Goal: Task Accomplishment & Management: Manage account settings

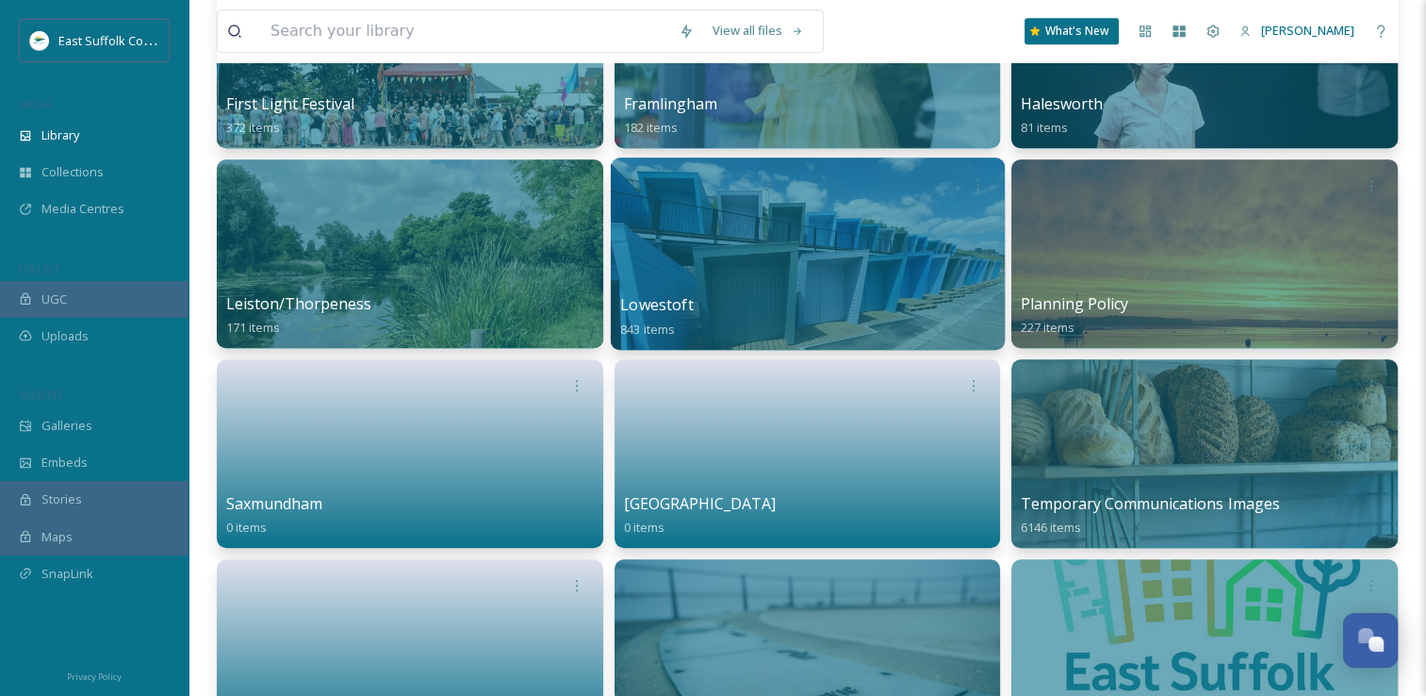
scroll to position [1226, 0]
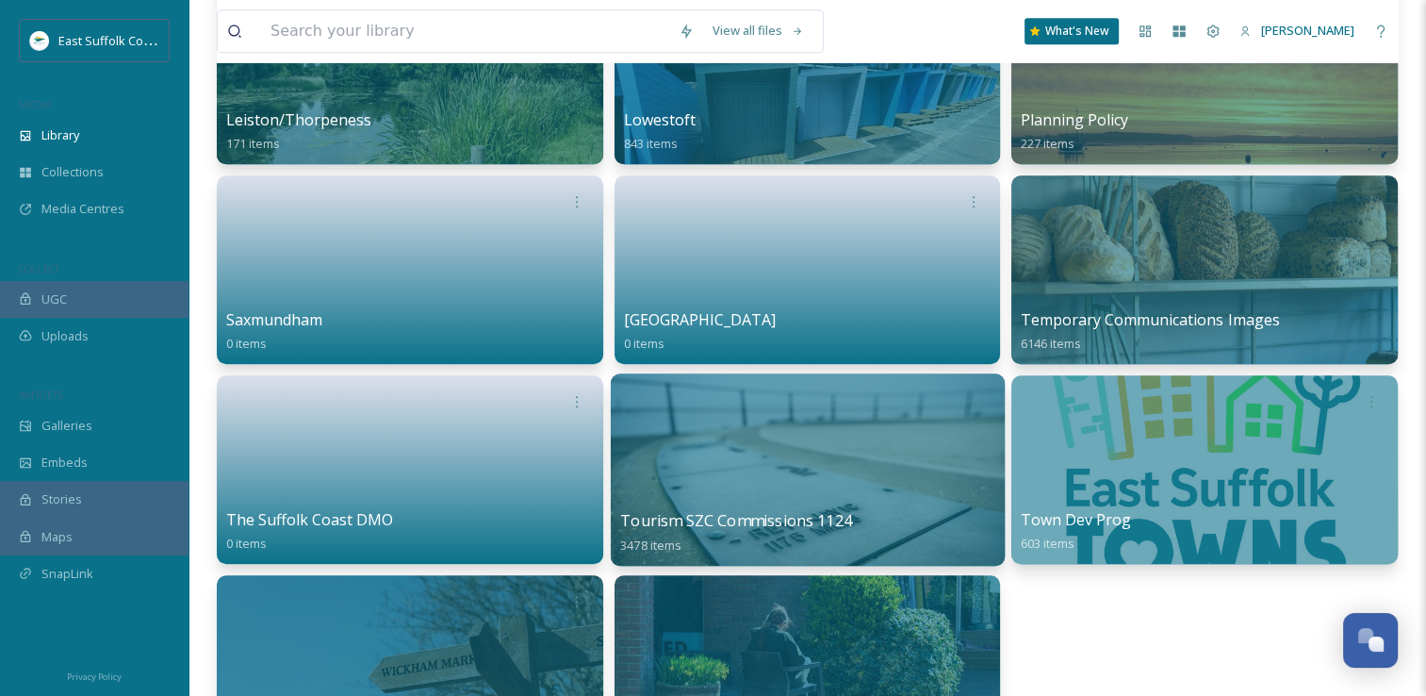
click at [789, 420] on div at bounding box center [808, 469] width 394 height 192
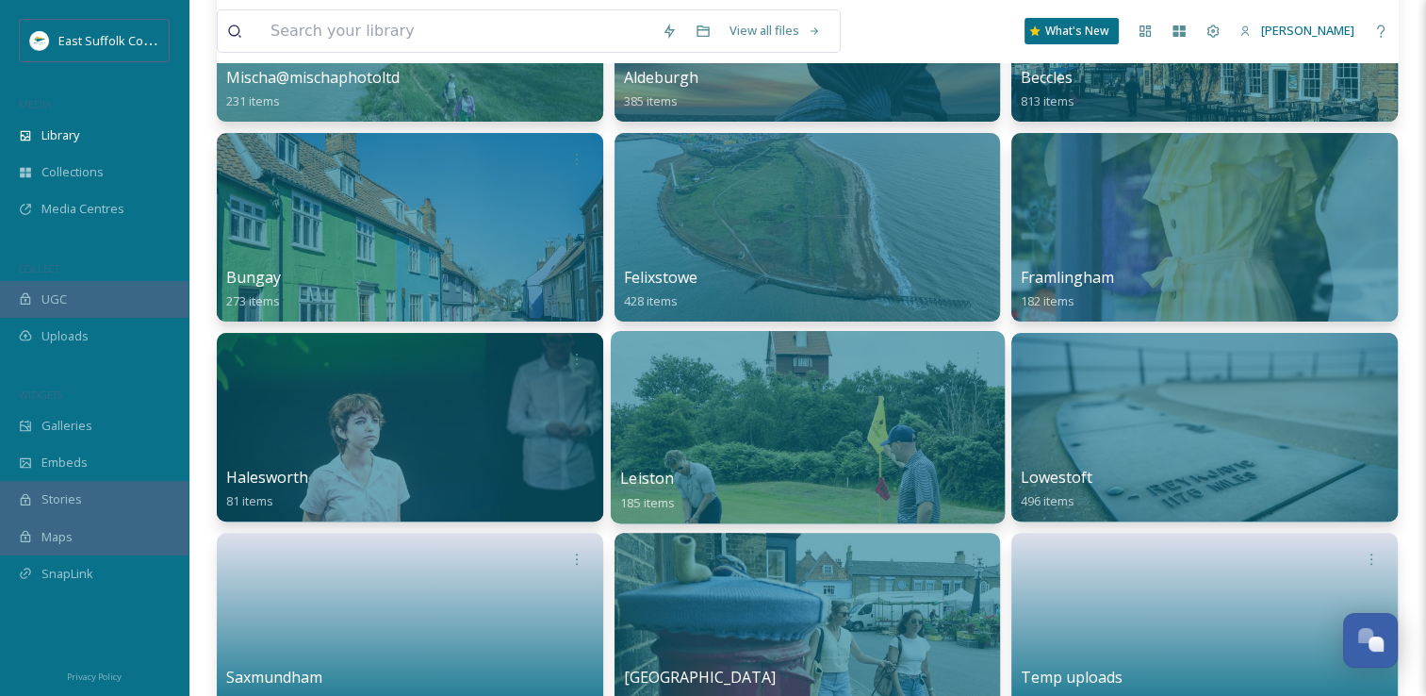
scroll to position [471, 0]
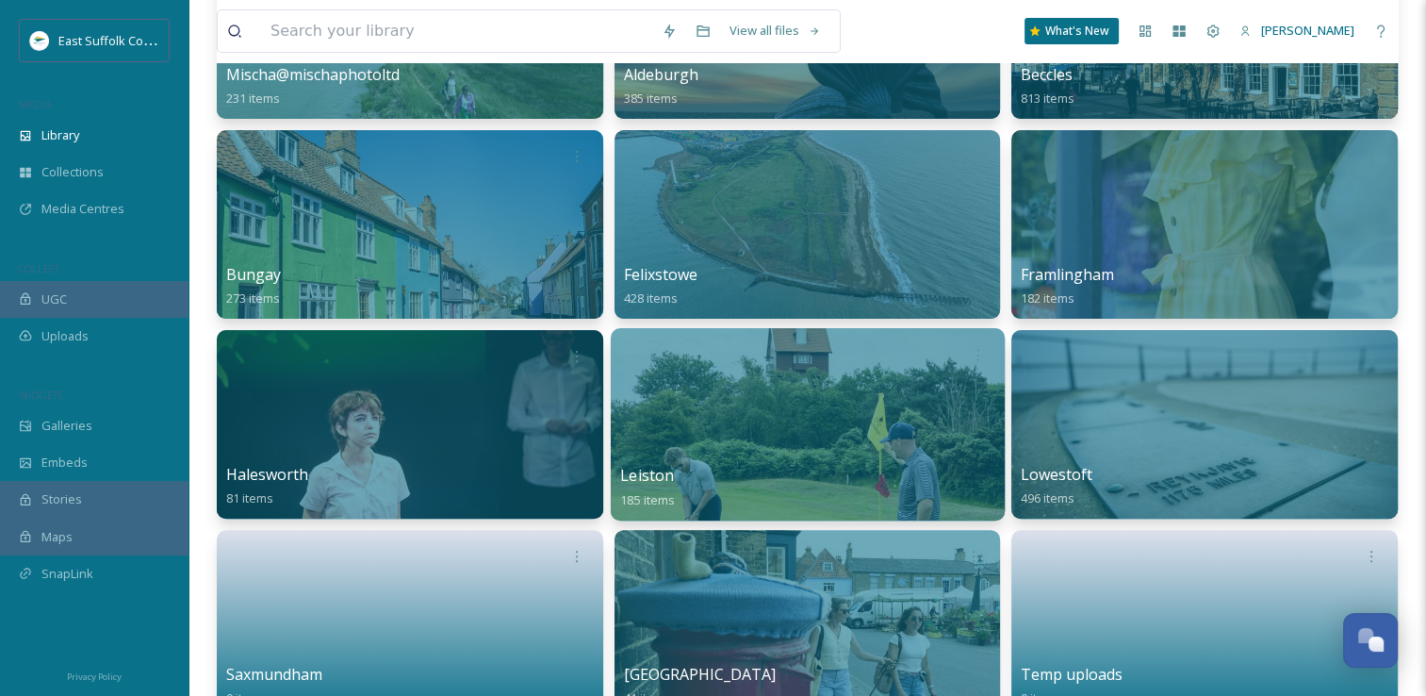
click at [772, 451] on div at bounding box center [808, 424] width 394 height 192
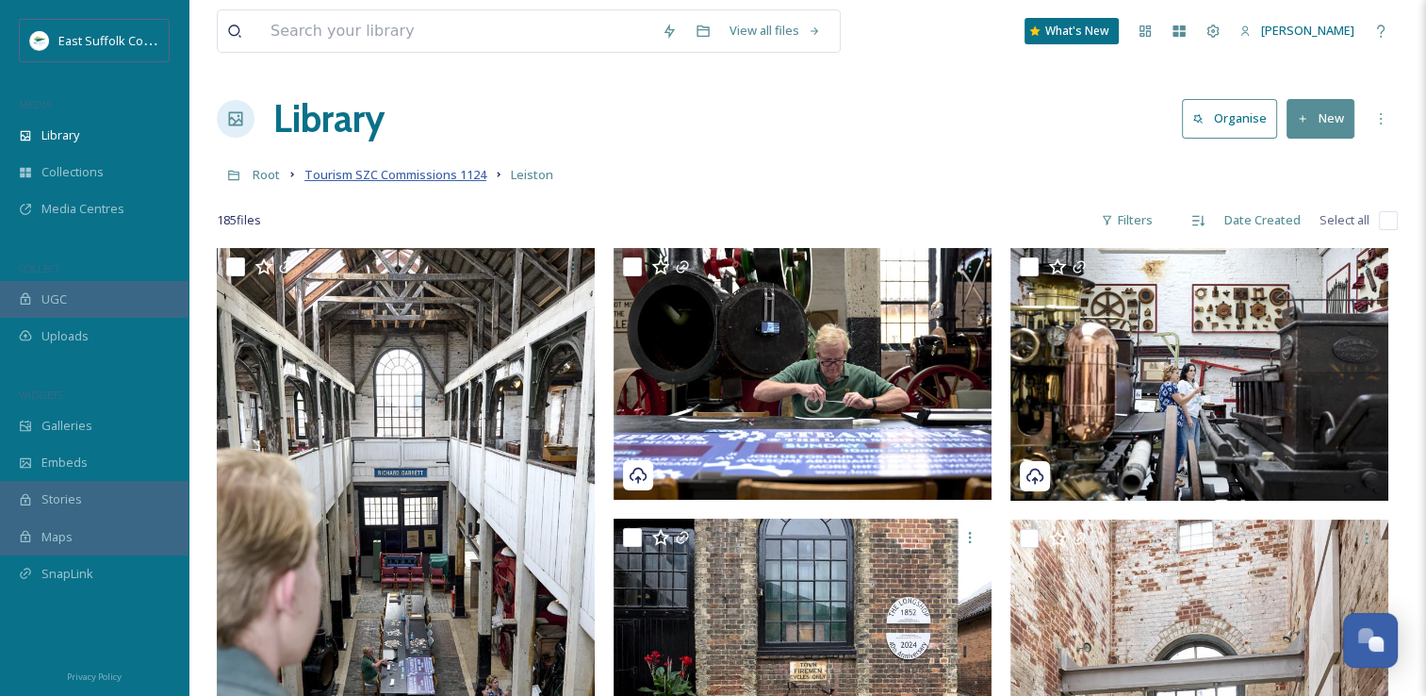
click at [390, 173] on span "Tourism SZC Commissions 1124" at bounding box center [396, 174] width 182 height 17
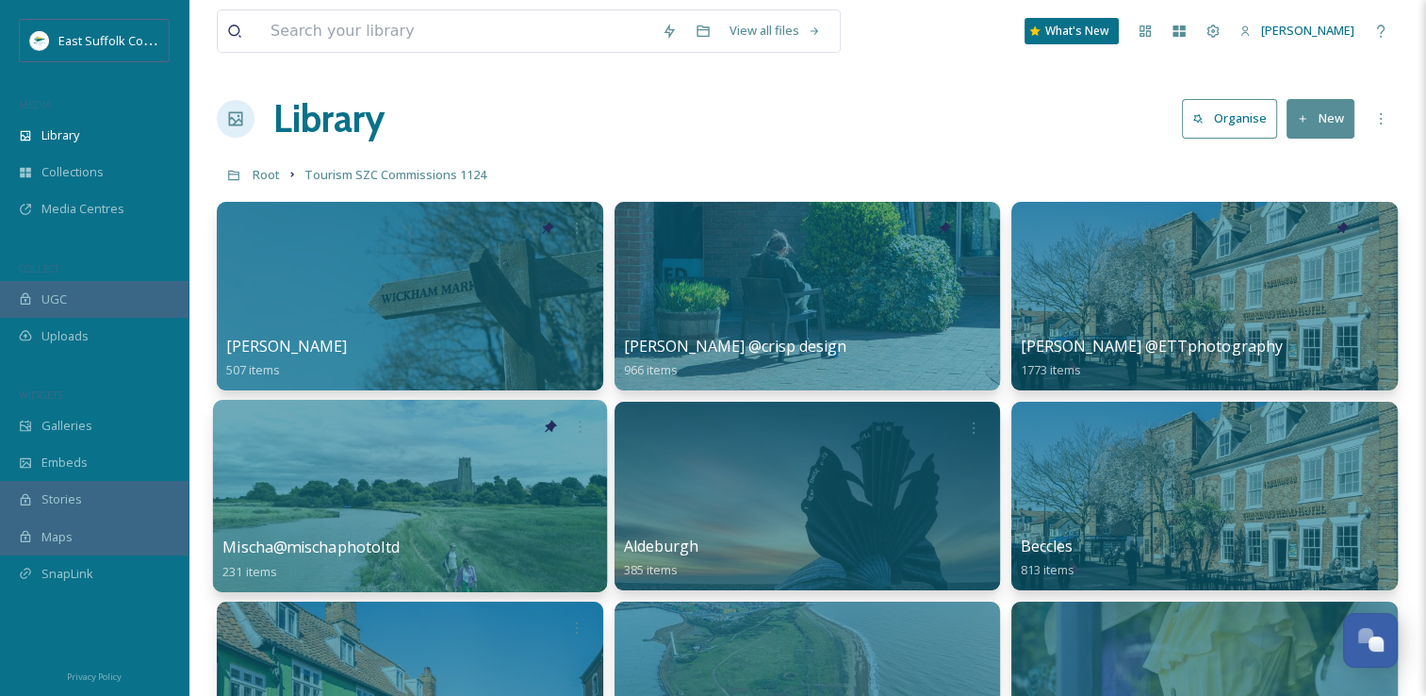
click at [257, 541] on span "Mischa@mischaphotoltd" at bounding box center [310, 546] width 177 height 21
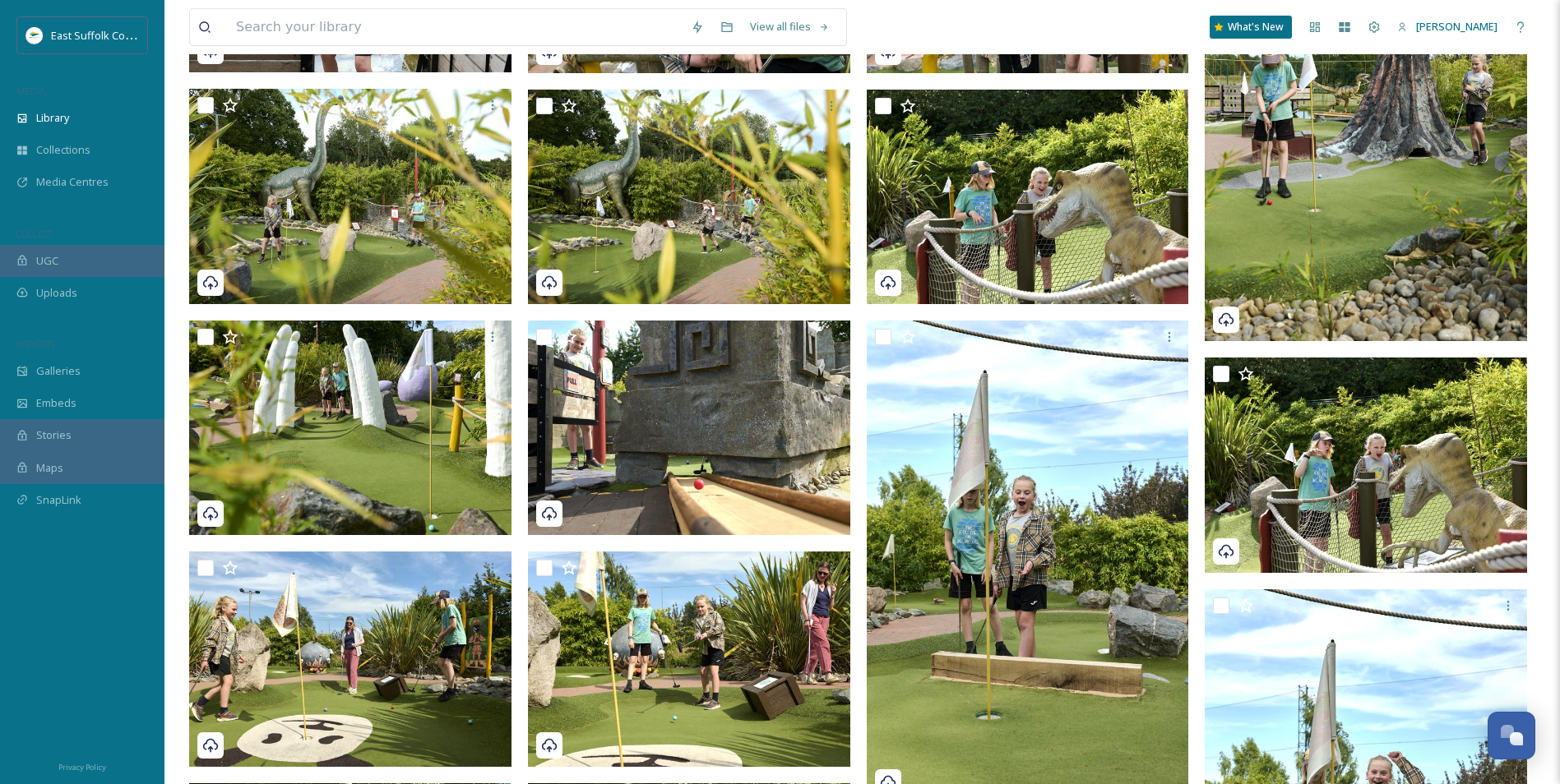
scroll to position [82, 0]
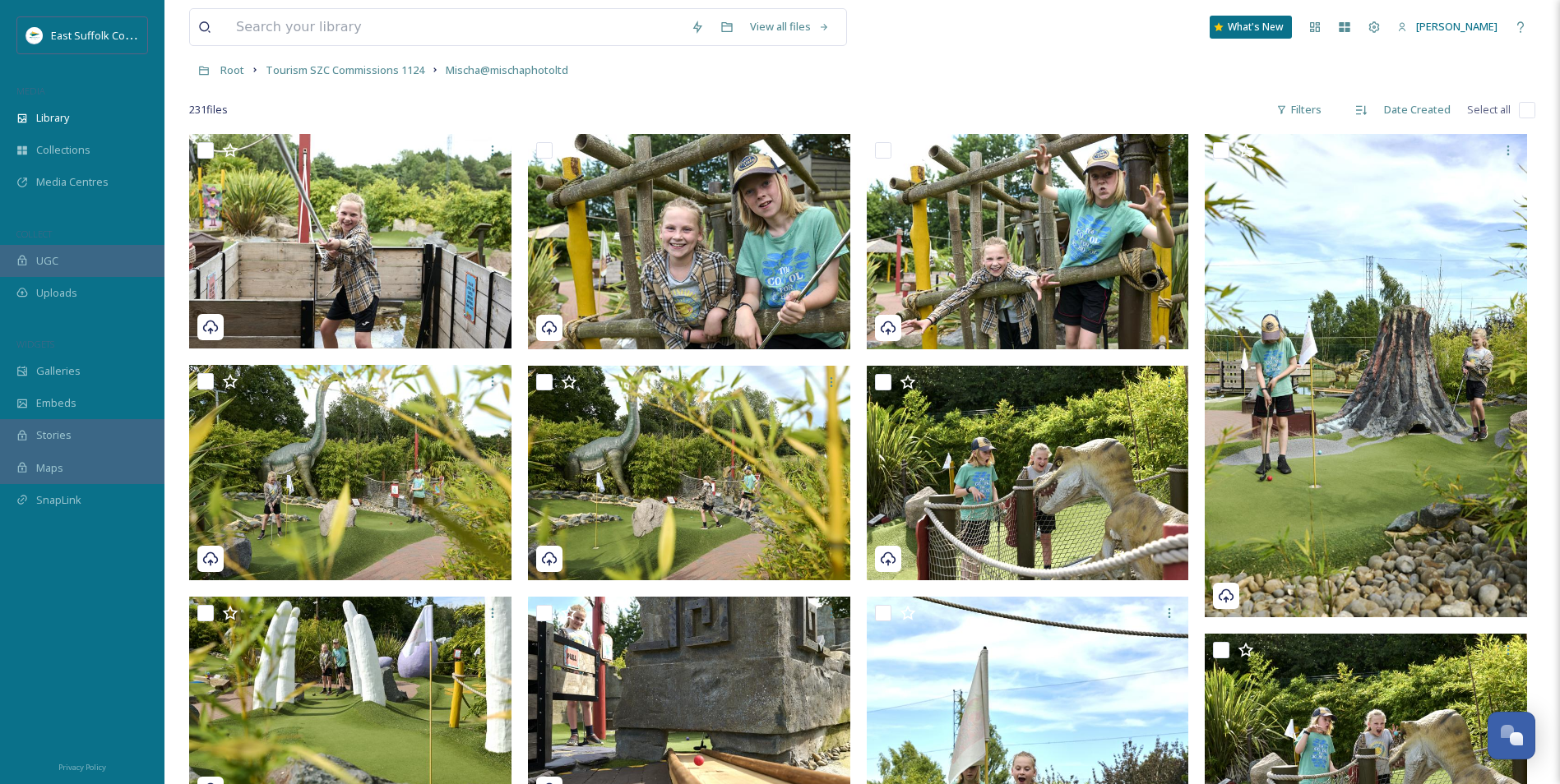
click at [322, 83] on div "Root Tourism SZC Commissions 1124 Mischa@mischaphotoltd" at bounding box center [862, 70] width 1346 height 31
click at [322, 78] on span "Tourism SZC Commissions 1124" at bounding box center [346, 70] width 159 height 15
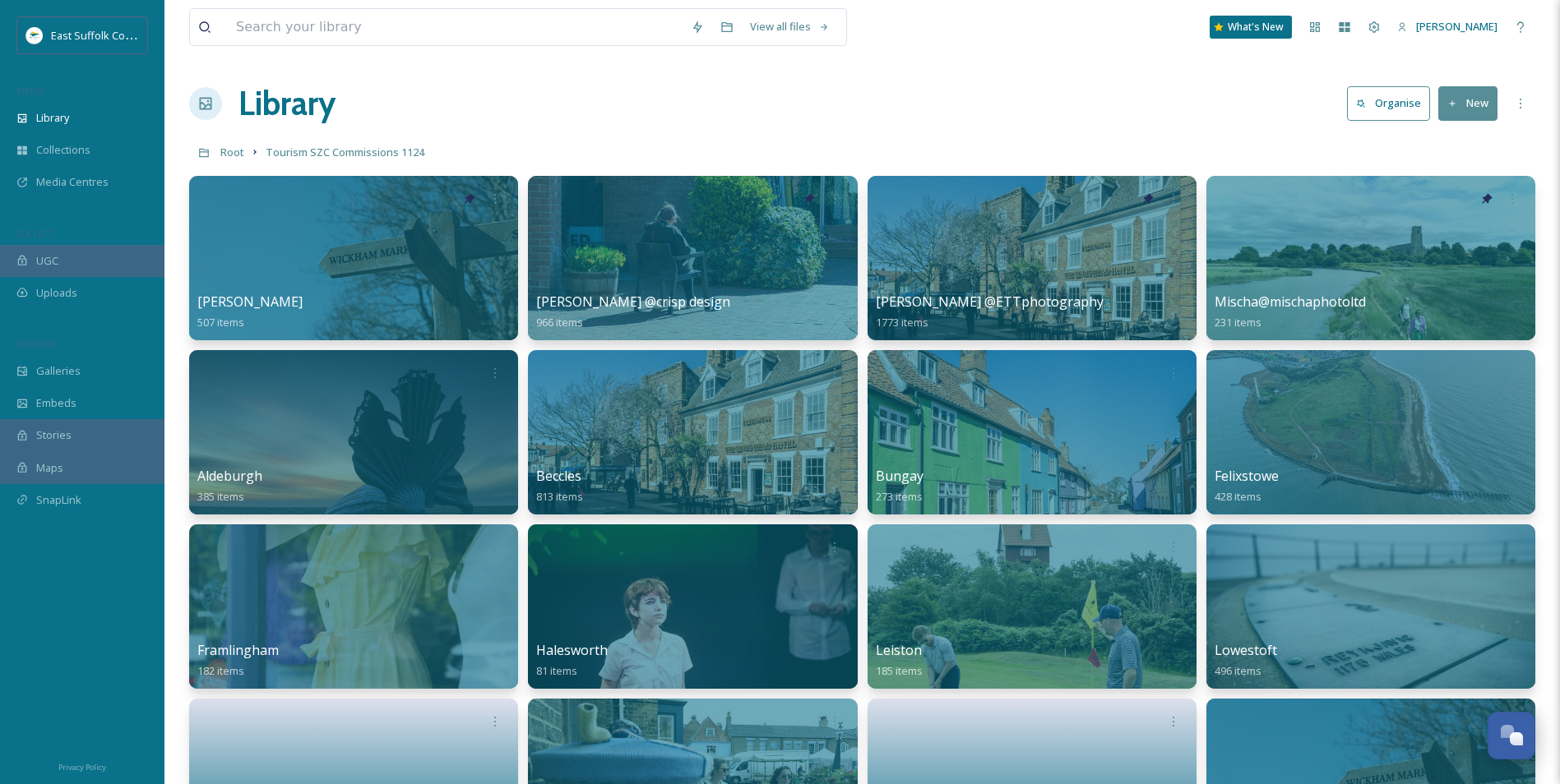
click at [1243, 113] on button "New" at bounding box center [1468, 103] width 59 height 34
click at [1243, 207] on span "Folder" at bounding box center [1449, 206] width 31 height 16
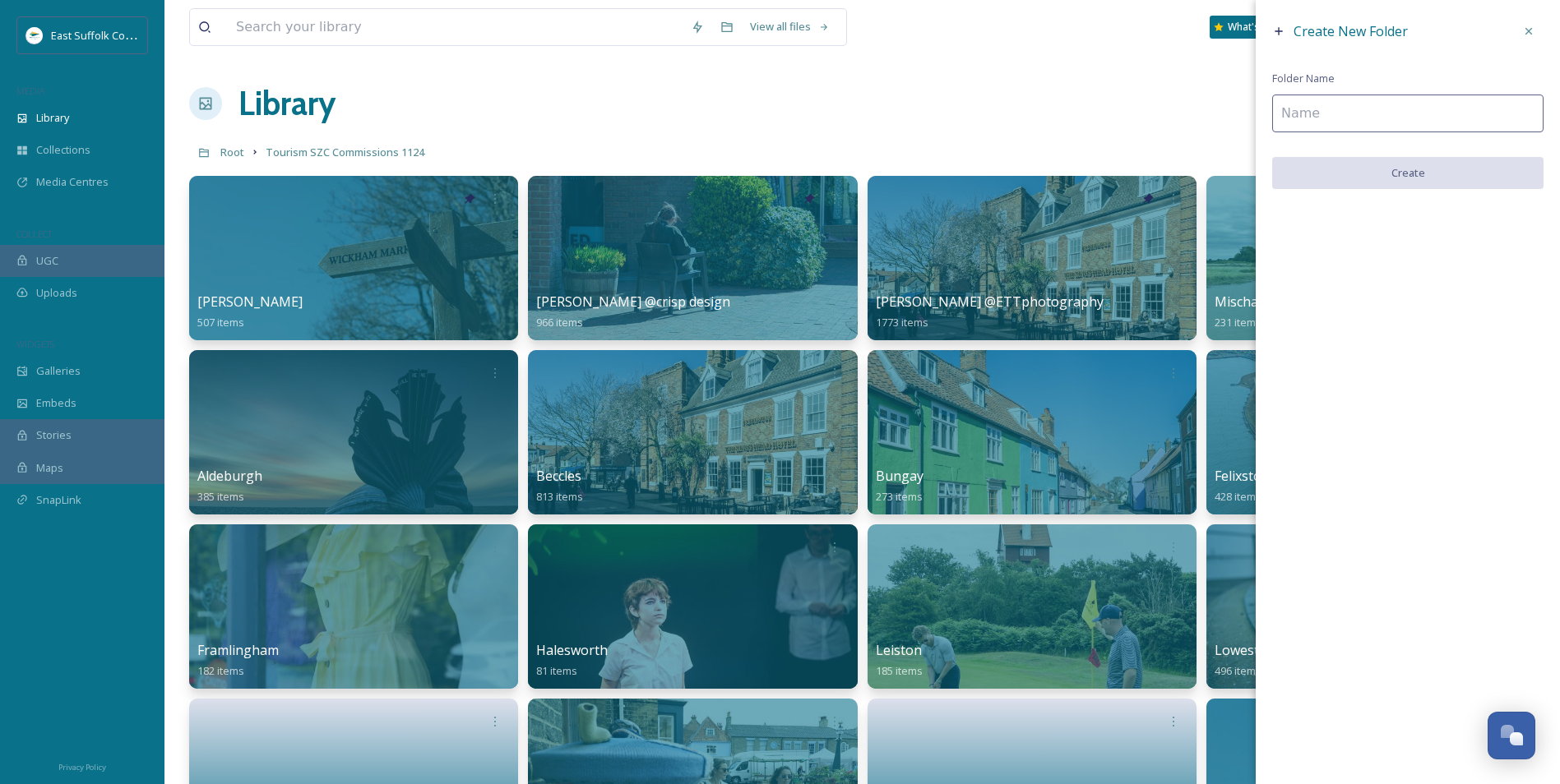
drag, startPoint x: 1358, startPoint y: 75, endPoint x: 1357, endPoint y: 87, distance: 12.0
click at [1243, 78] on div "Create New Folder Folder Name Create" at bounding box center [1408, 103] width 304 height 206
click at [1243, 107] on input at bounding box center [1407, 112] width 271 height 37
type input "Dunwich + Minsmere"
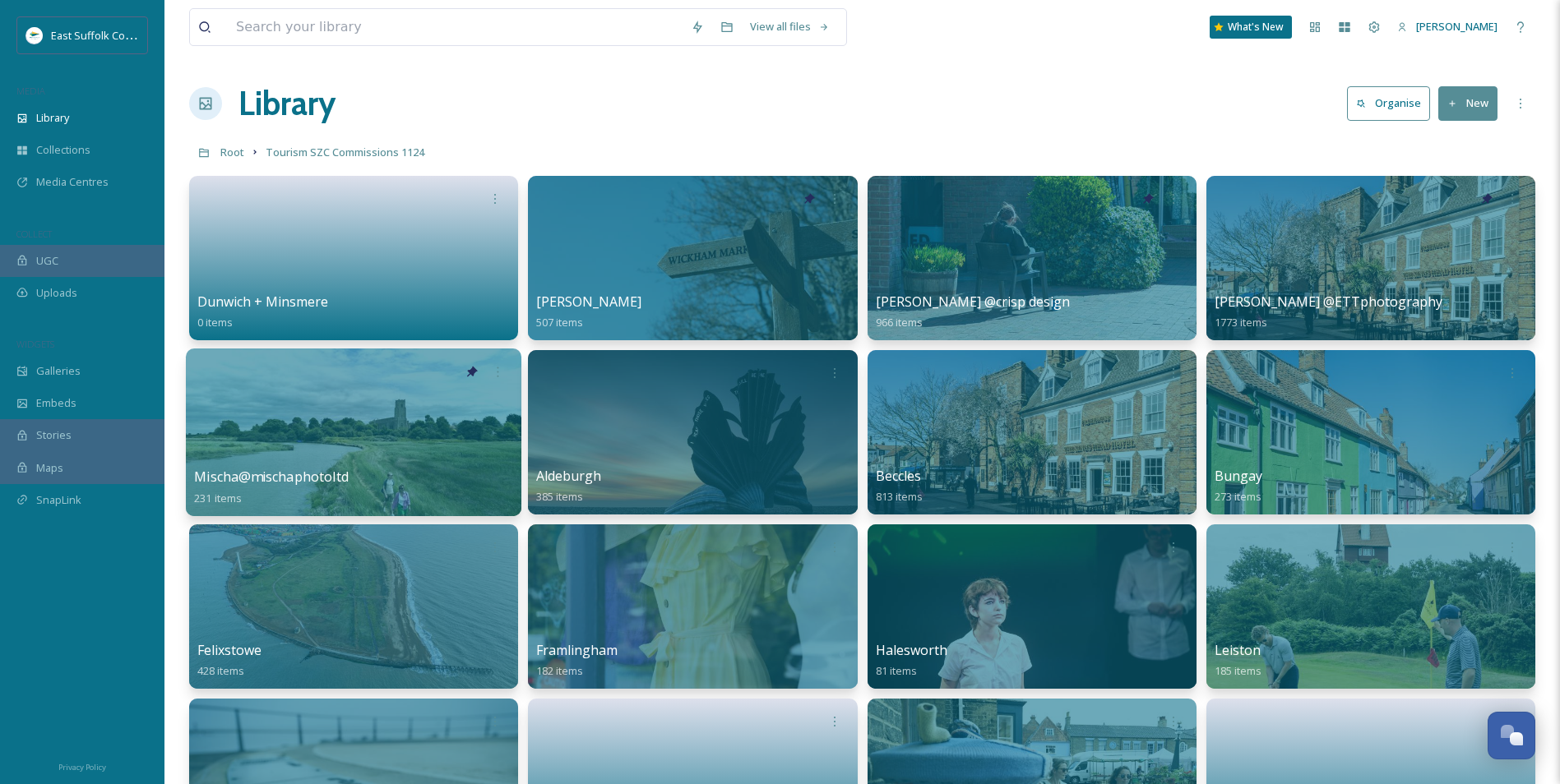
click at [377, 427] on div at bounding box center [353, 433] width 336 height 167
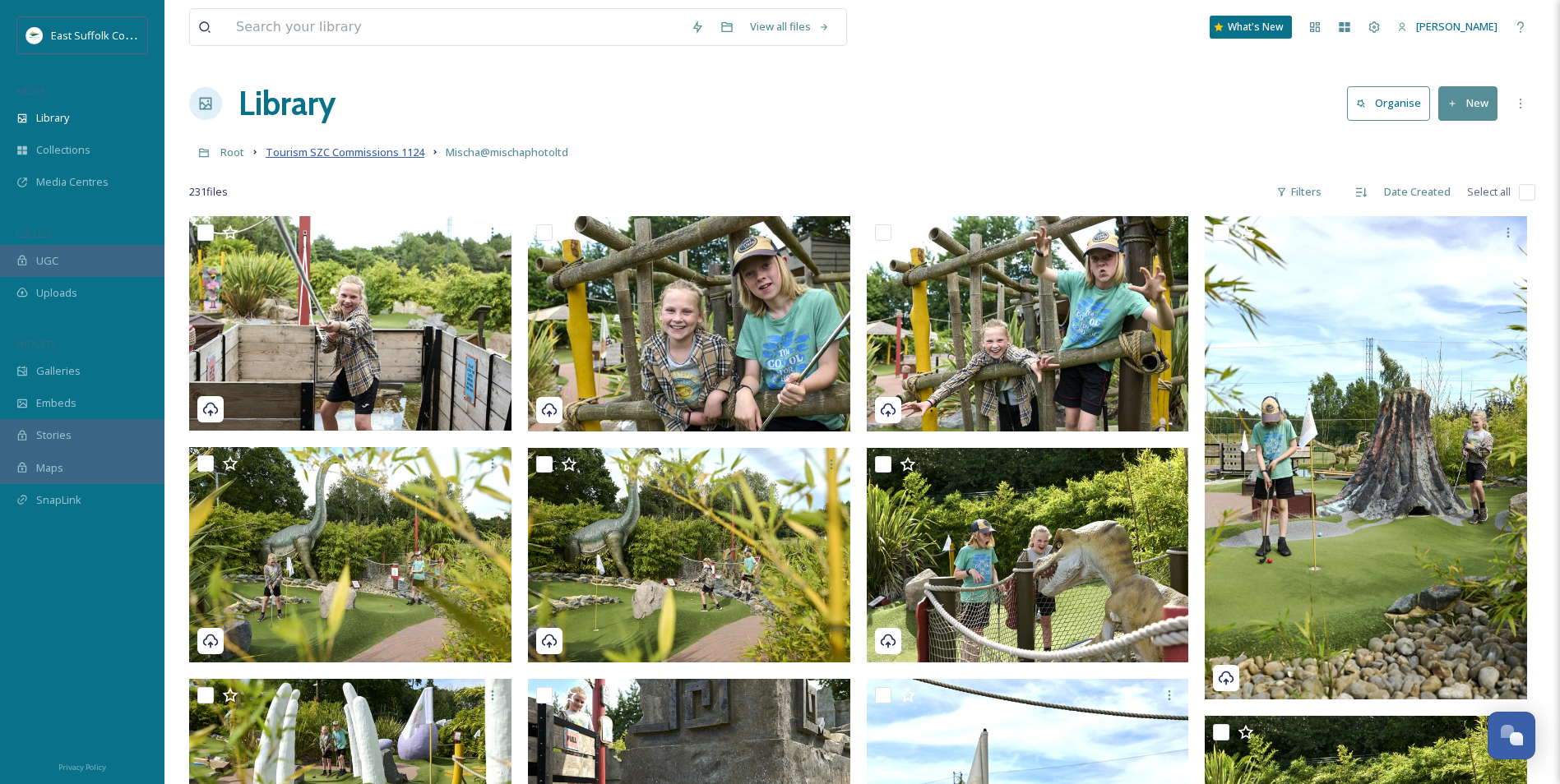
click at [385, 159] on span "Tourism SZC Commissions 1124" at bounding box center [346, 152] width 159 height 15
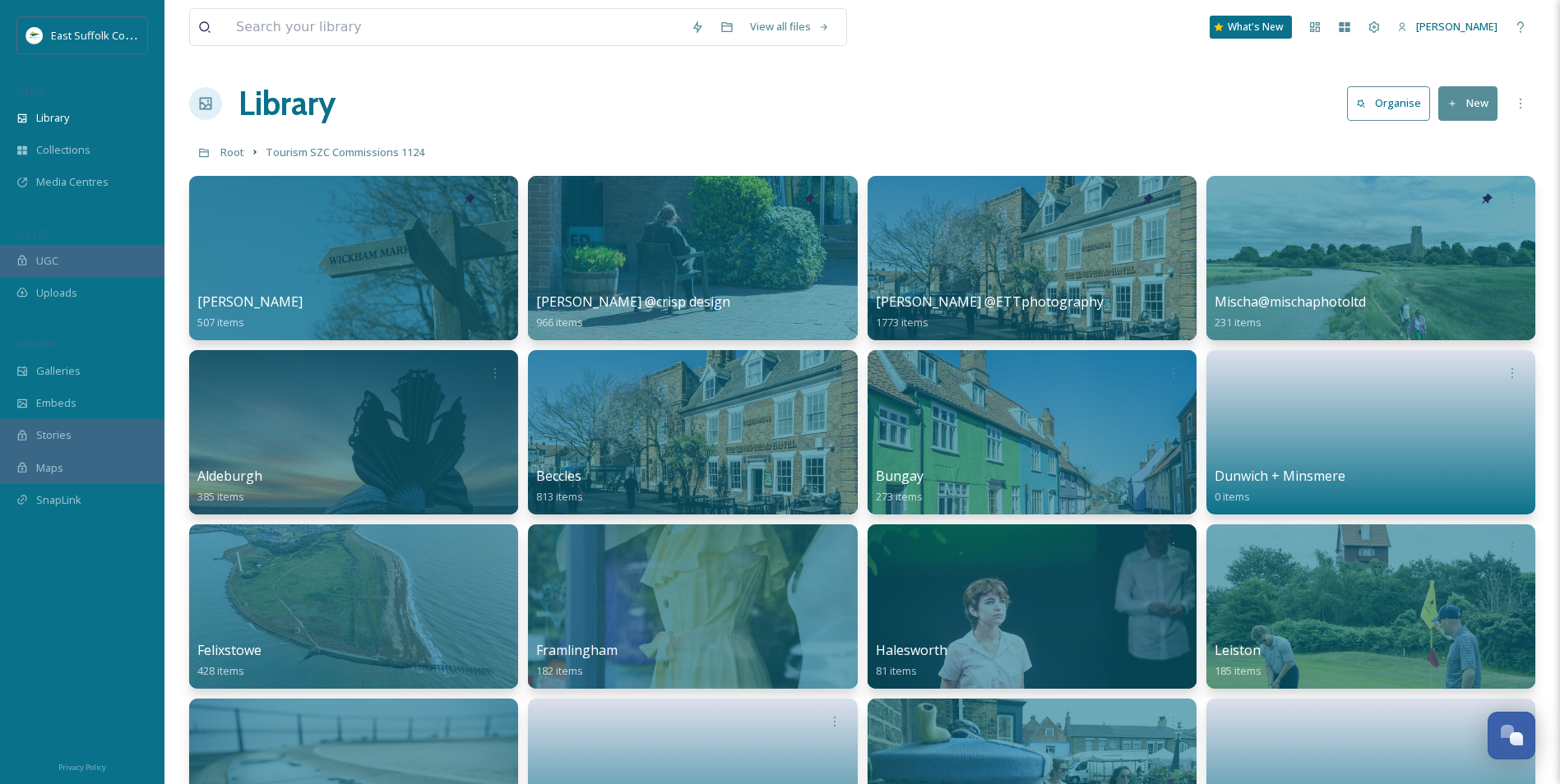
click at [1243, 110] on button "New" at bounding box center [1468, 103] width 59 height 34
click at [1243, 207] on span "Folder" at bounding box center [1449, 206] width 31 height 16
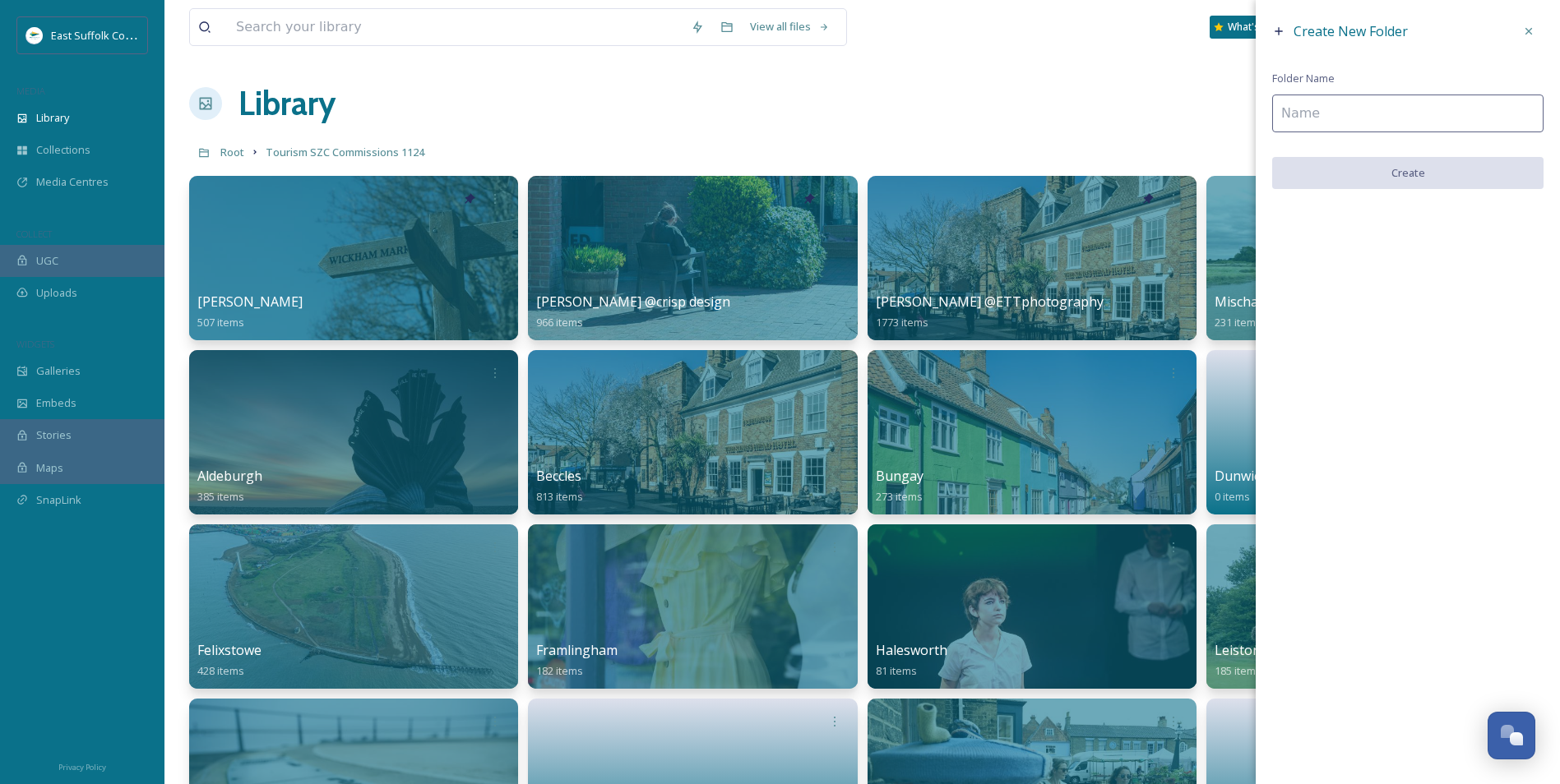
click at [1243, 119] on input at bounding box center [1407, 112] width 271 height 37
type input "Blythburgh"
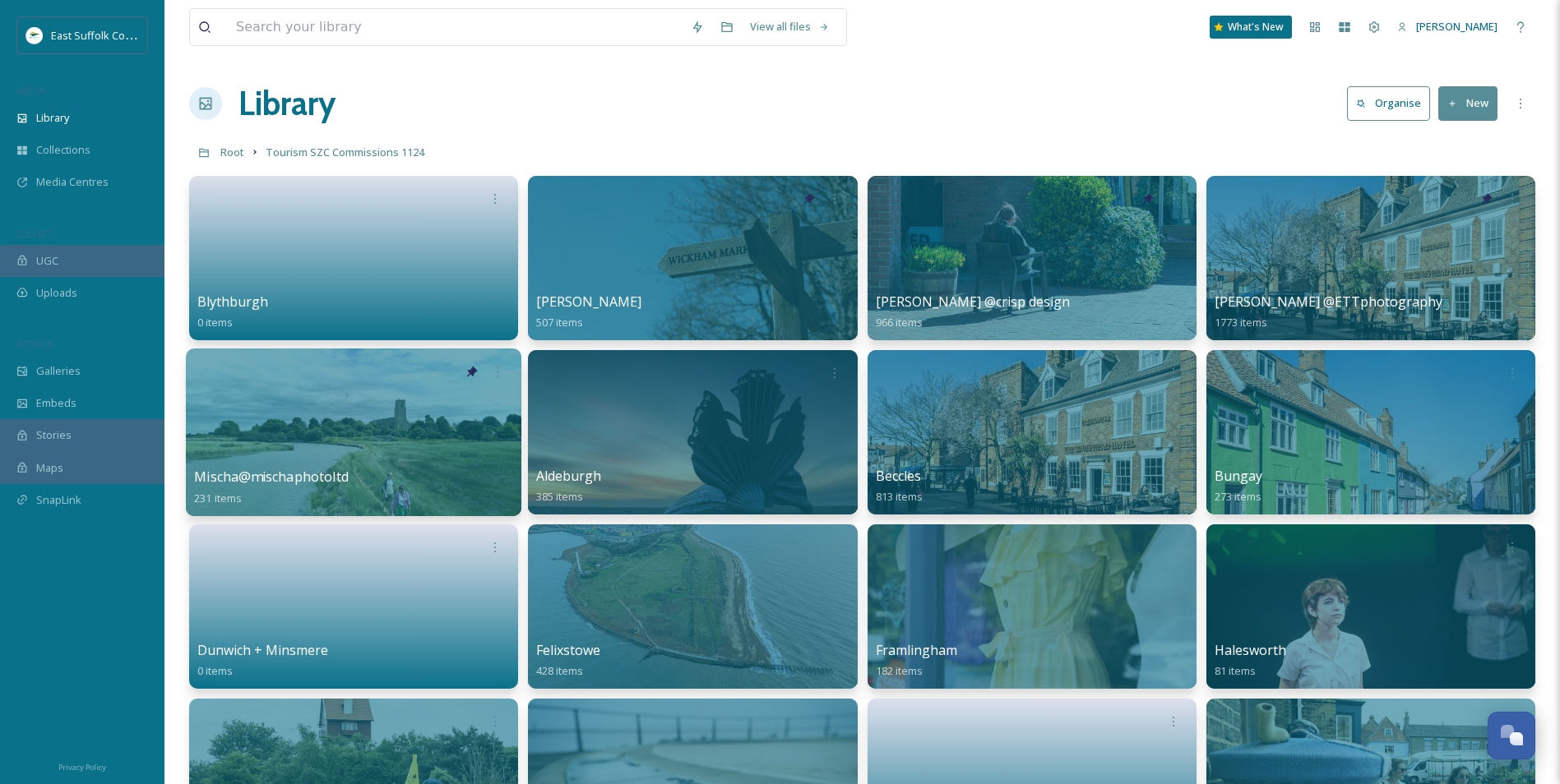
click at [366, 439] on div at bounding box center [353, 433] width 336 height 167
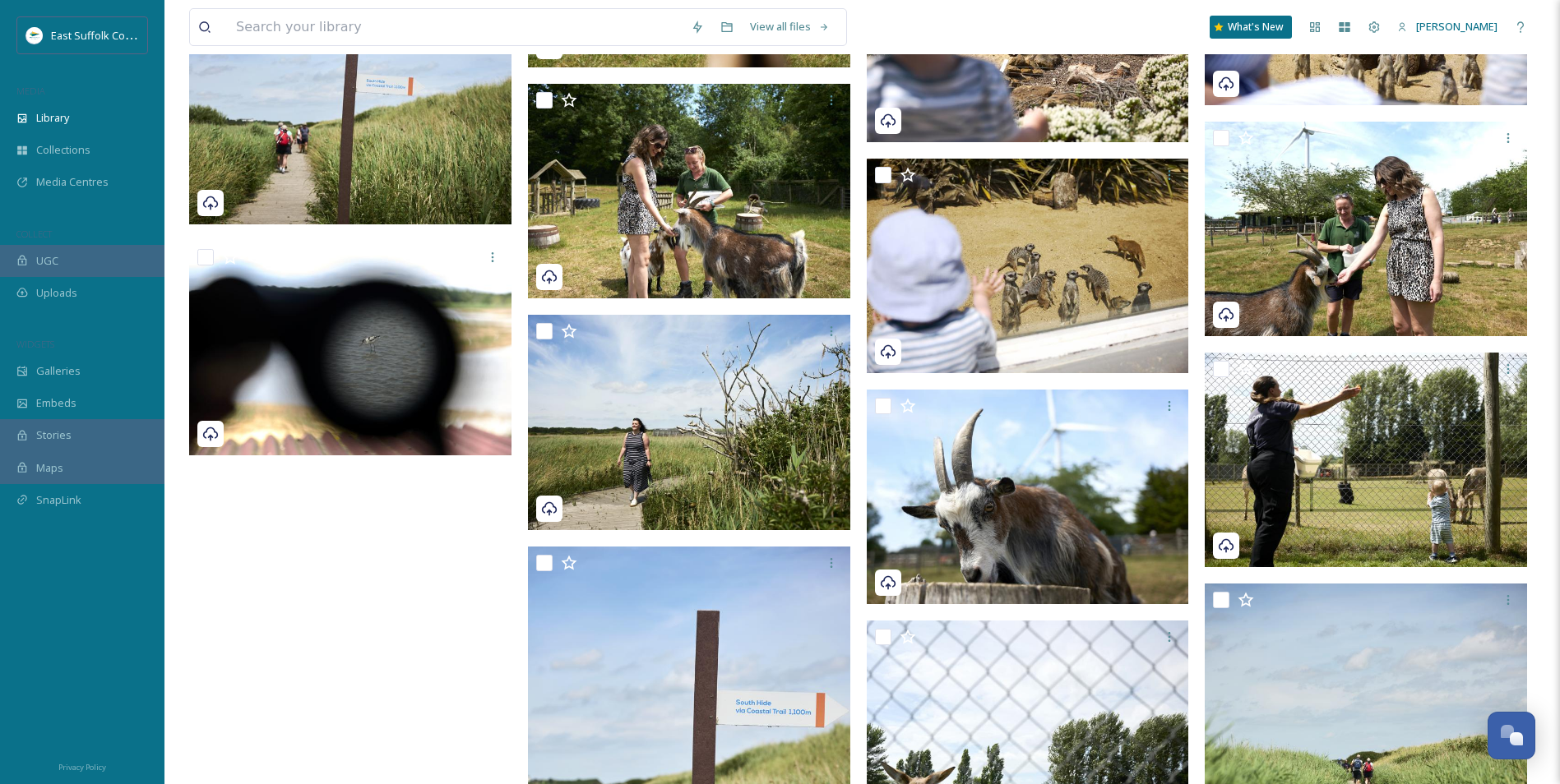
scroll to position [2803, 0]
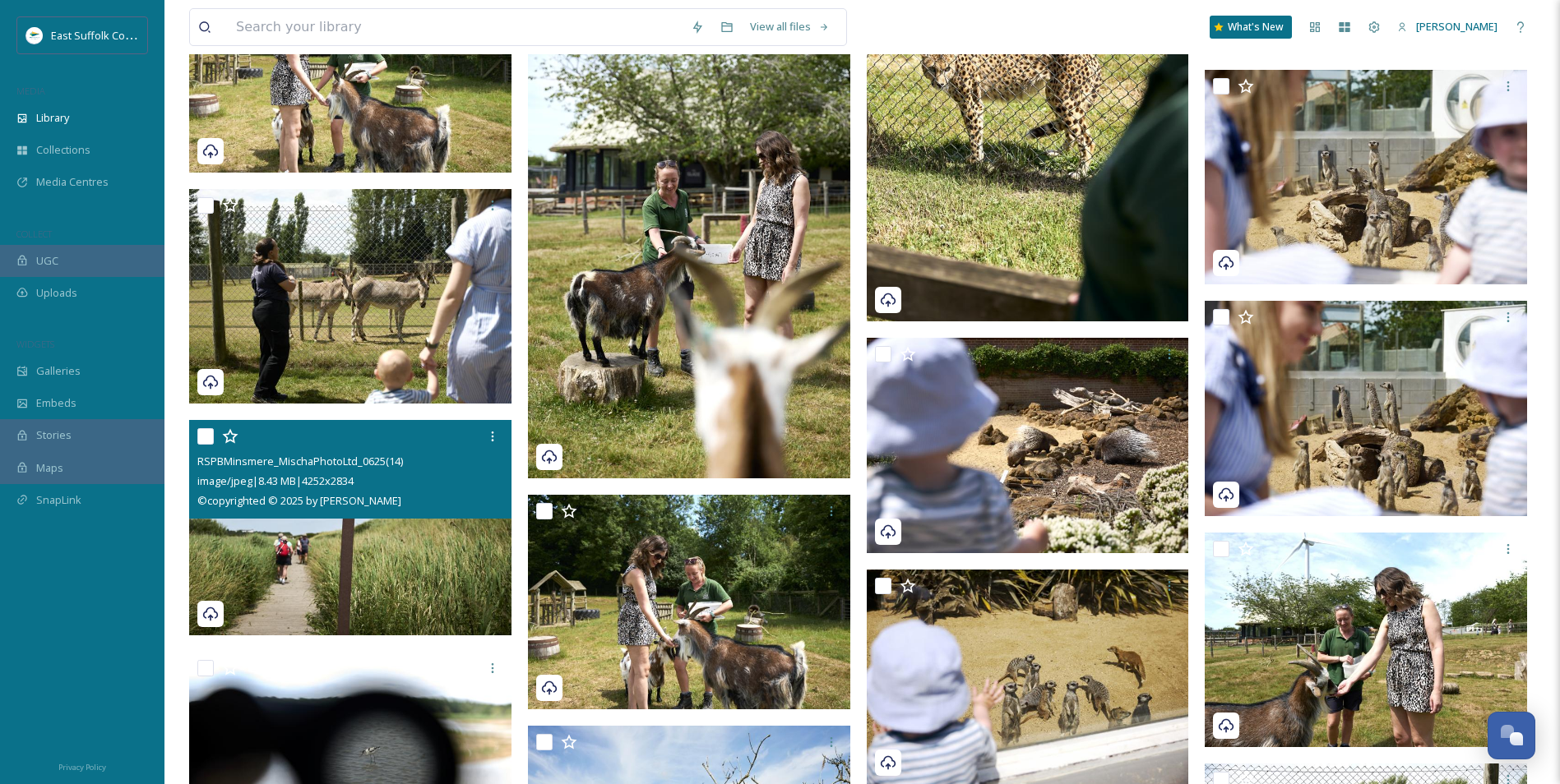
click at [376, 555] on img at bounding box center [351, 528] width 323 height 215
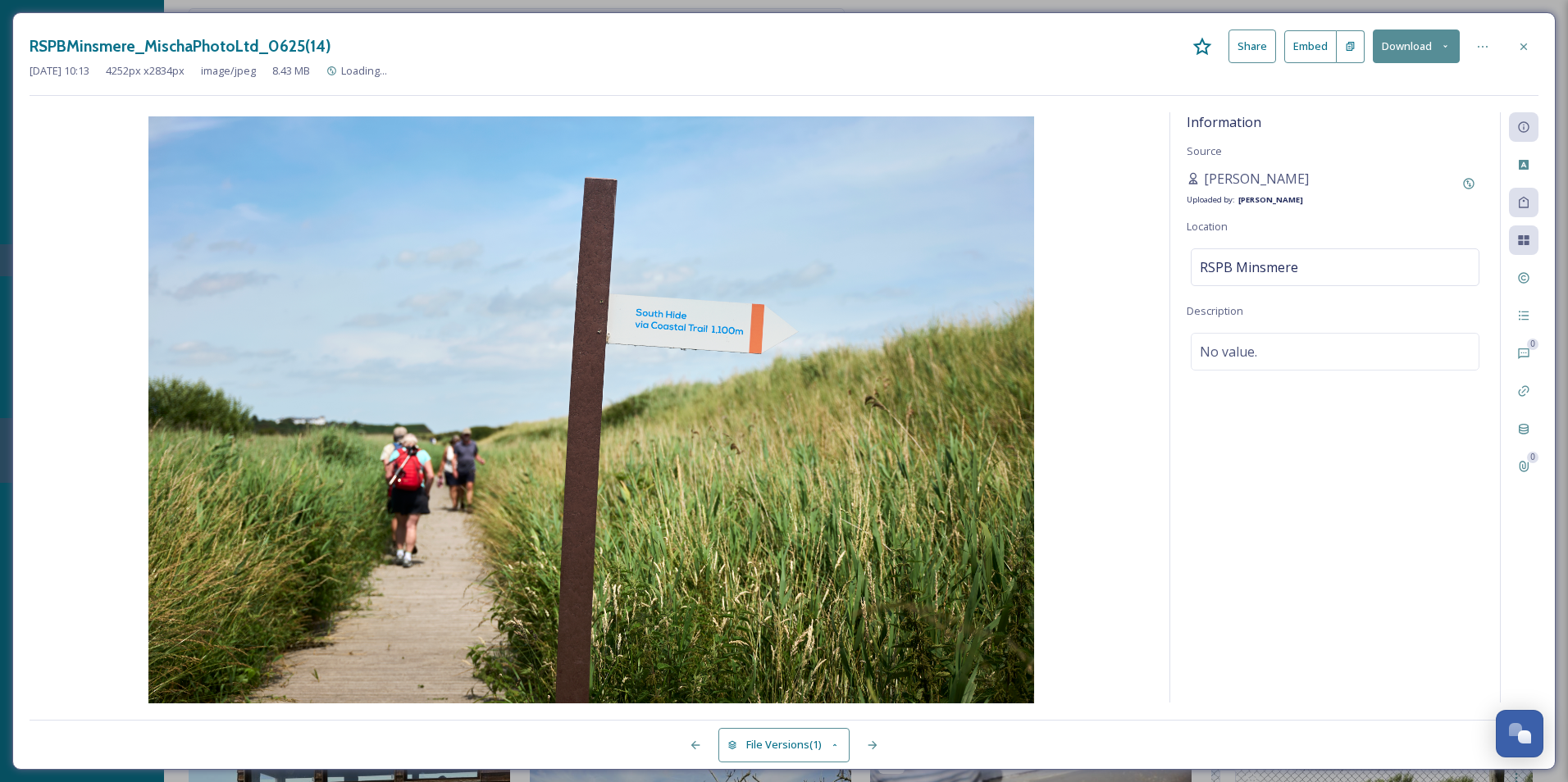
click at [1239, 50] on div at bounding box center [1524, 47] width 30 height 30
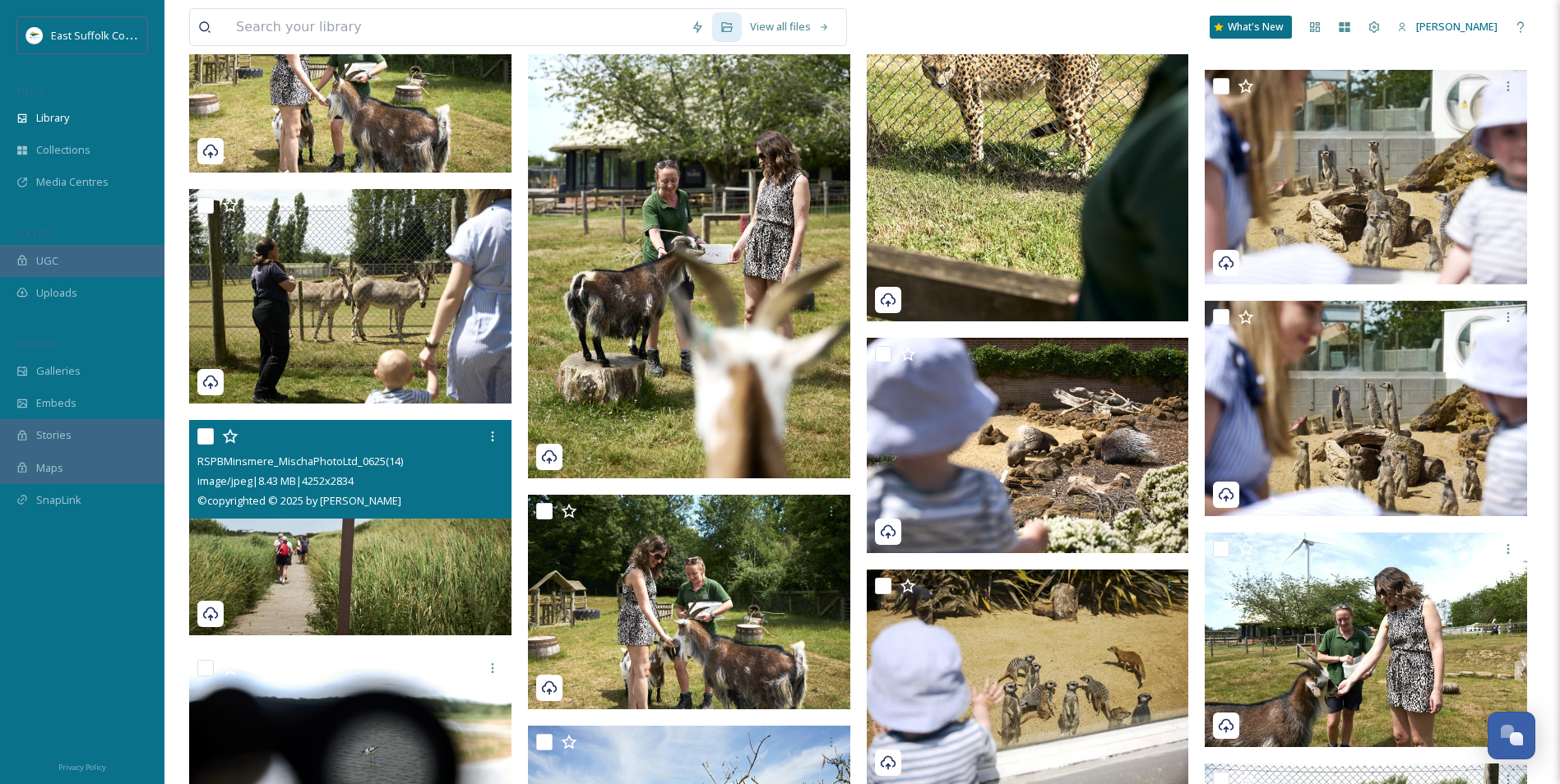
click at [329, 559] on img at bounding box center [351, 528] width 323 height 215
checkbox input "true"
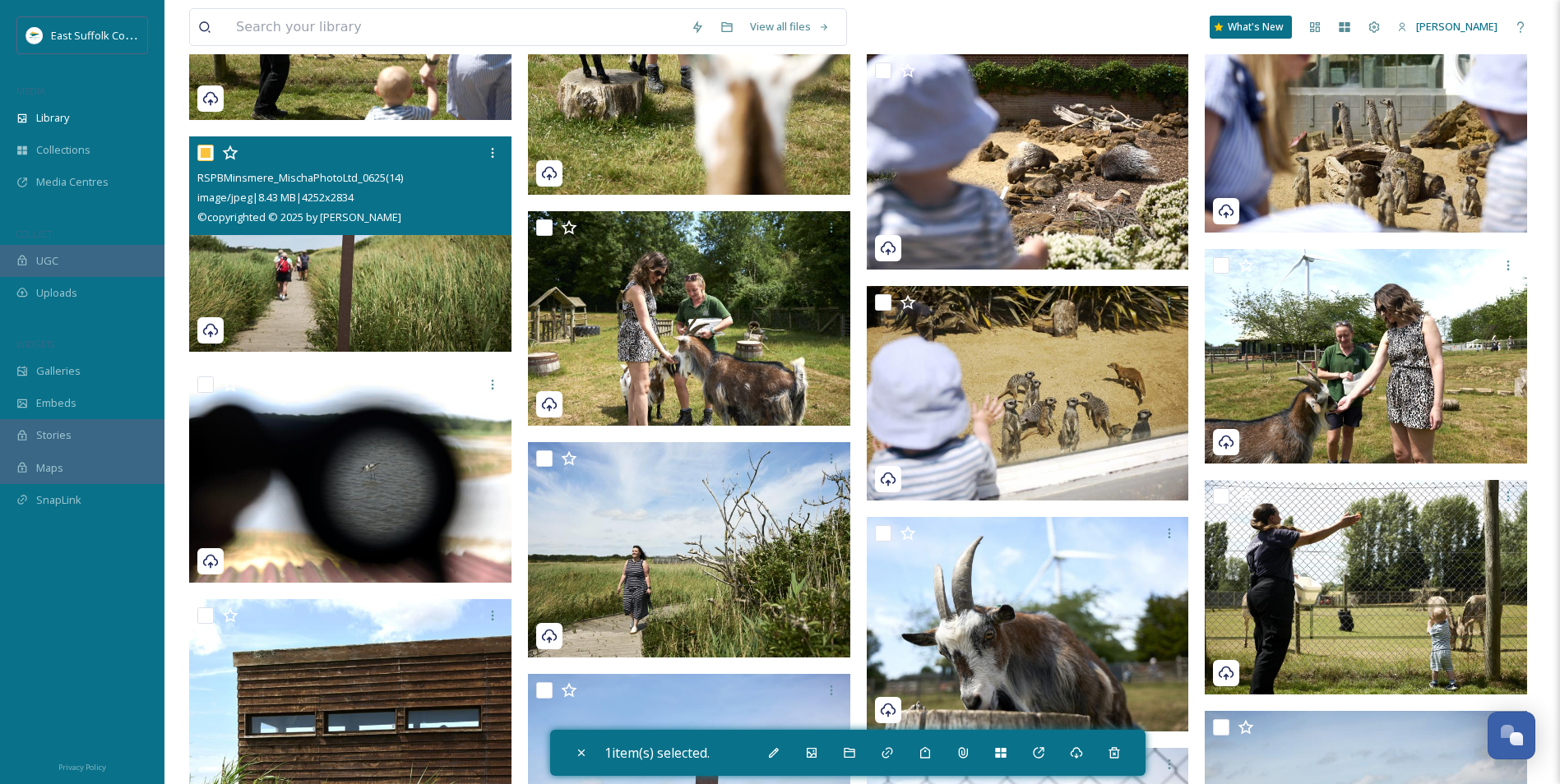
scroll to position [3132, 0]
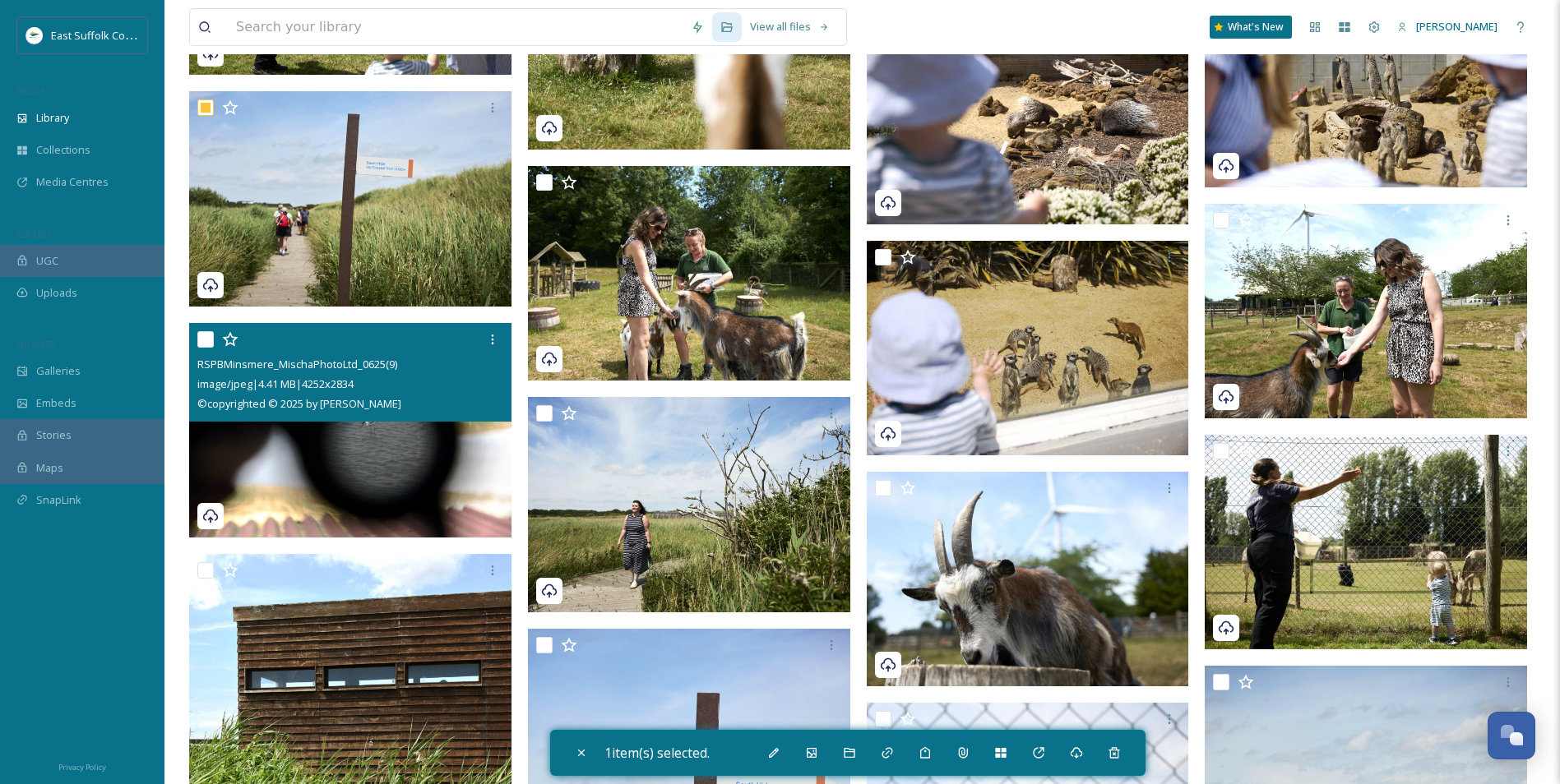
click at [335, 465] on img at bounding box center [351, 430] width 323 height 215
checkbox input "true"
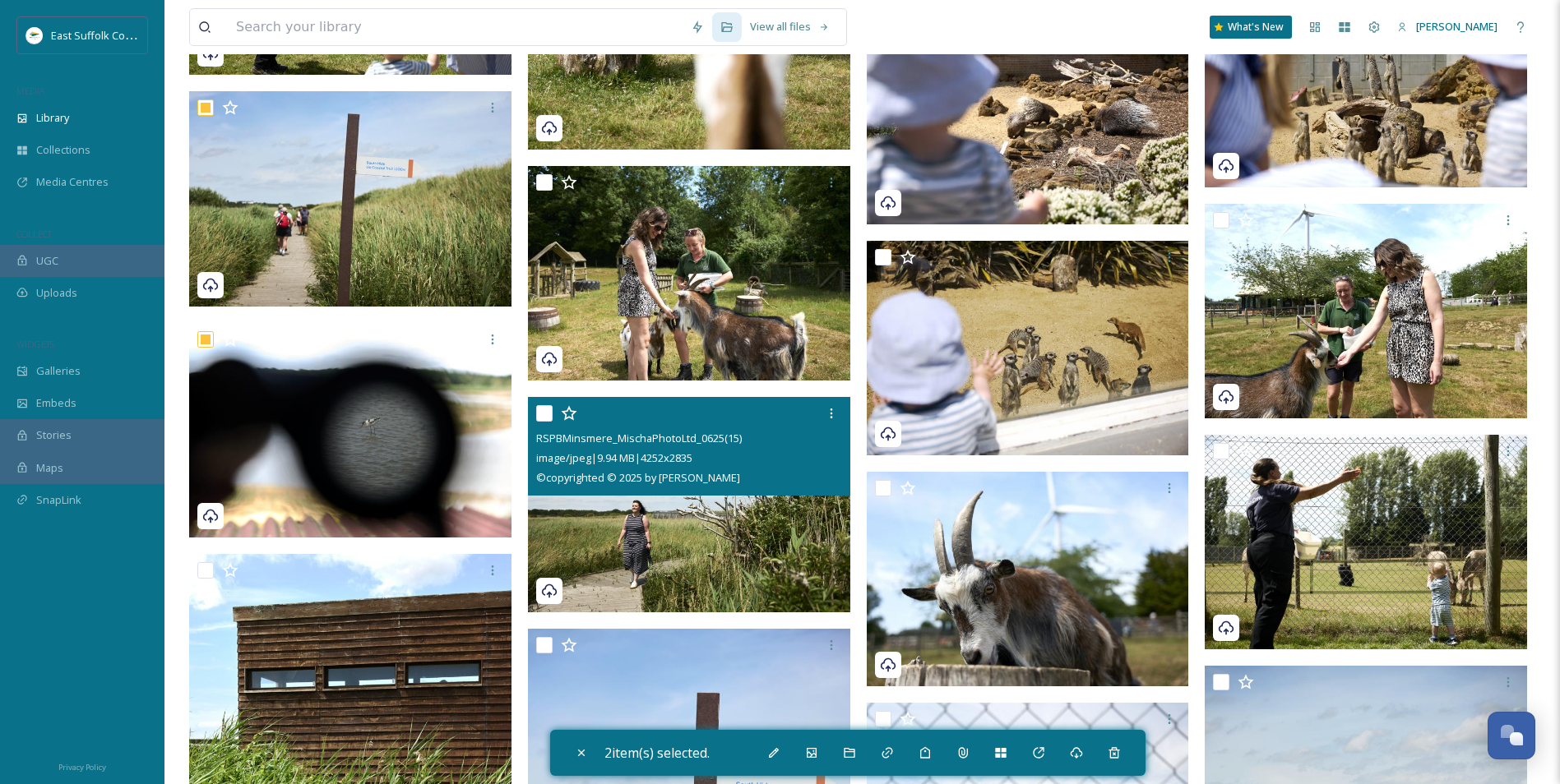
click at [617, 521] on img at bounding box center [689, 504] width 323 height 215
checkbox input "true"
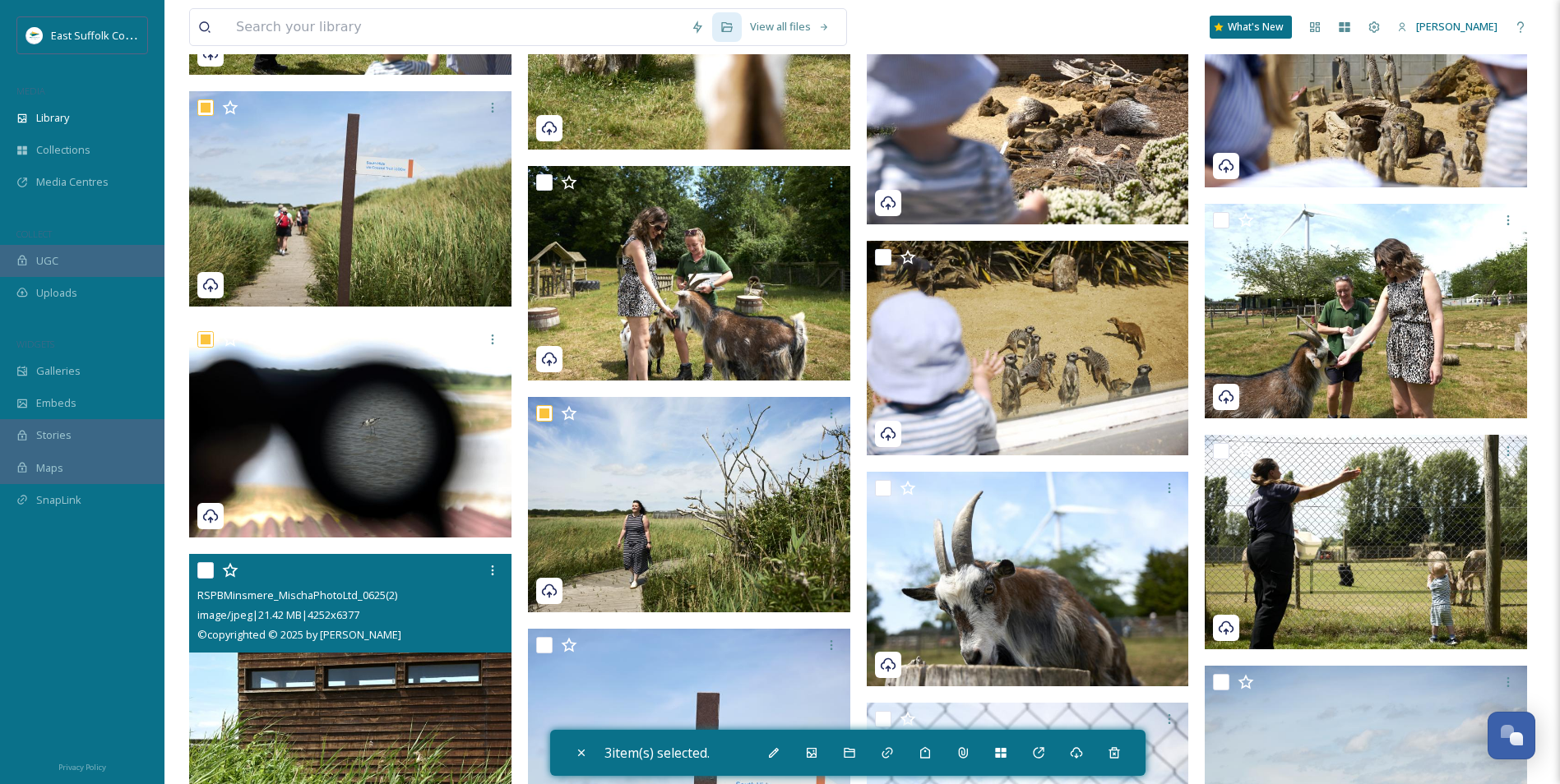
click at [306, 606] on img at bounding box center [351, 795] width 323 height 483
checkbox input "true"
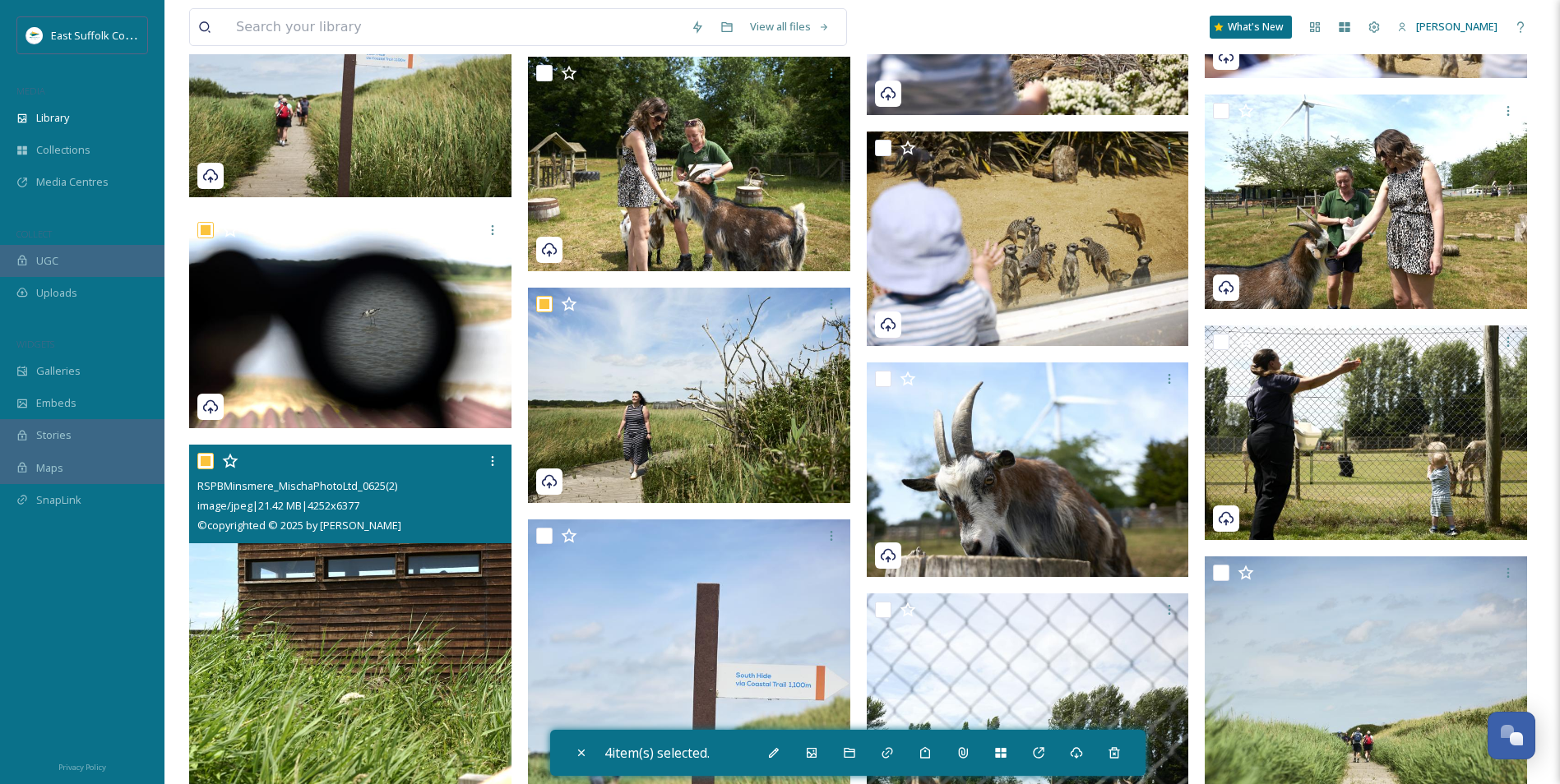
scroll to position [3542, 0]
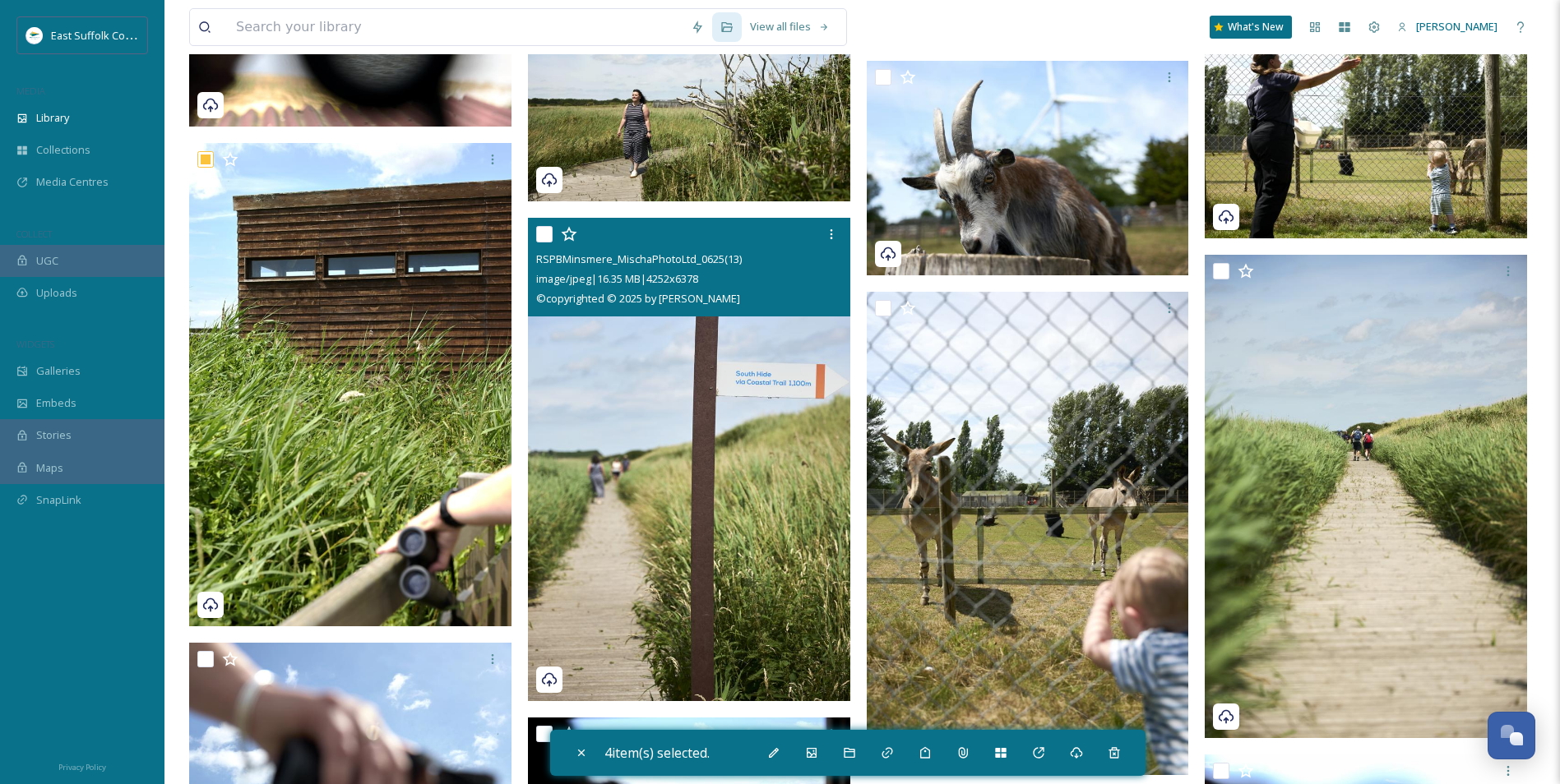
drag, startPoint x: 607, startPoint y: 452, endPoint x: 640, endPoint y: 465, distance: 35.5
click at [607, 453] on img at bounding box center [689, 460] width 323 height 483
checkbox input "true"
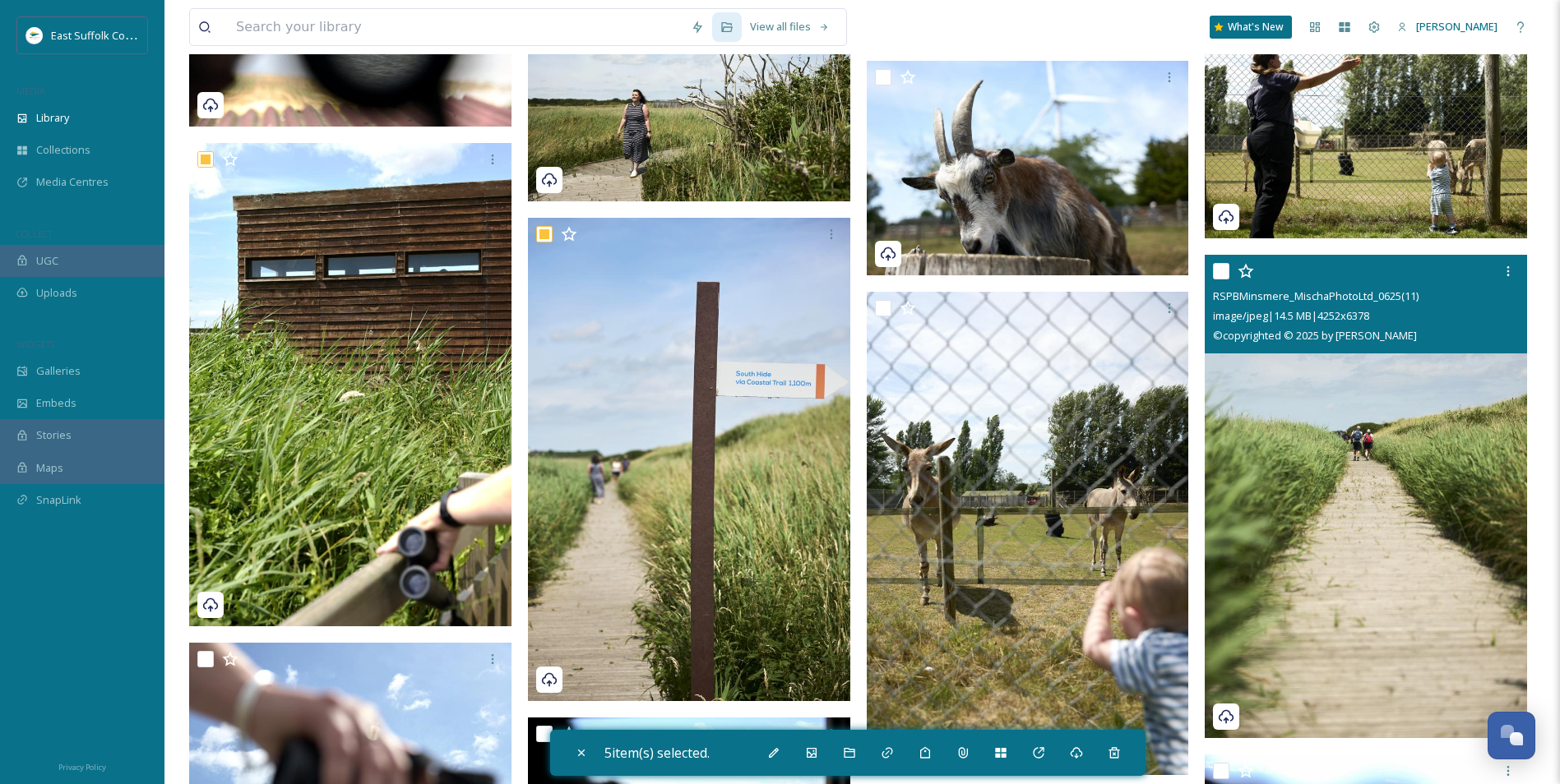
click at [1243, 526] on img at bounding box center [1366, 496] width 323 height 483
checkbox input "true"
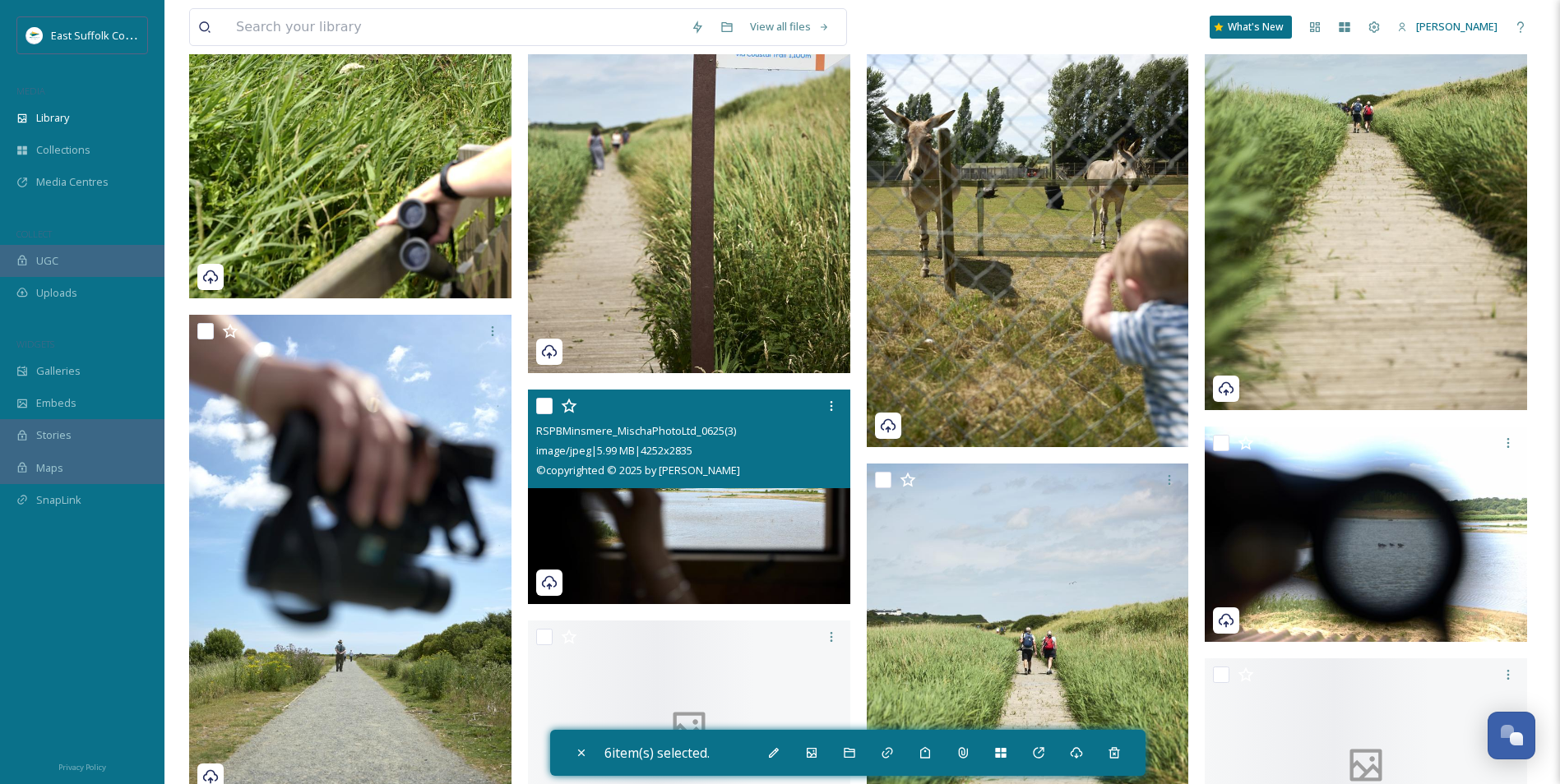
scroll to position [3871, 0]
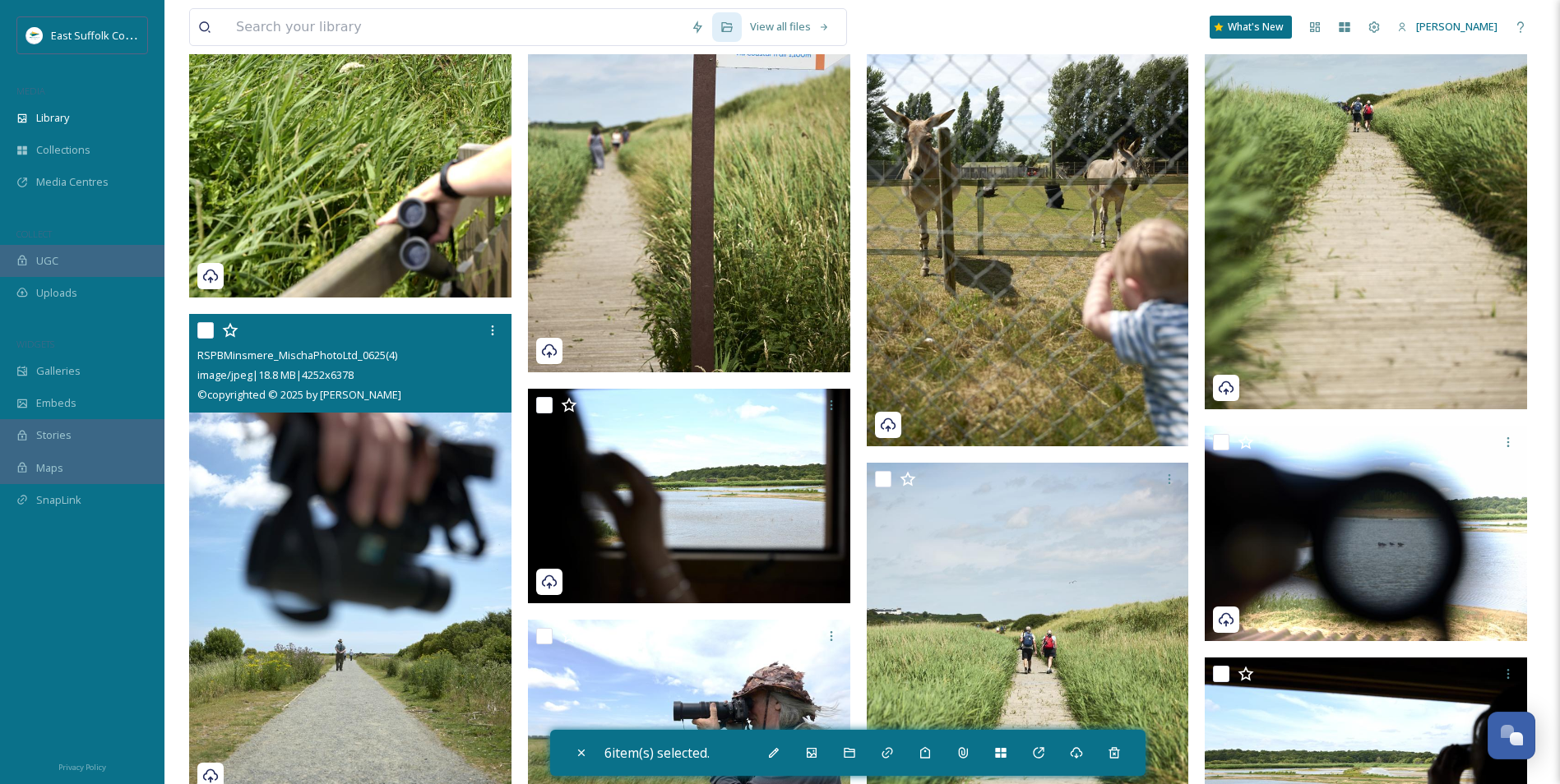
click at [371, 554] on img at bounding box center [351, 556] width 323 height 483
checkbox input "true"
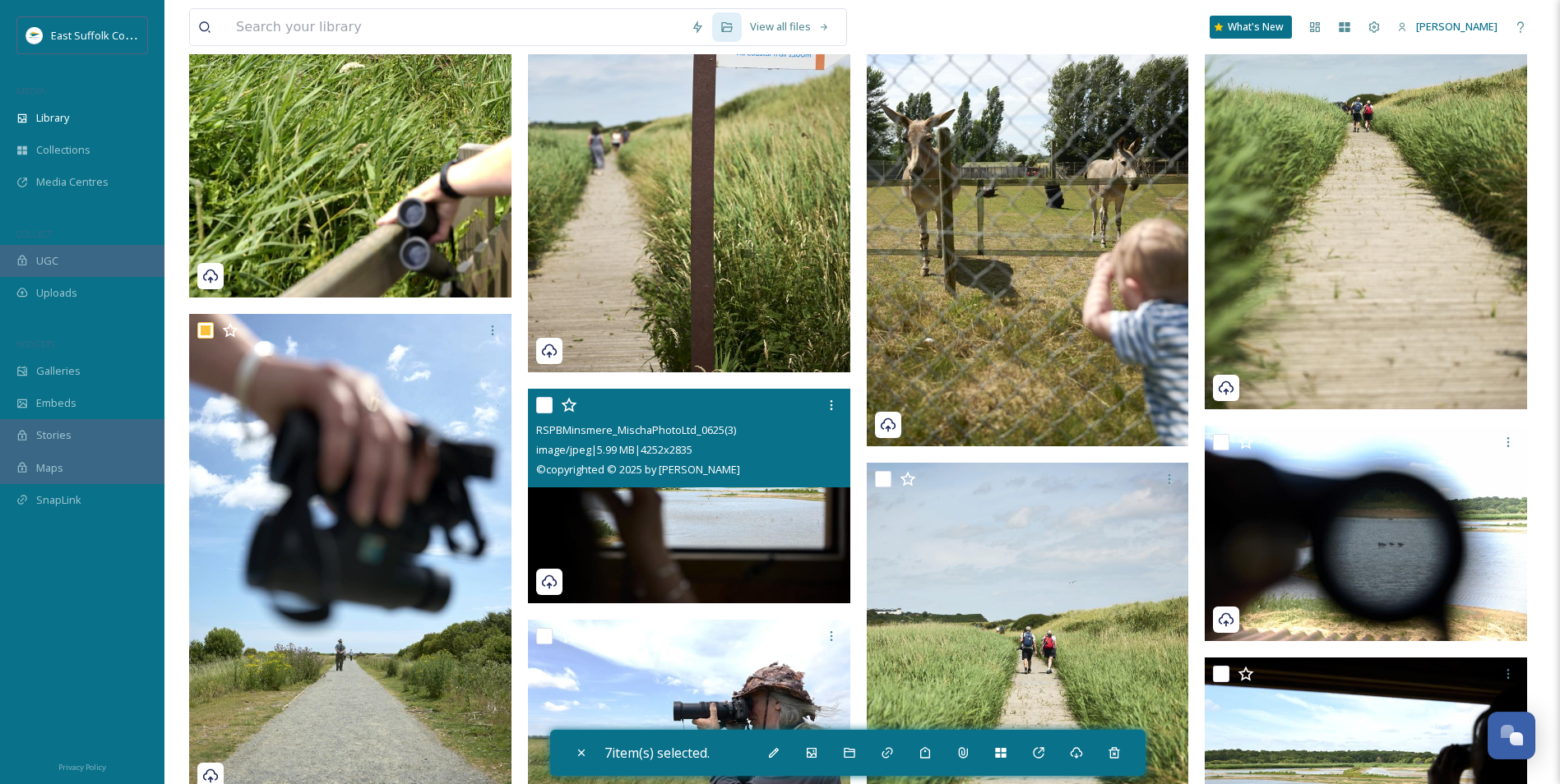
click at [598, 504] on img at bounding box center [689, 496] width 323 height 215
checkbox input "true"
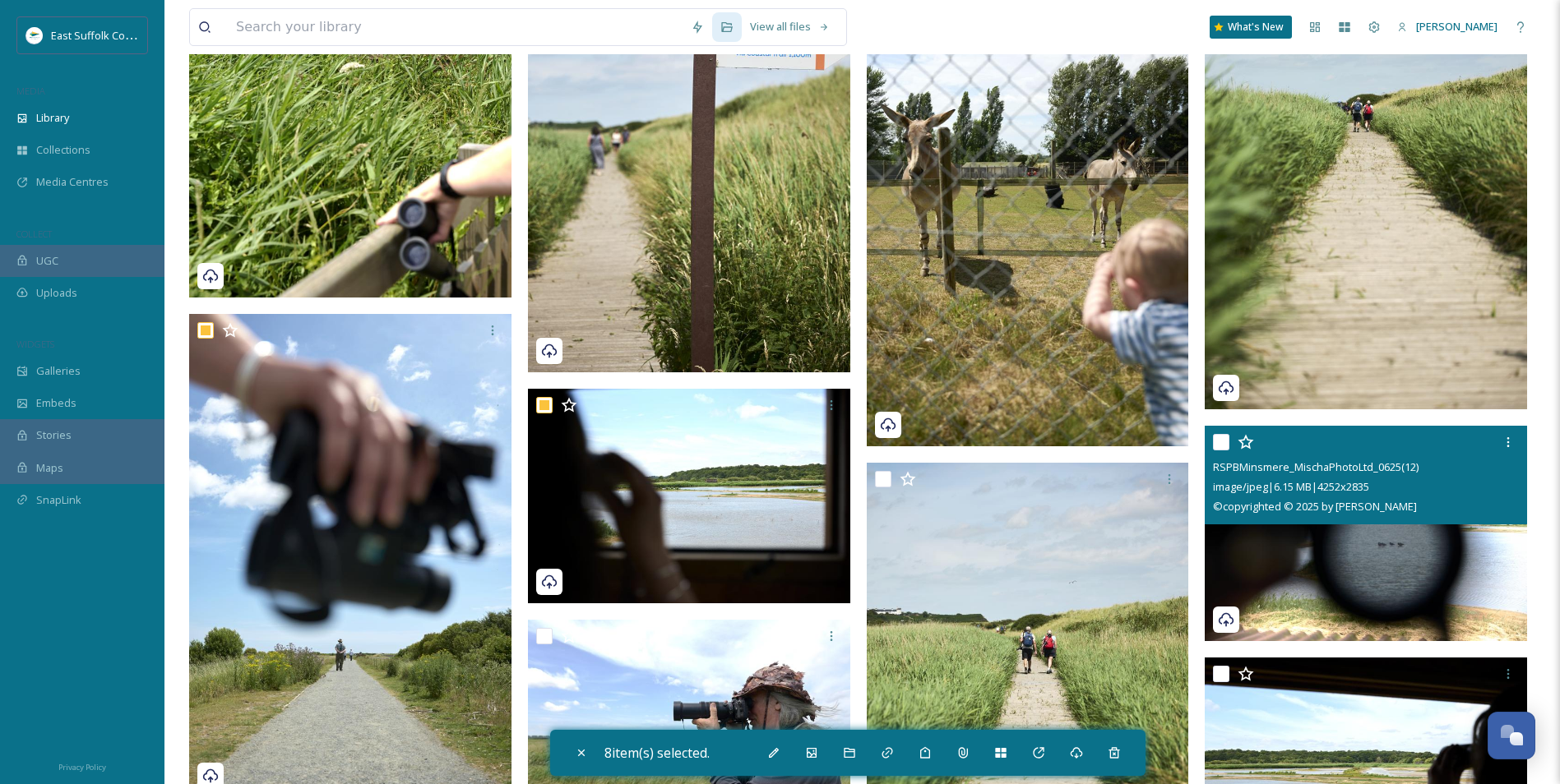
drag, startPoint x: 1386, startPoint y: 543, endPoint x: 1152, endPoint y: 597, distance: 240.1
click at [1243, 542] on img at bounding box center [1366, 533] width 323 height 215
checkbox input "true"
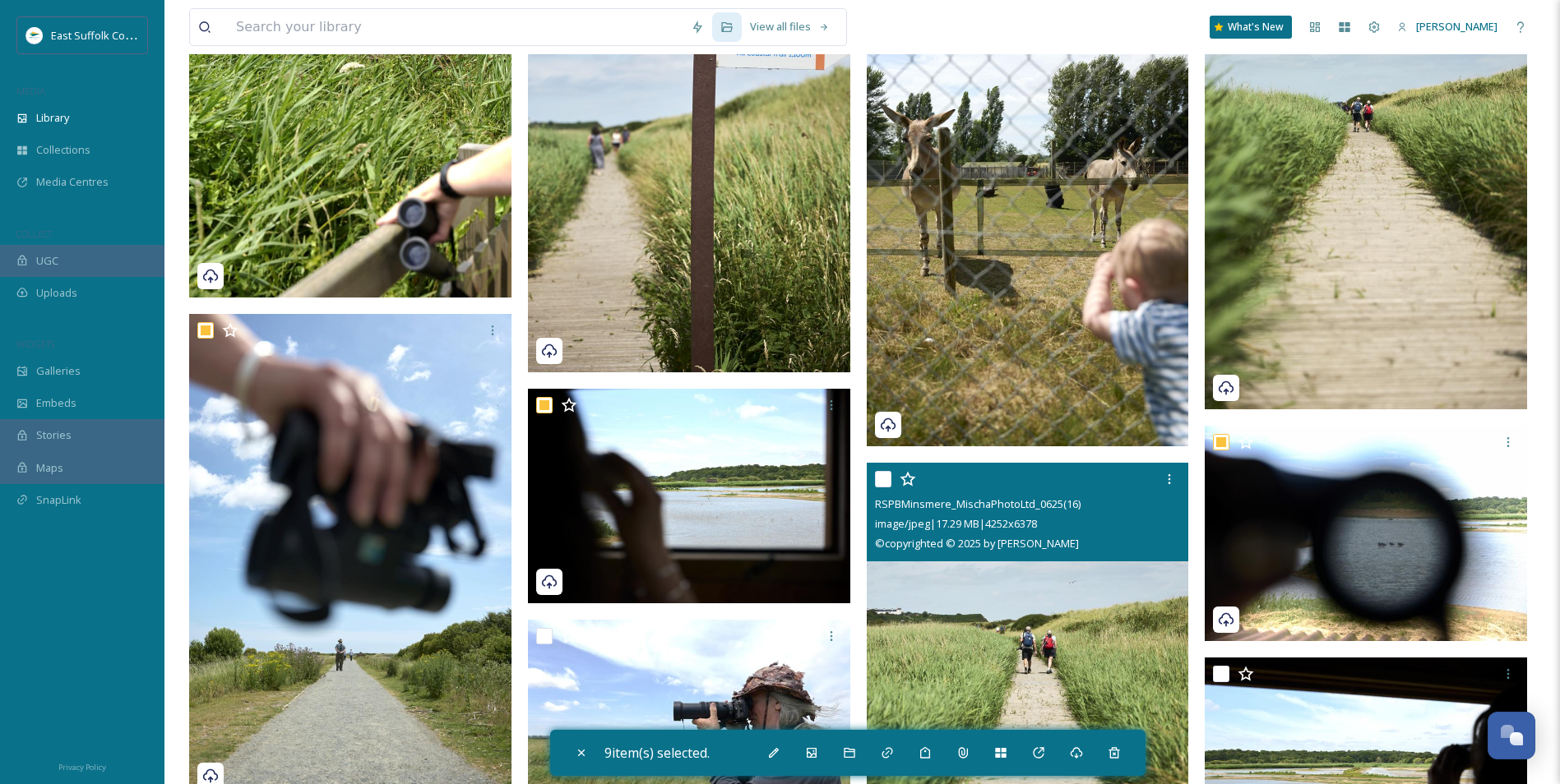
click at [980, 606] on img at bounding box center [1029, 705] width 323 height 483
checkbox input "true"
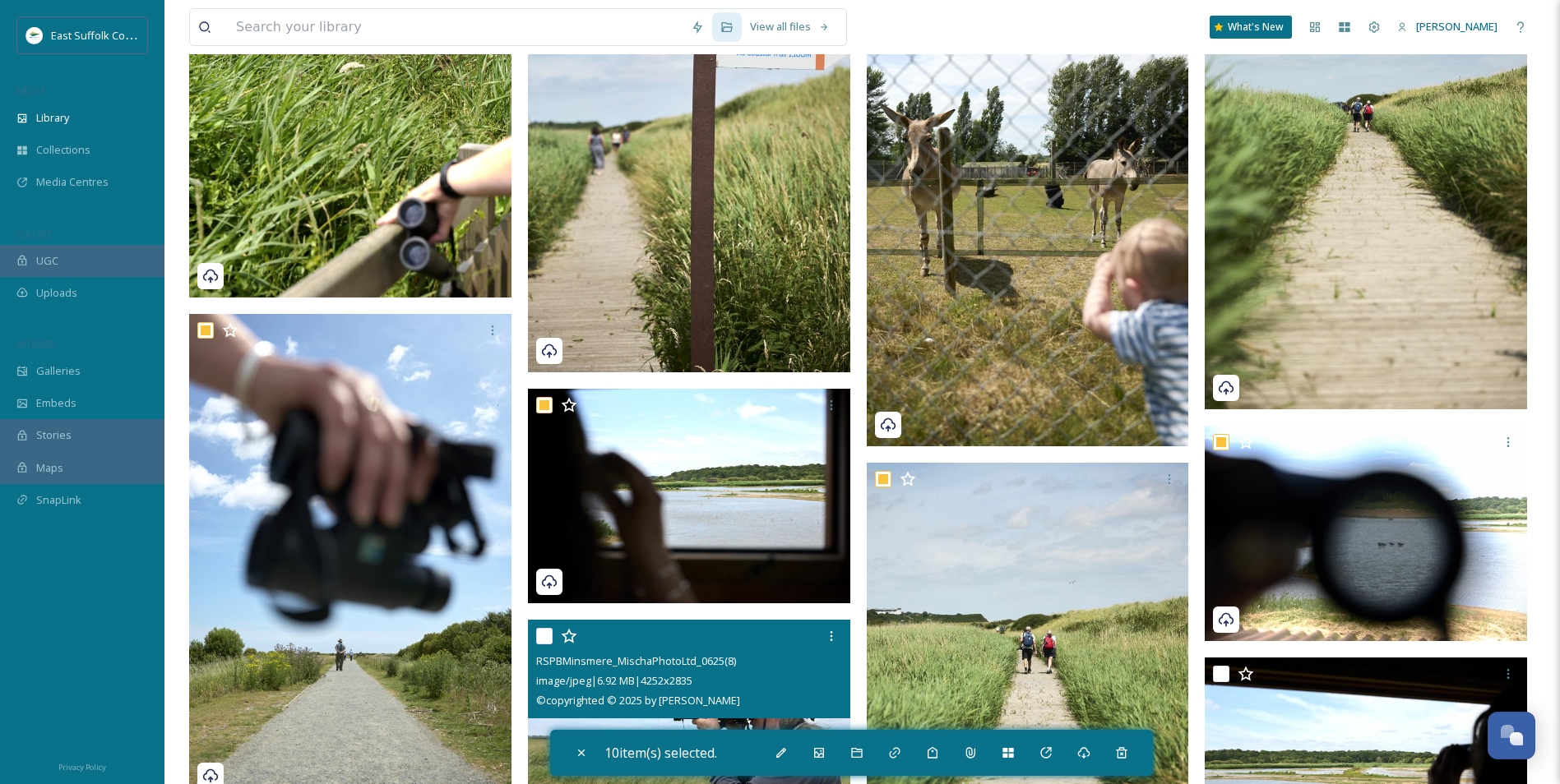
click at [541, 606] on input "checkbox" at bounding box center [544, 636] width 17 height 17
checkbox input "true"
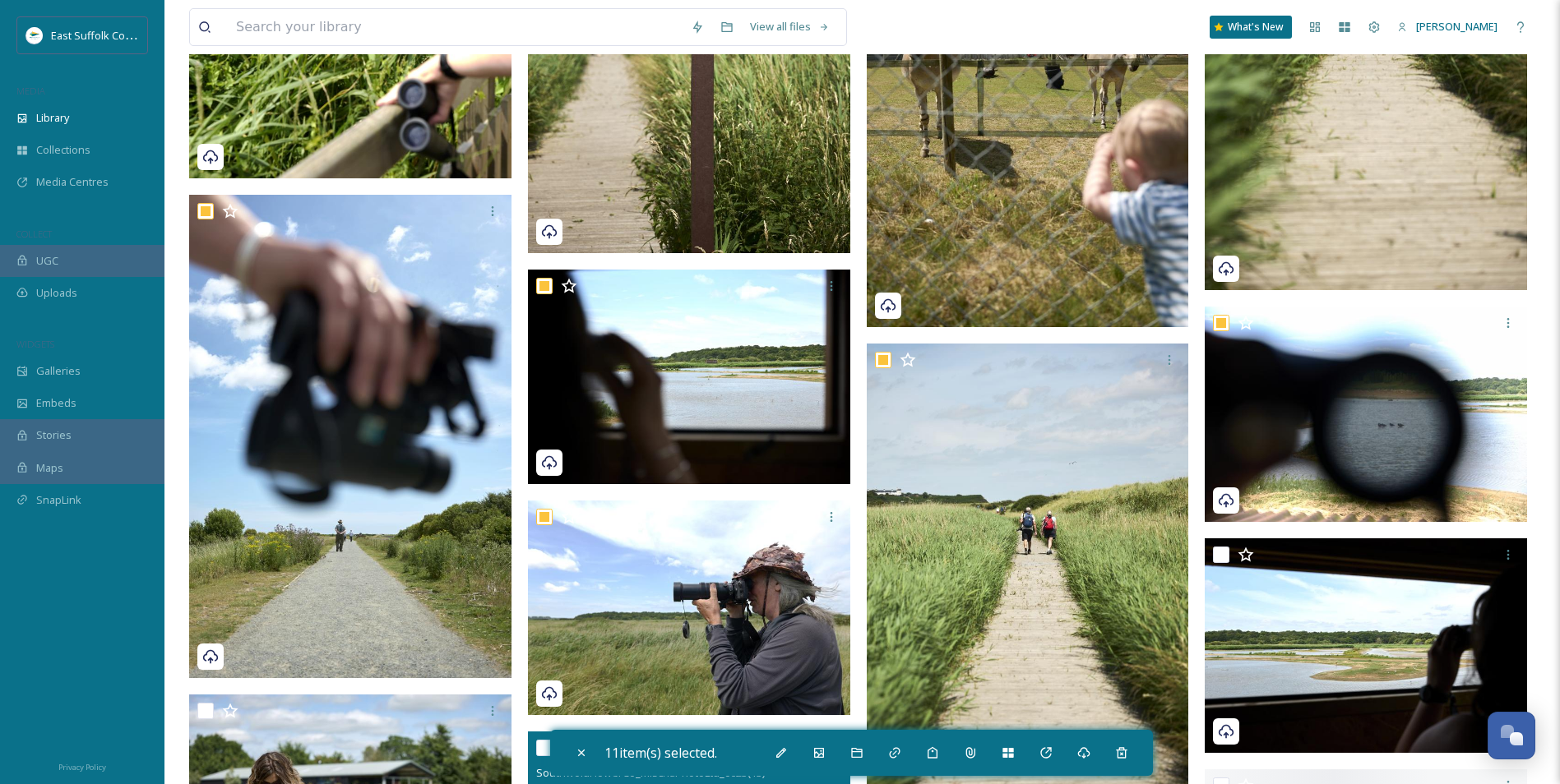
scroll to position [4200, 0]
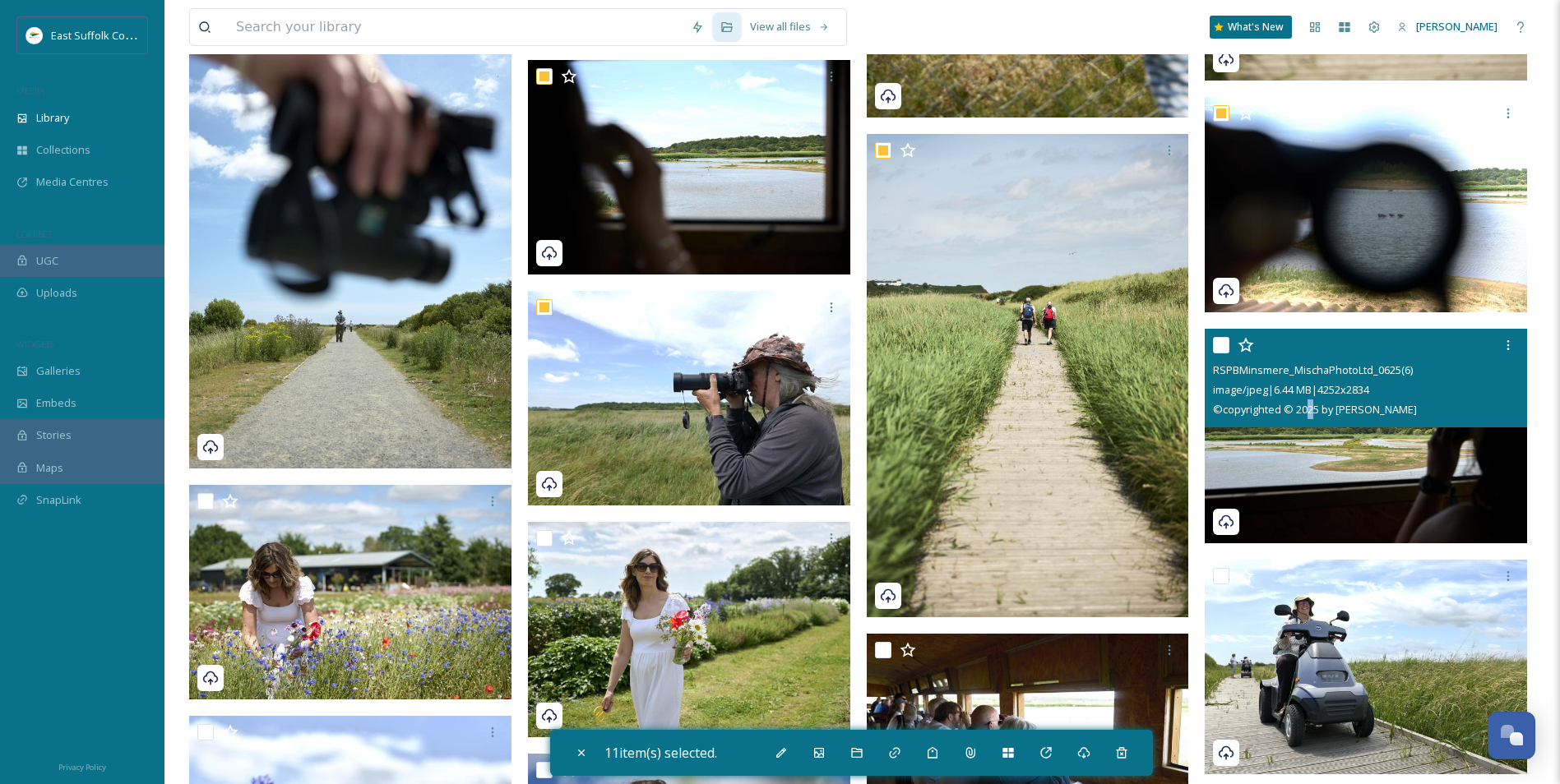
click at [1243, 426] on div "RSPBMinsmere_MischaPhotoLtd_0625(6) image/jpeg | 6.44 MB | 4252 x 2834 © copyri…" at bounding box center [1366, 378] width 323 height 99
click at [1243, 493] on img at bounding box center [1366, 436] width 323 height 215
checkbox input "true"
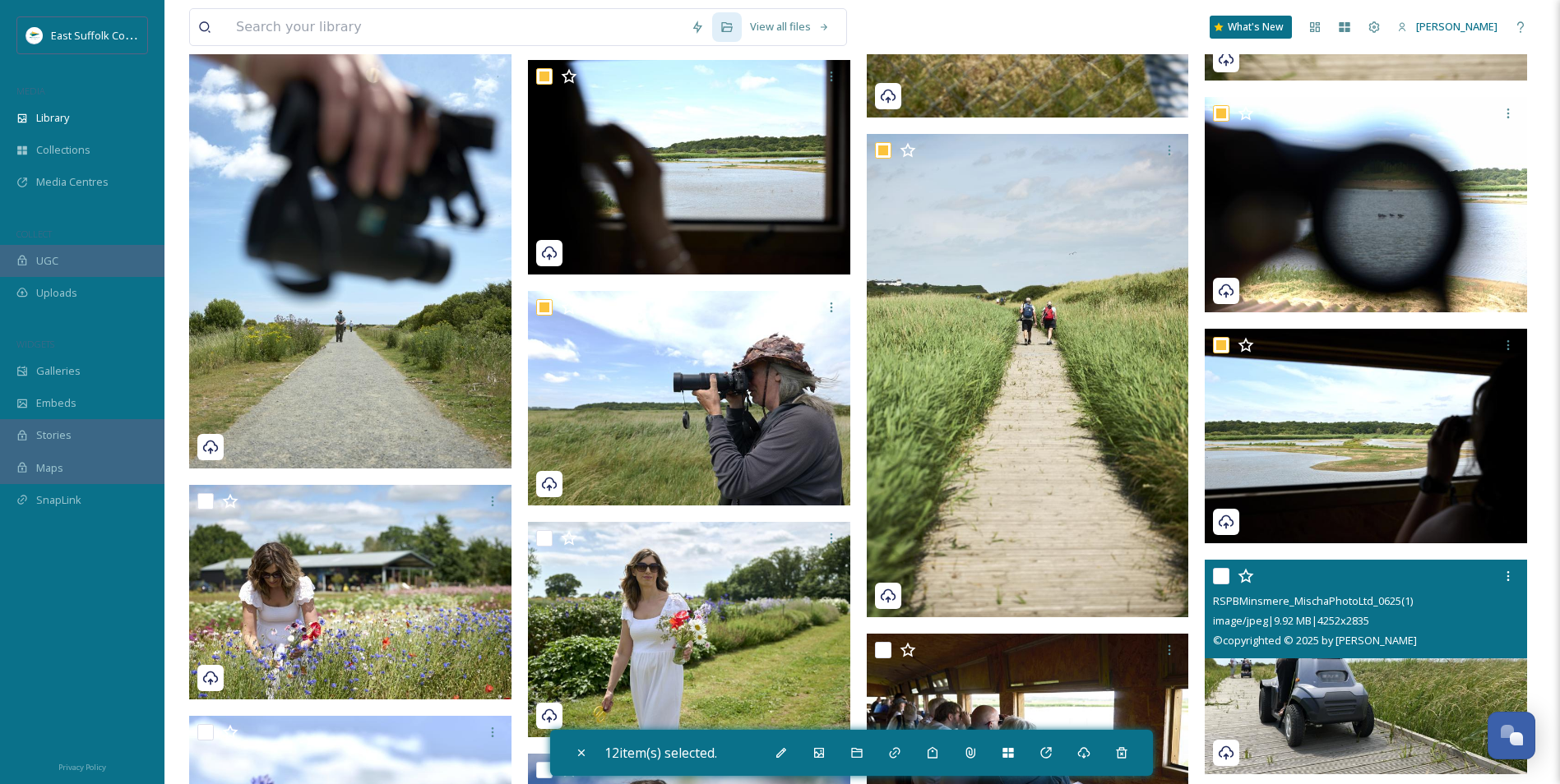
click at [1243, 606] on img at bounding box center [1366, 667] width 323 height 215
checkbox input "true"
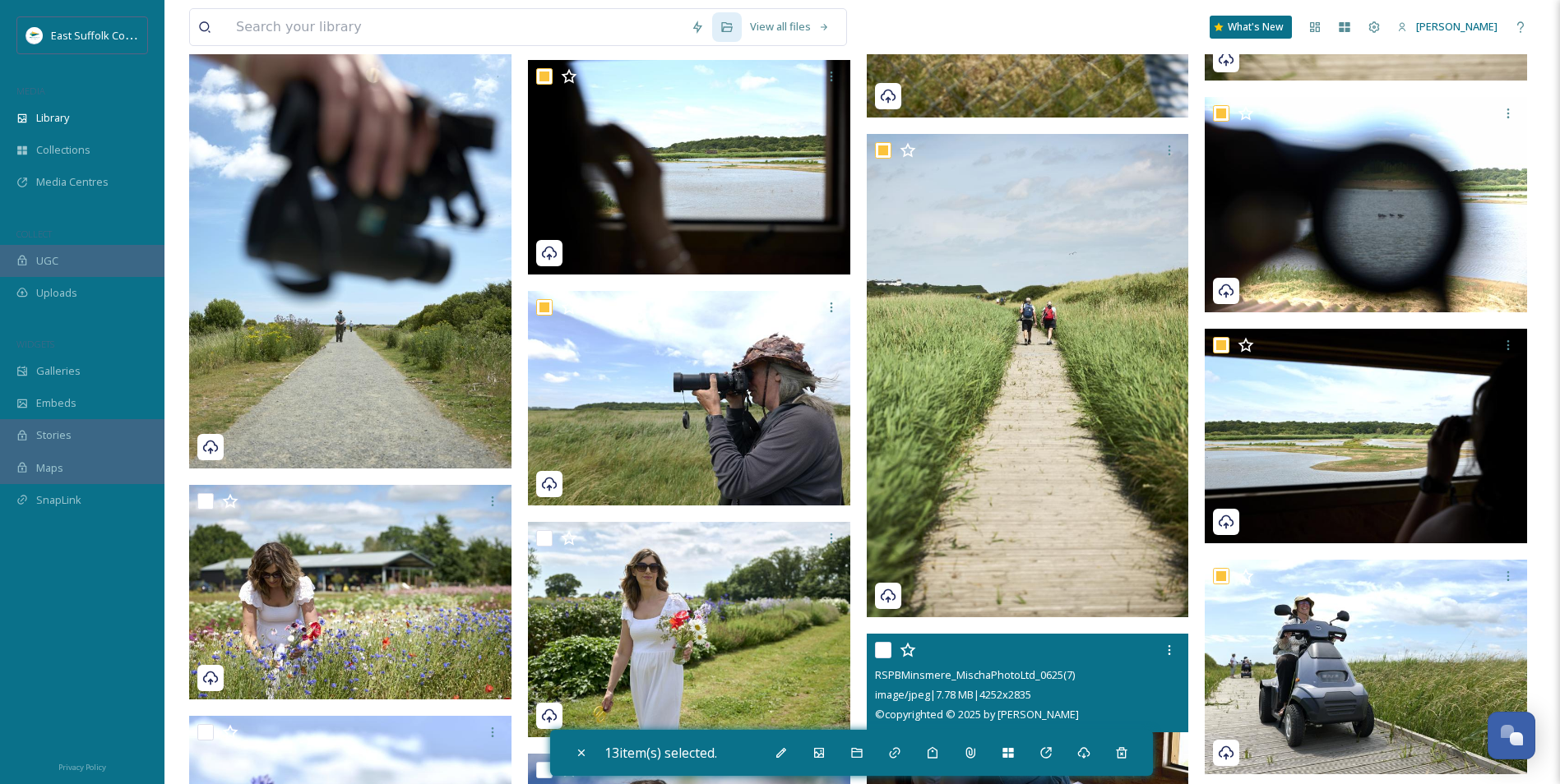
click at [879, 606] on input "checkbox" at bounding box center [883, 650] width 17 height 17
checkbox input "true"
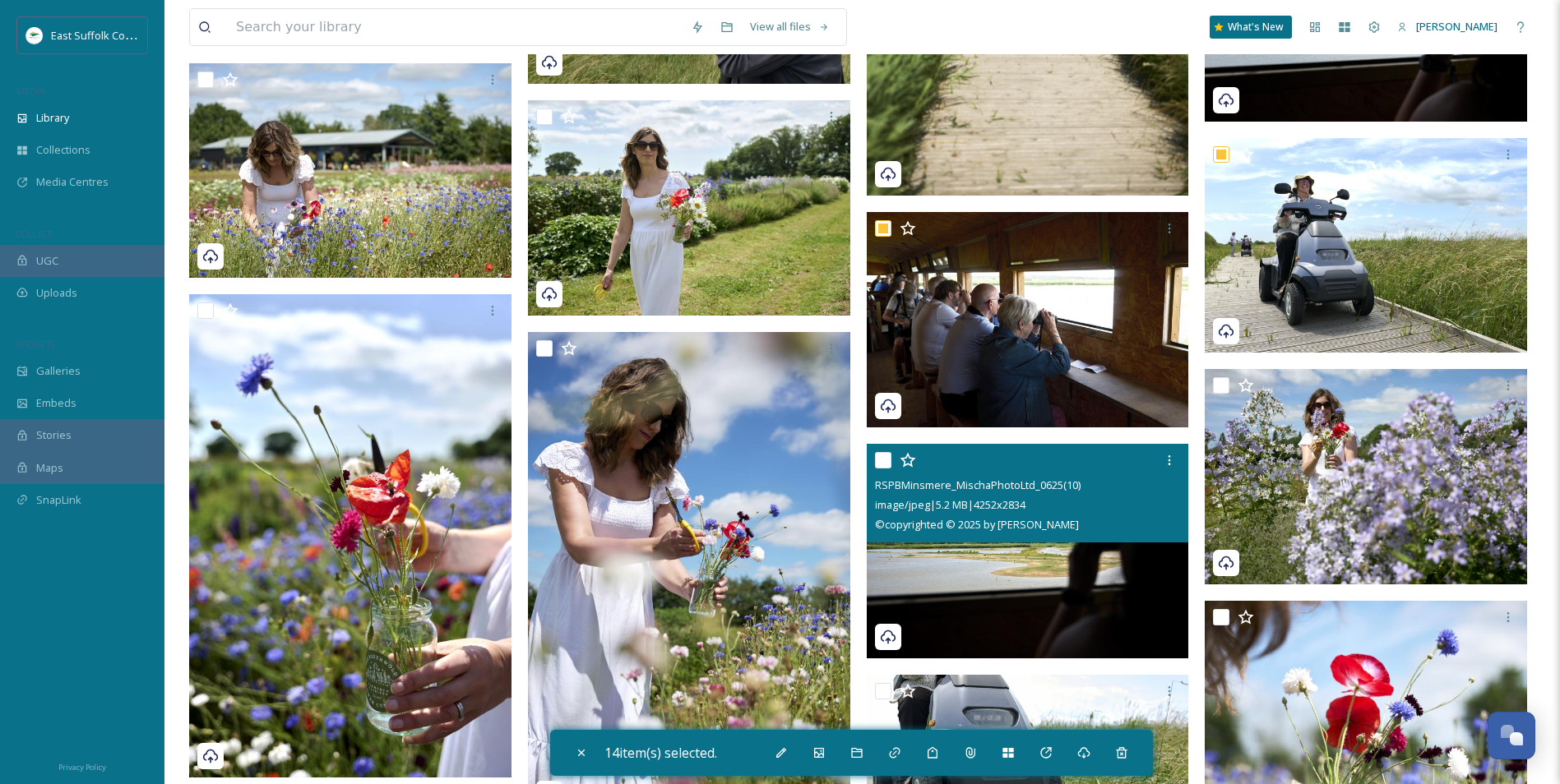
scroll to position [4694, 0]
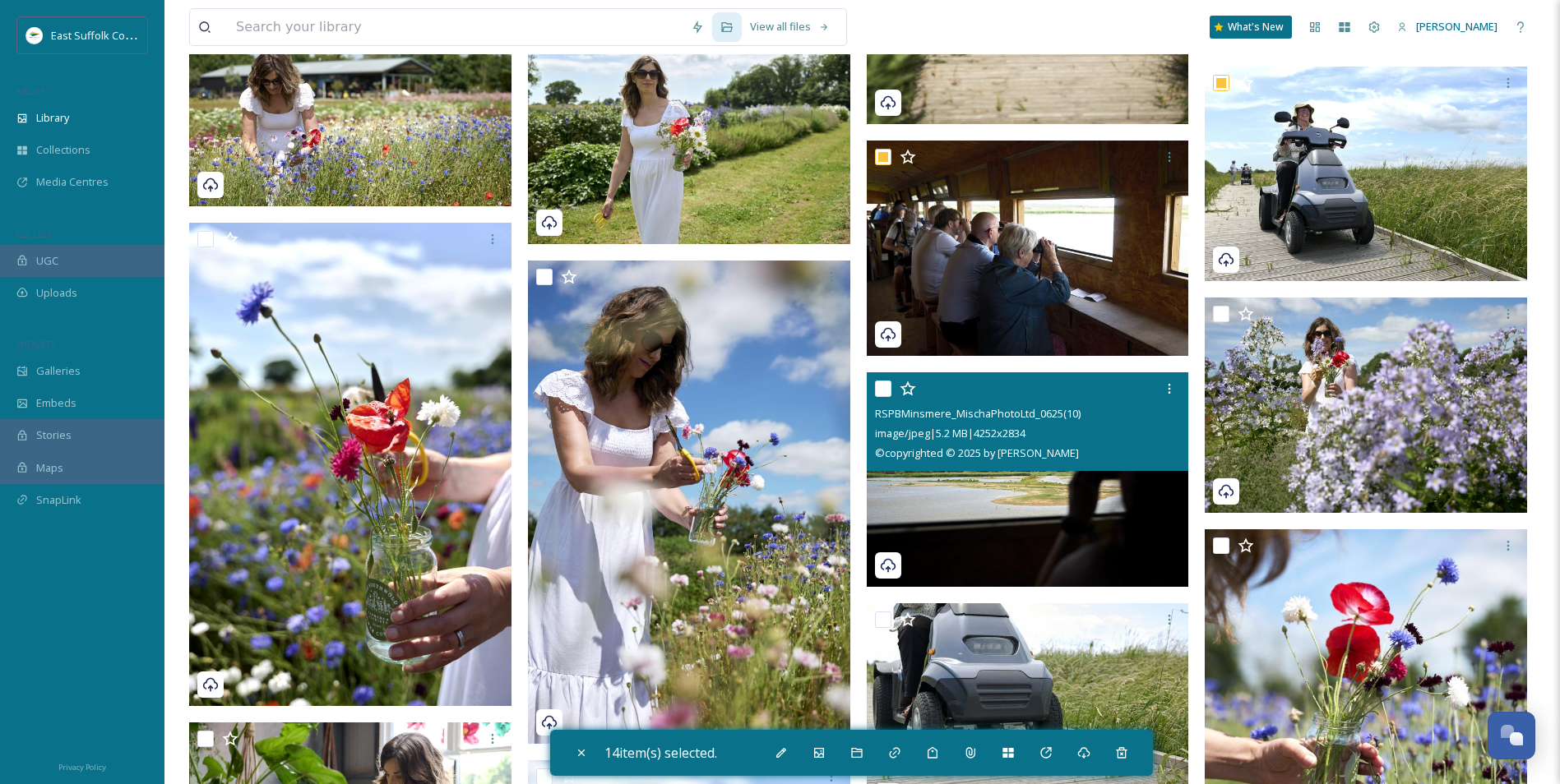
click at [881, 397] on div at bounding box center [1030, 389] width 310 height 30
click at [881, 393] on input "checkbox" at bounding box center [883, 388] width 17 height 17
checkbox input "true"
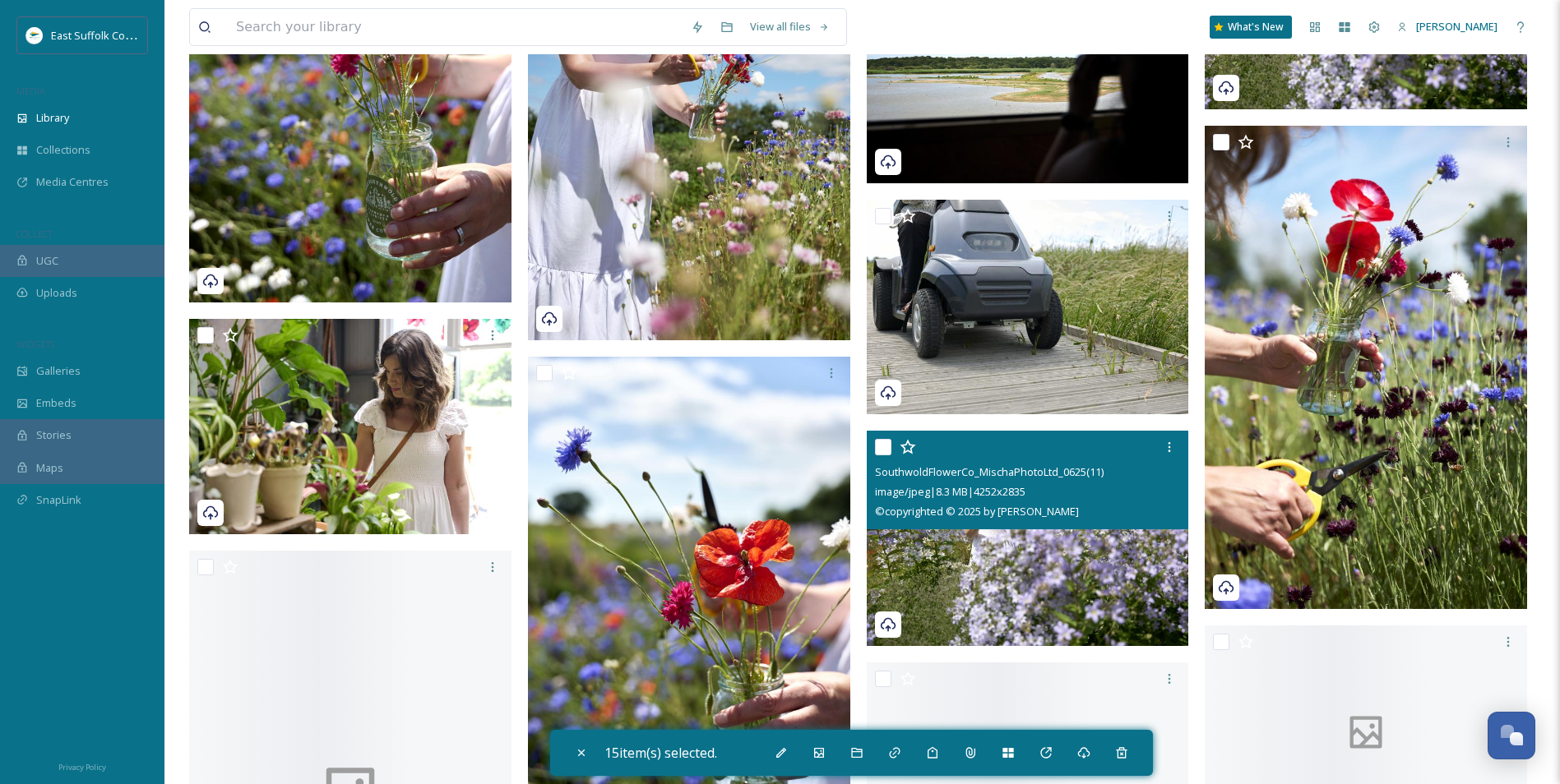
scroll to position [5104, 0]
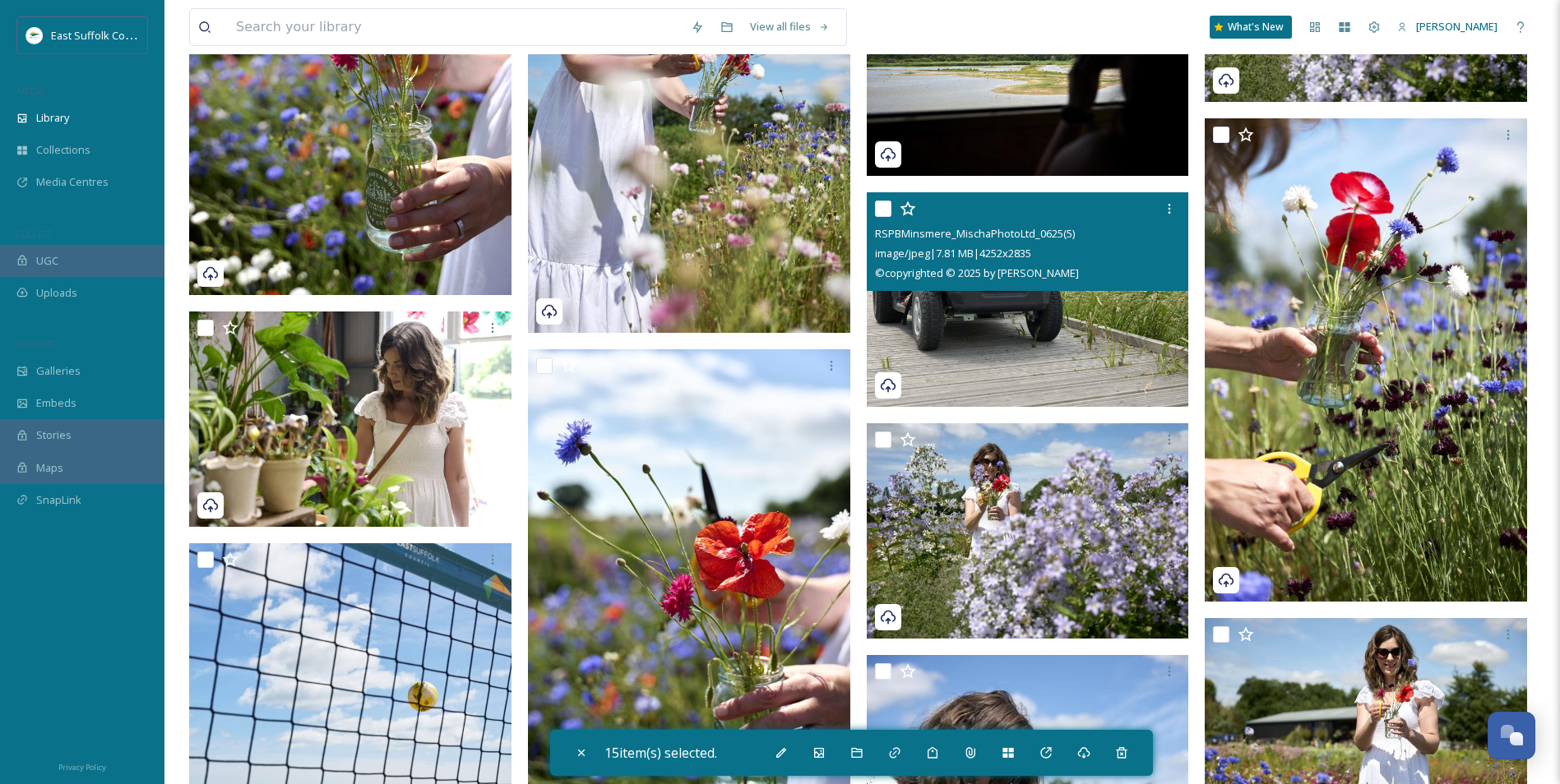
click at [889, 208] on input "checkbox" at bounding box center [883, 208] width 17 height 17
checkbox input "true"
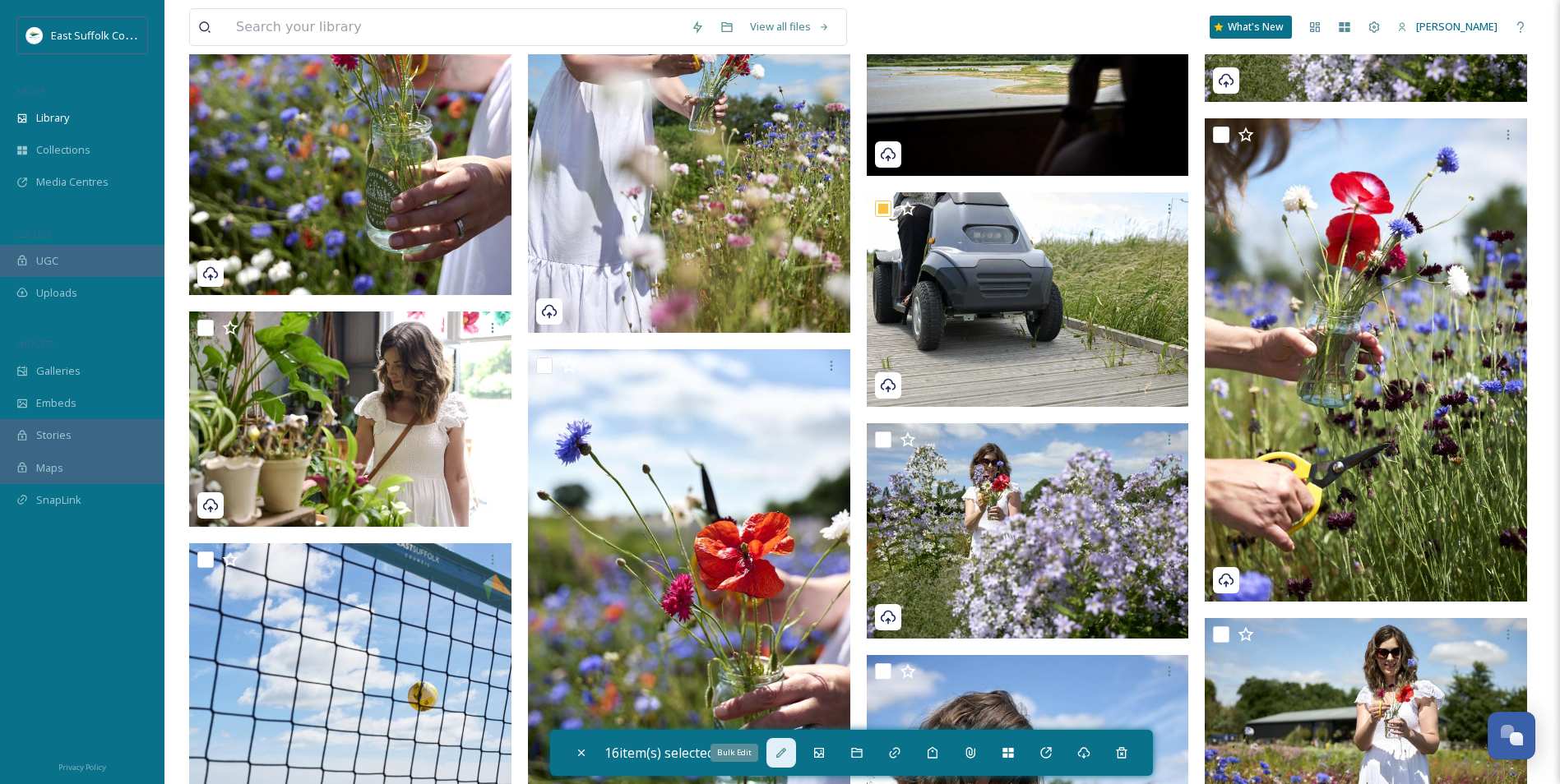
click at [777, 606] on div "Bulk Edit" at bounding box center [782, 753] width 30 height 30
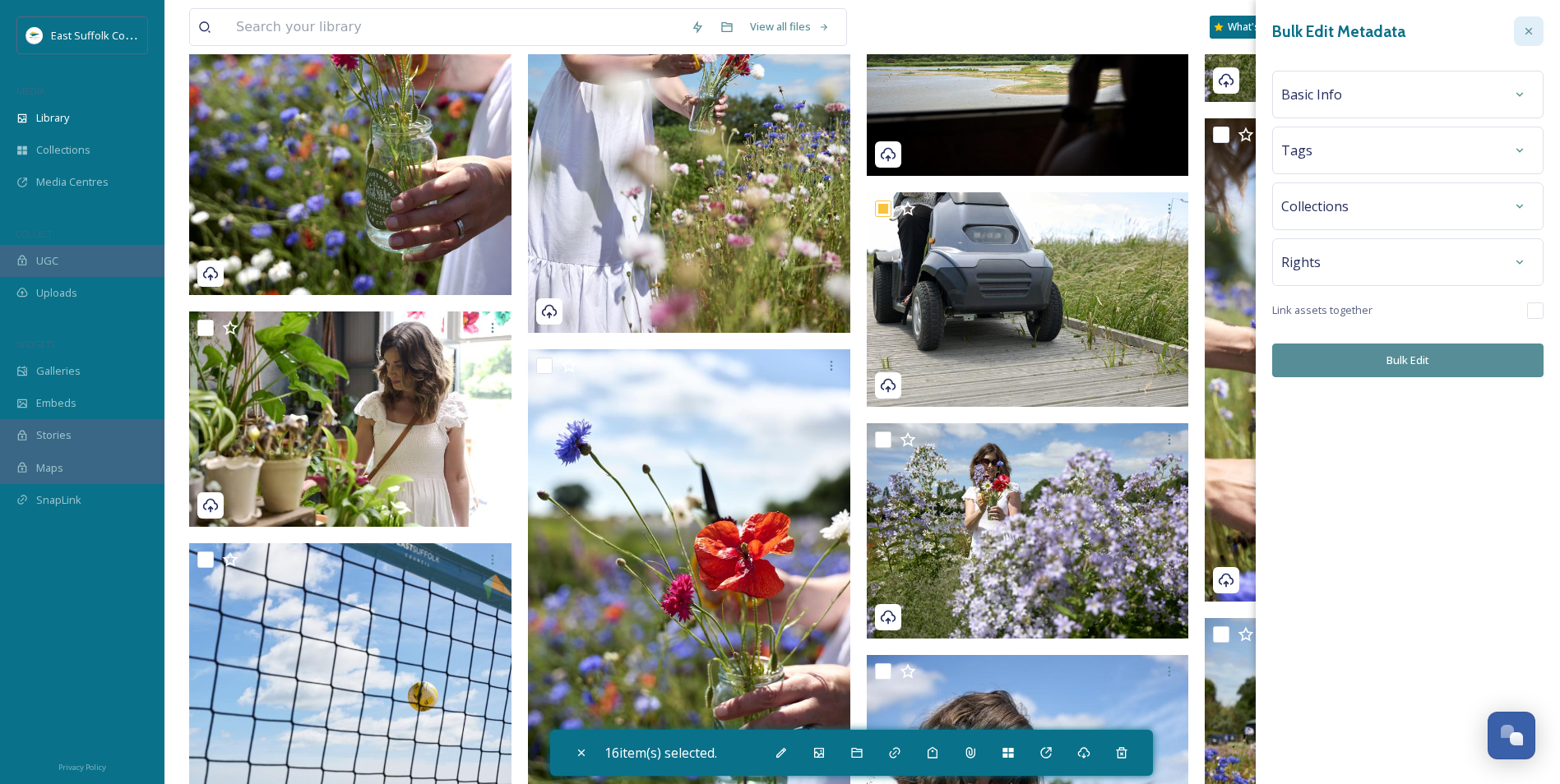
click at [1243, 28] on icon at bounding box center [1529, 31] width 13 height 13
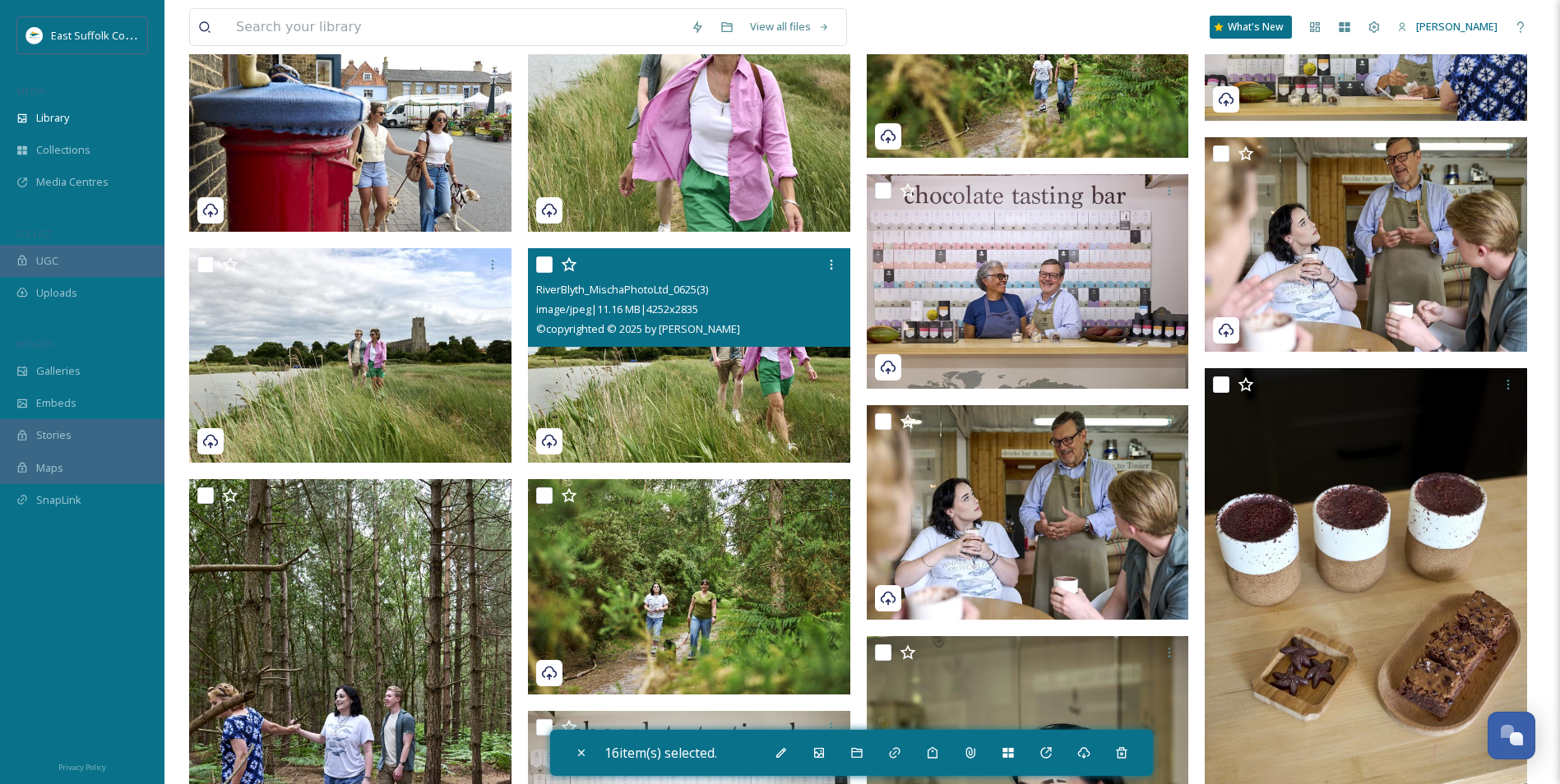
scroll to position [14231, 0]
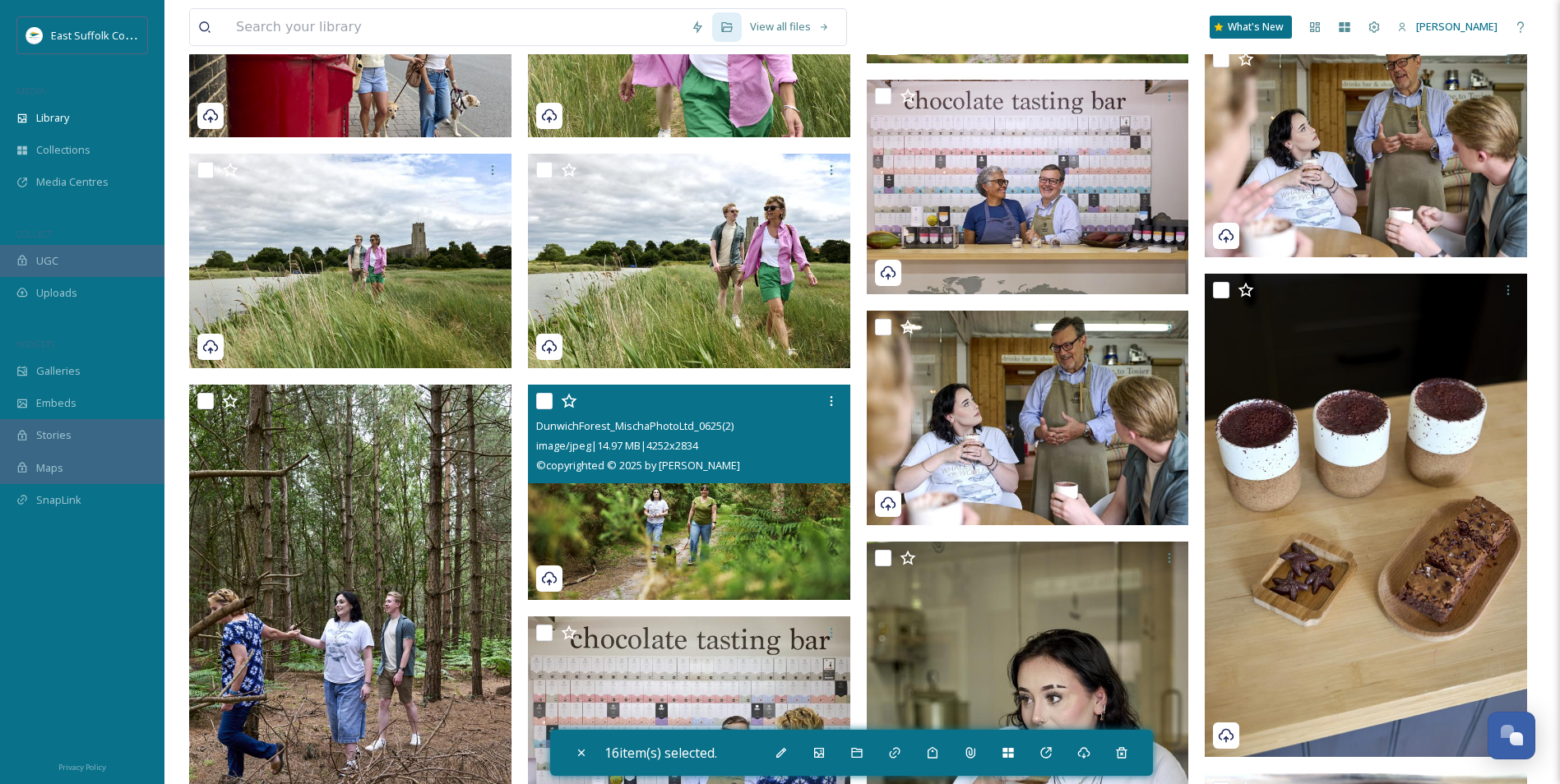
click at [704, 520] on img at bounding box center [689, 492] width 323 height 215
checkbox input "true"
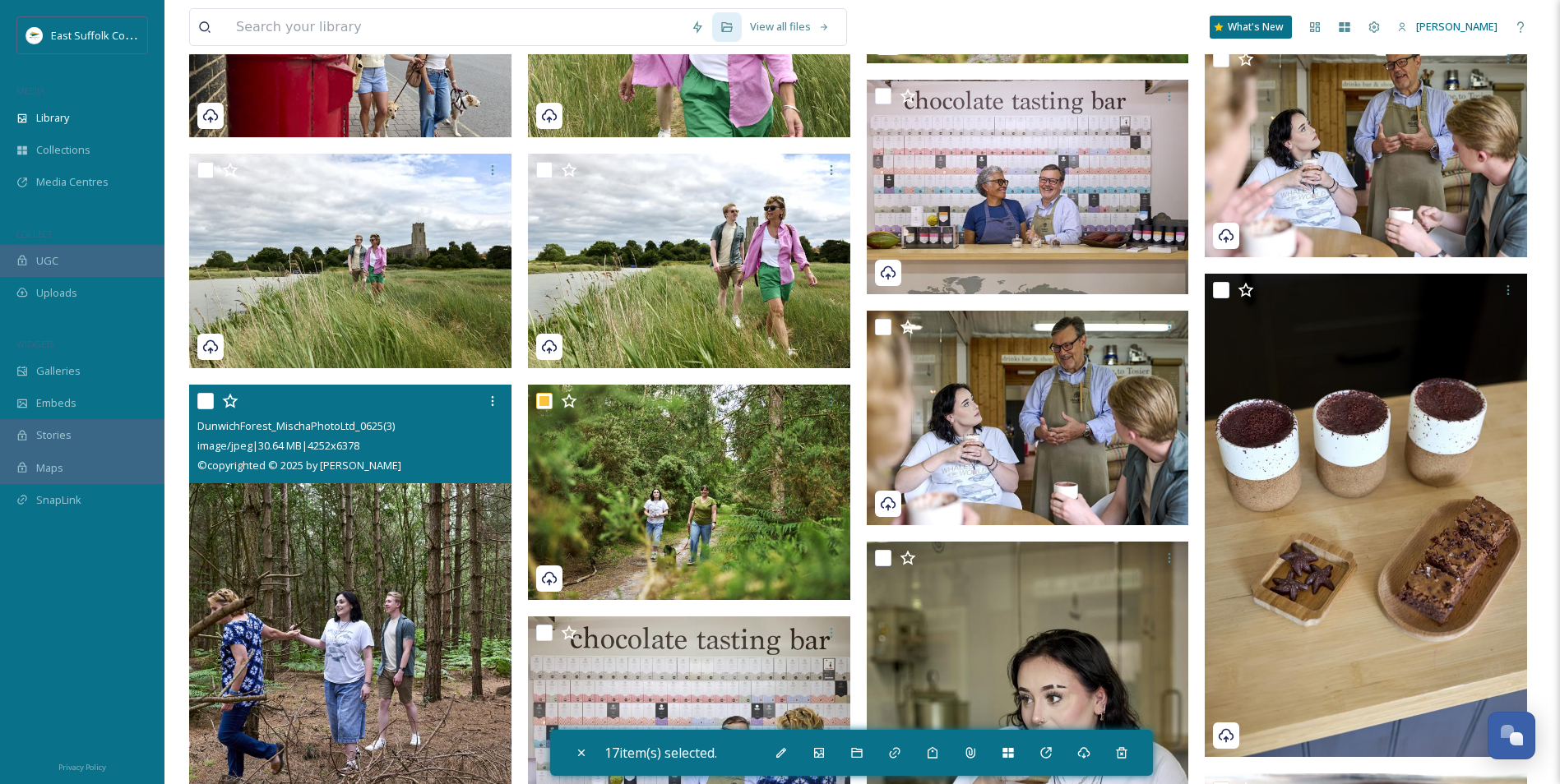
click at [284, 549] on img at bounding box center [351, 626] width 323 height 483
checkbox input "true"
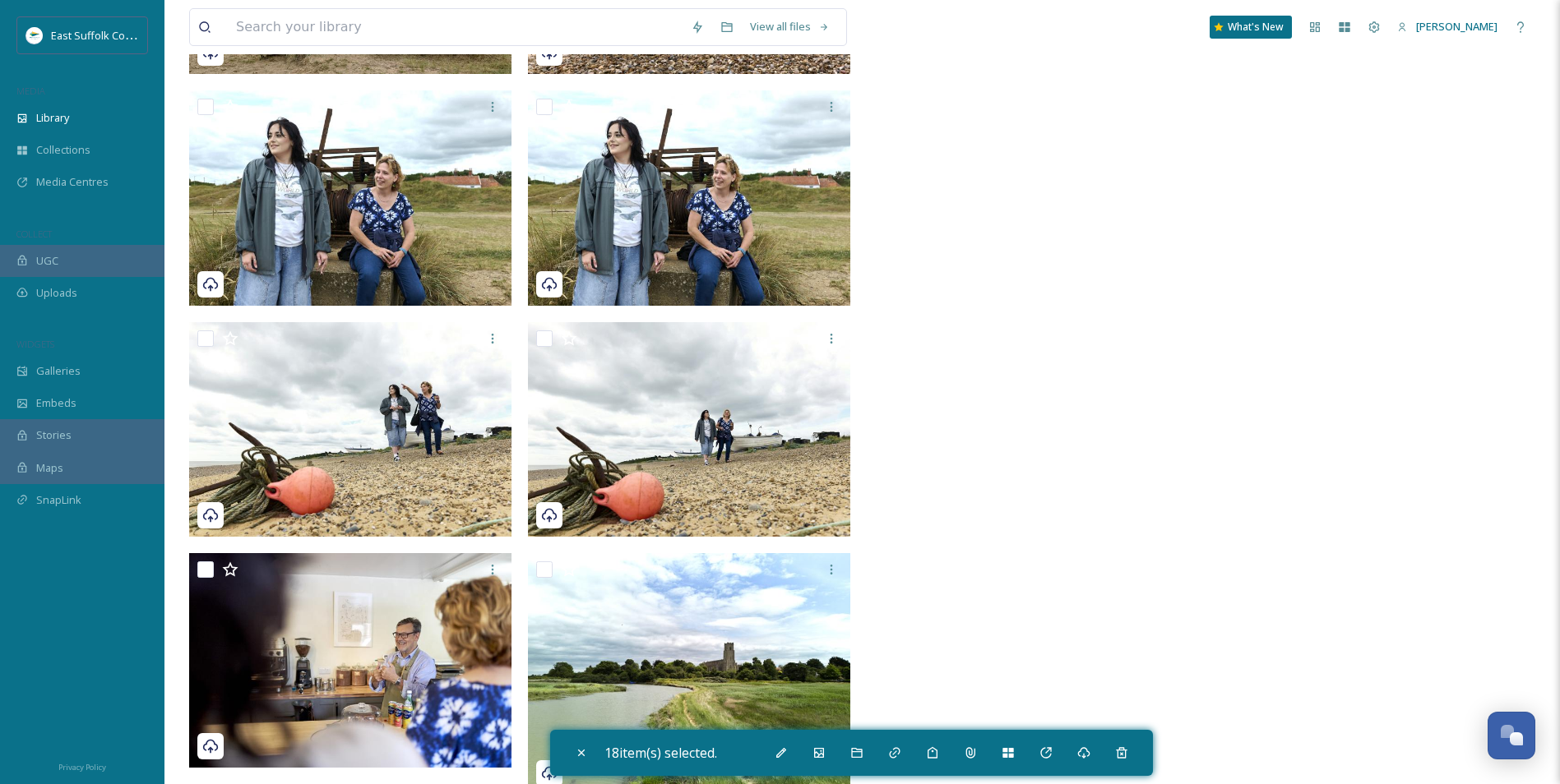
scroll to position [16806, 0]
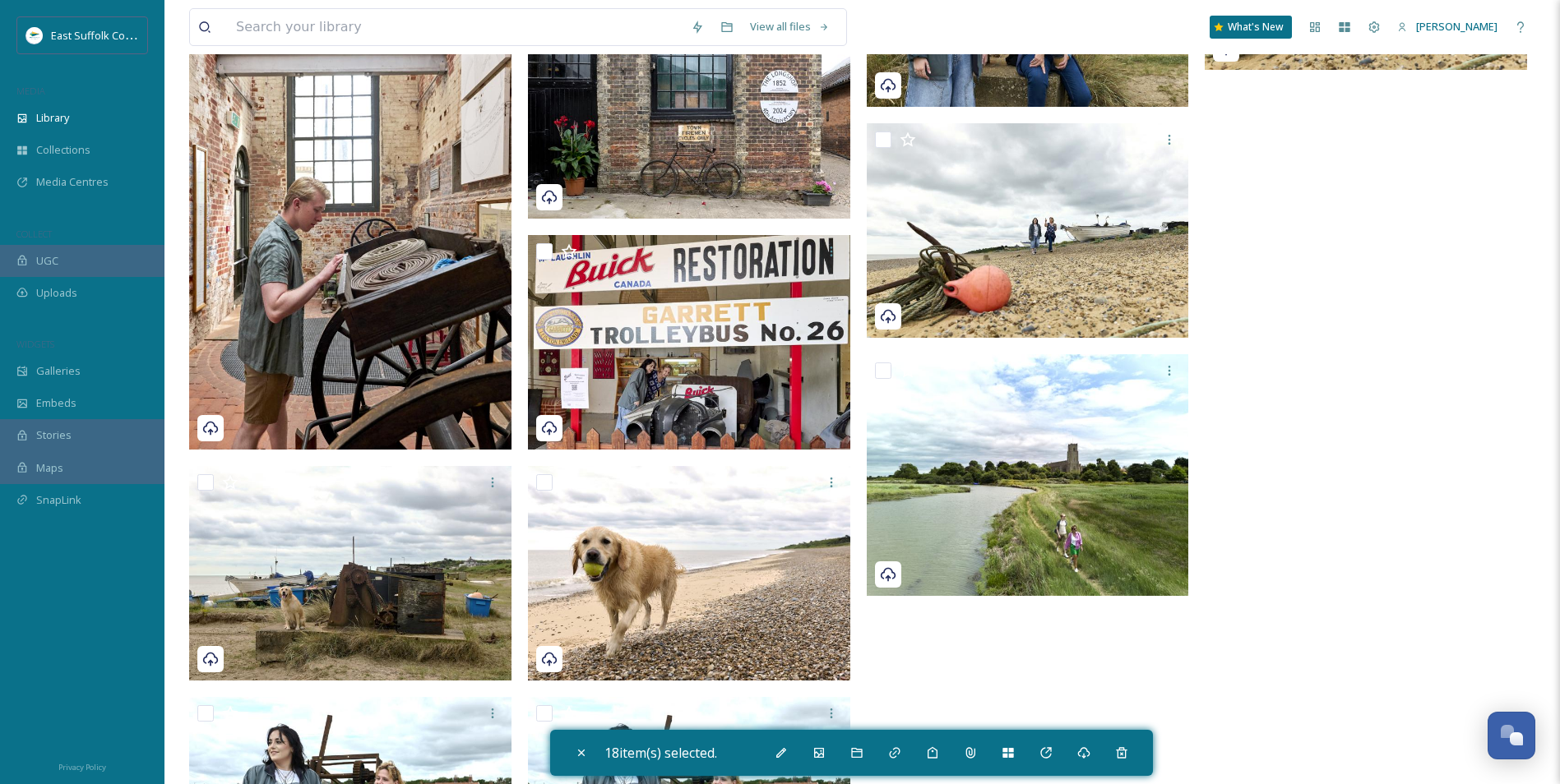
drag, startPoint x: 1109, startPoint y: 450, endPoint x: 1143, endPoint y: -61, distance: 512.1
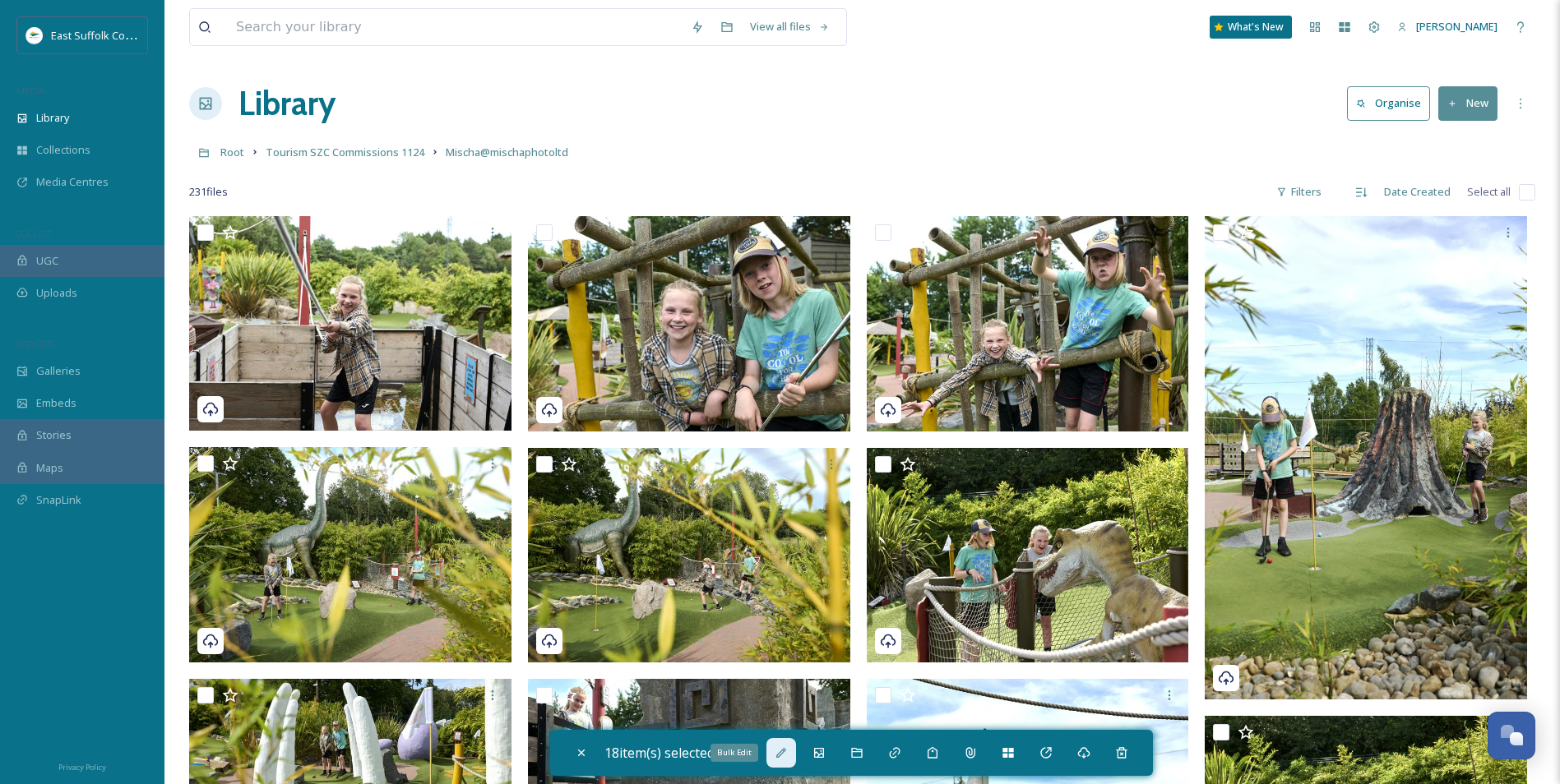
click at [781, 606] on div "Bulk Edit" at bounding box center [782, 753] width 30 height 30
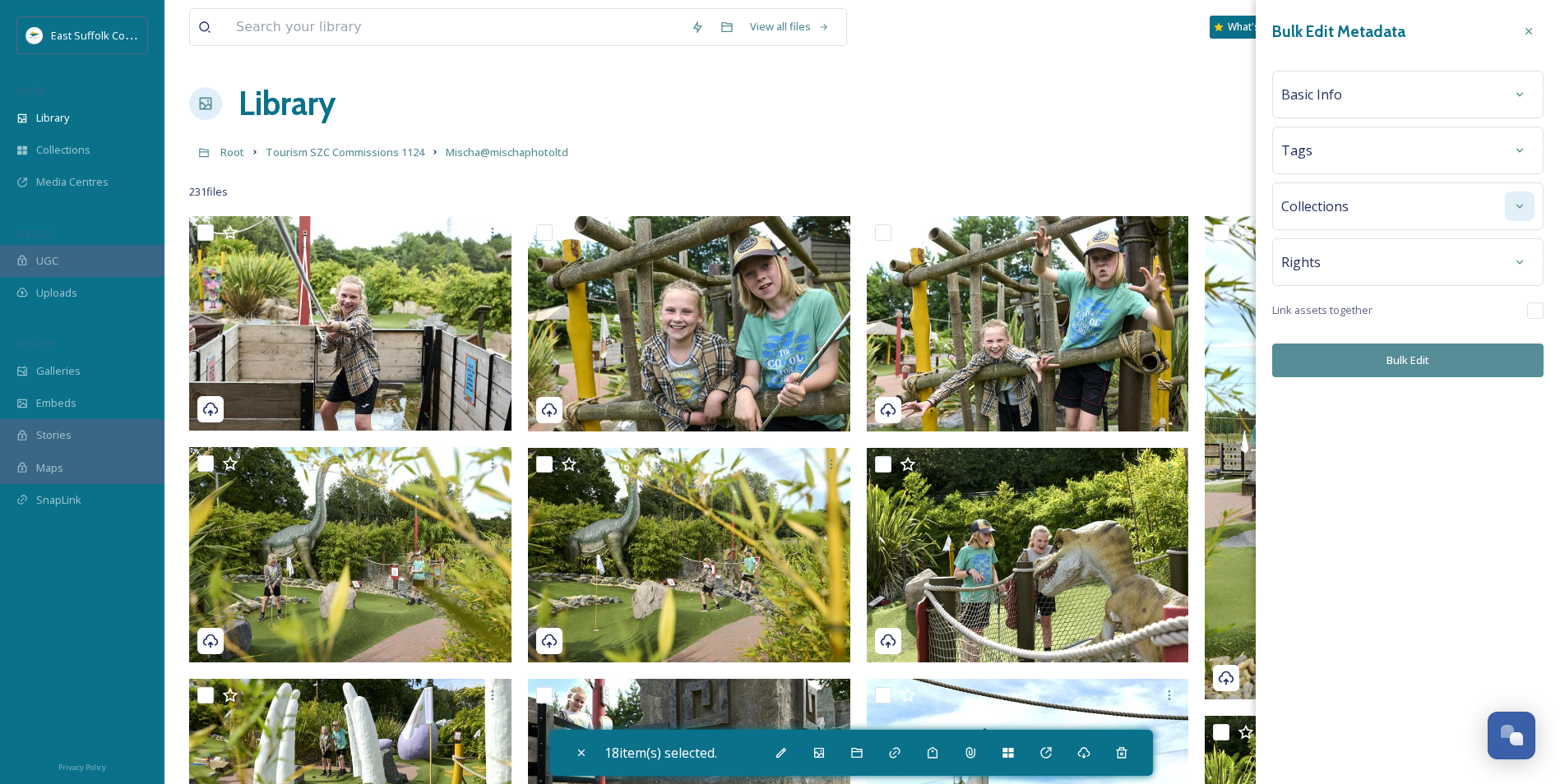
click at [1243, 205] on div at bounding box center [1520, 207] width 30 height 30
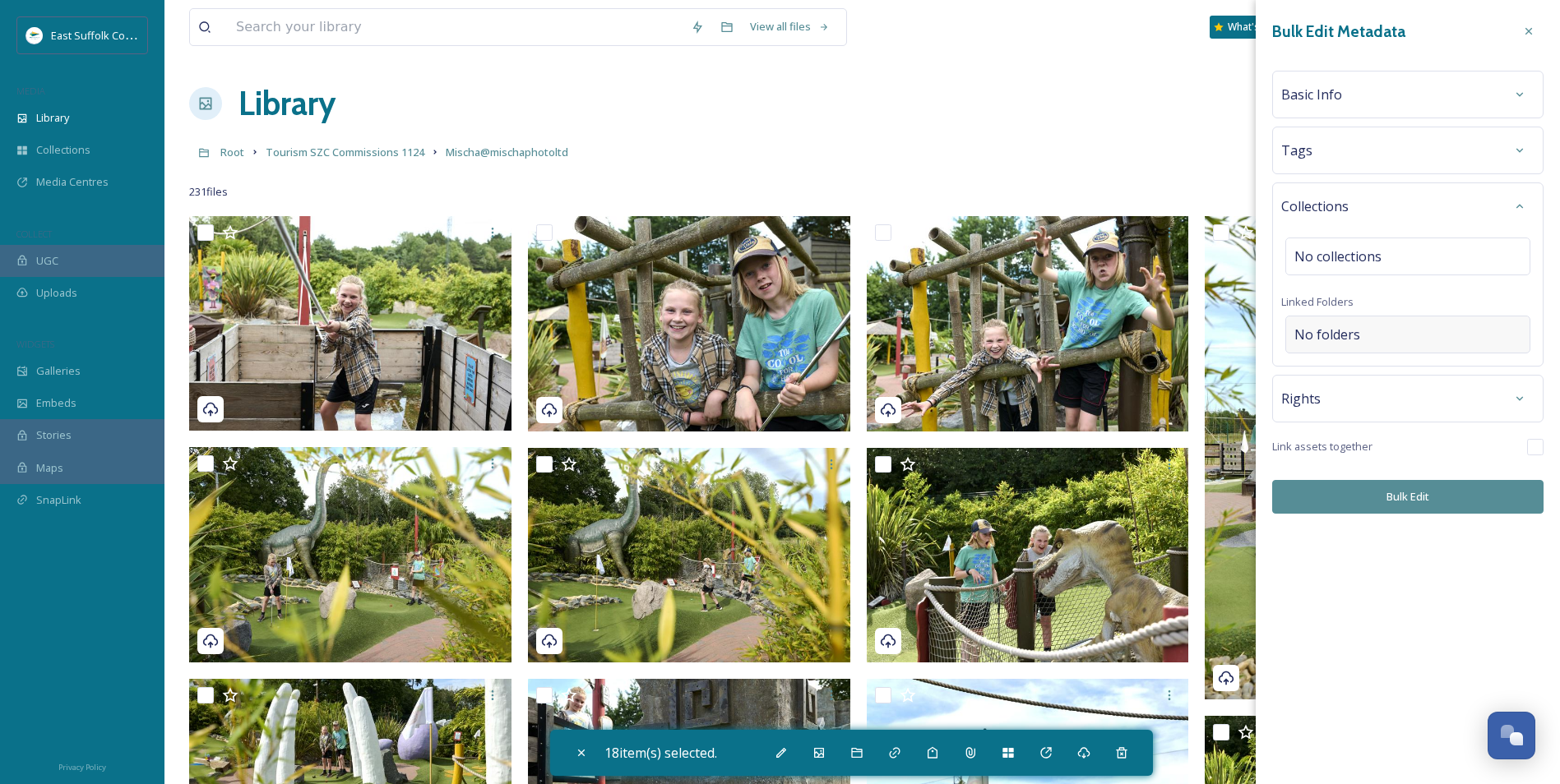
click at [1243, 331] on div "No folders" at bounding box center [1408, 334] width 245 height 37
click at [1243, 331] on input at bounding box center [1412, 334] width 251 height 36
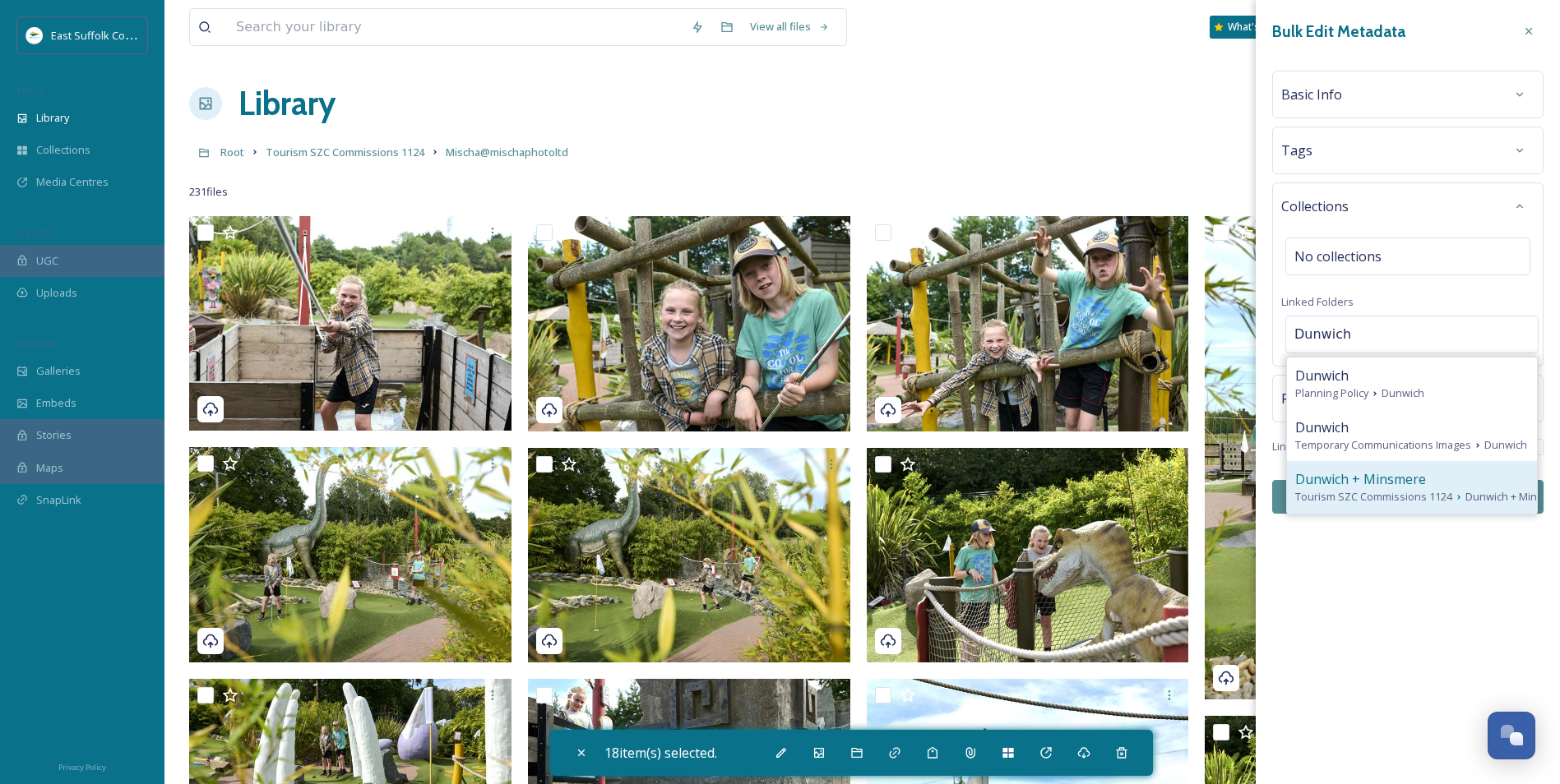
type input "Dunwich"
click at [1243, 488] on span "Dunwich + Minsmere" at bounding box center [1361, 479] width 131 height 20
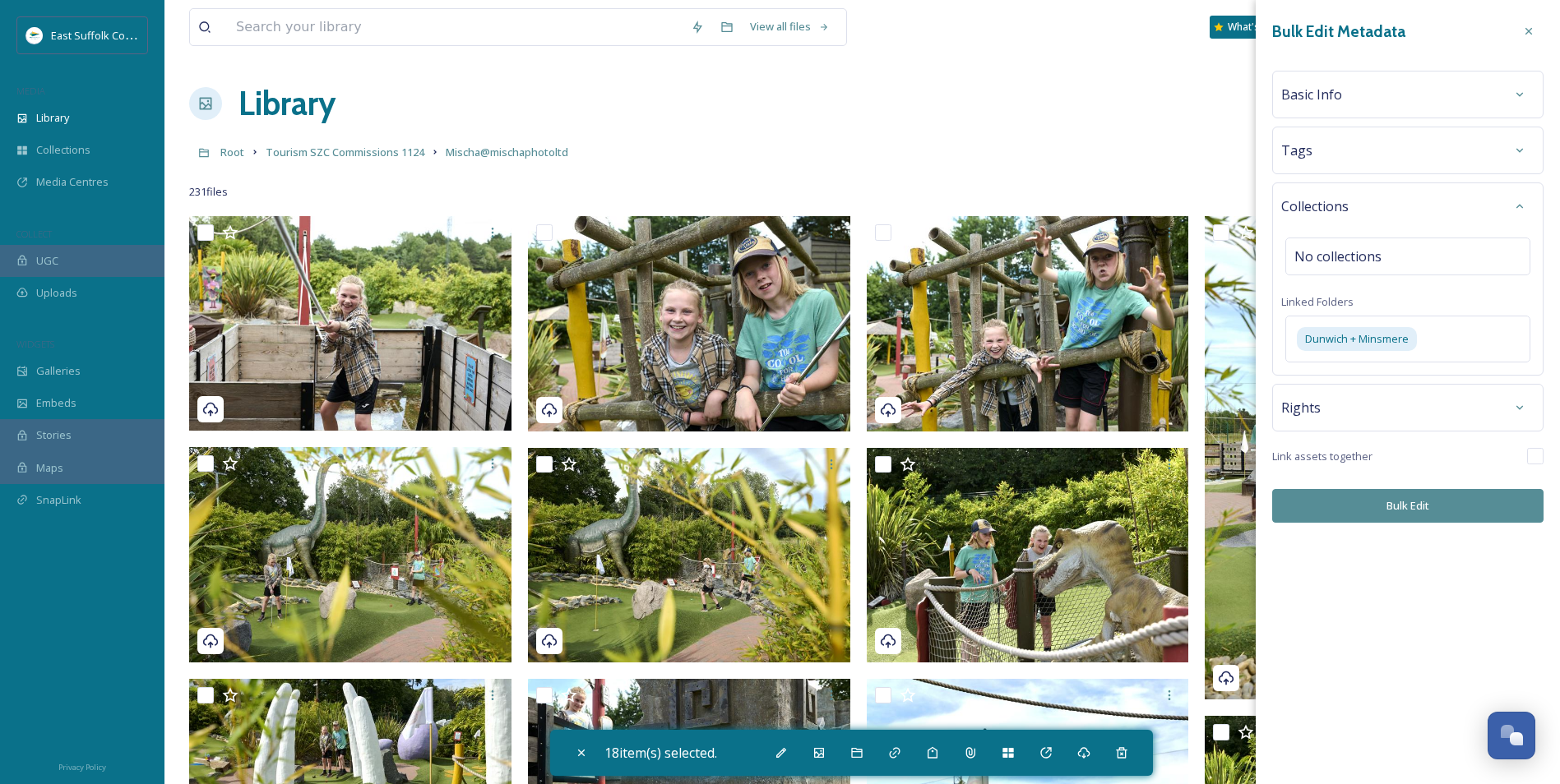
click at [1243, 530] on div "Bulk Edit Metadata Basic Info Tags Collections No collections Linked Folders Du…" at bounding box center [1408, 269] width 304 height 539
click at [1243, 516] on button "Bulk Edit" at bounding box center [1407, 506] width 271 height 34
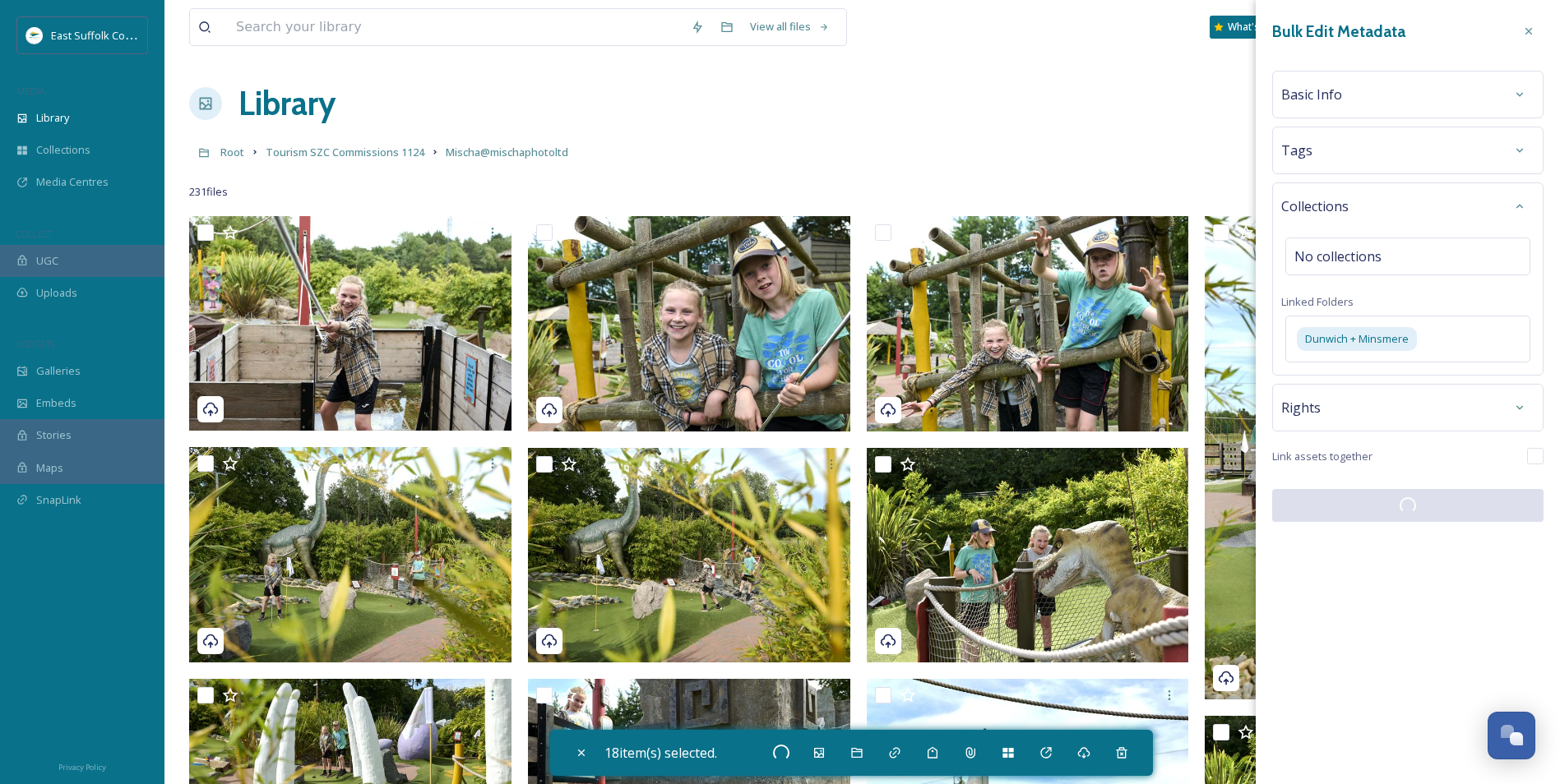
checkbox input "false"
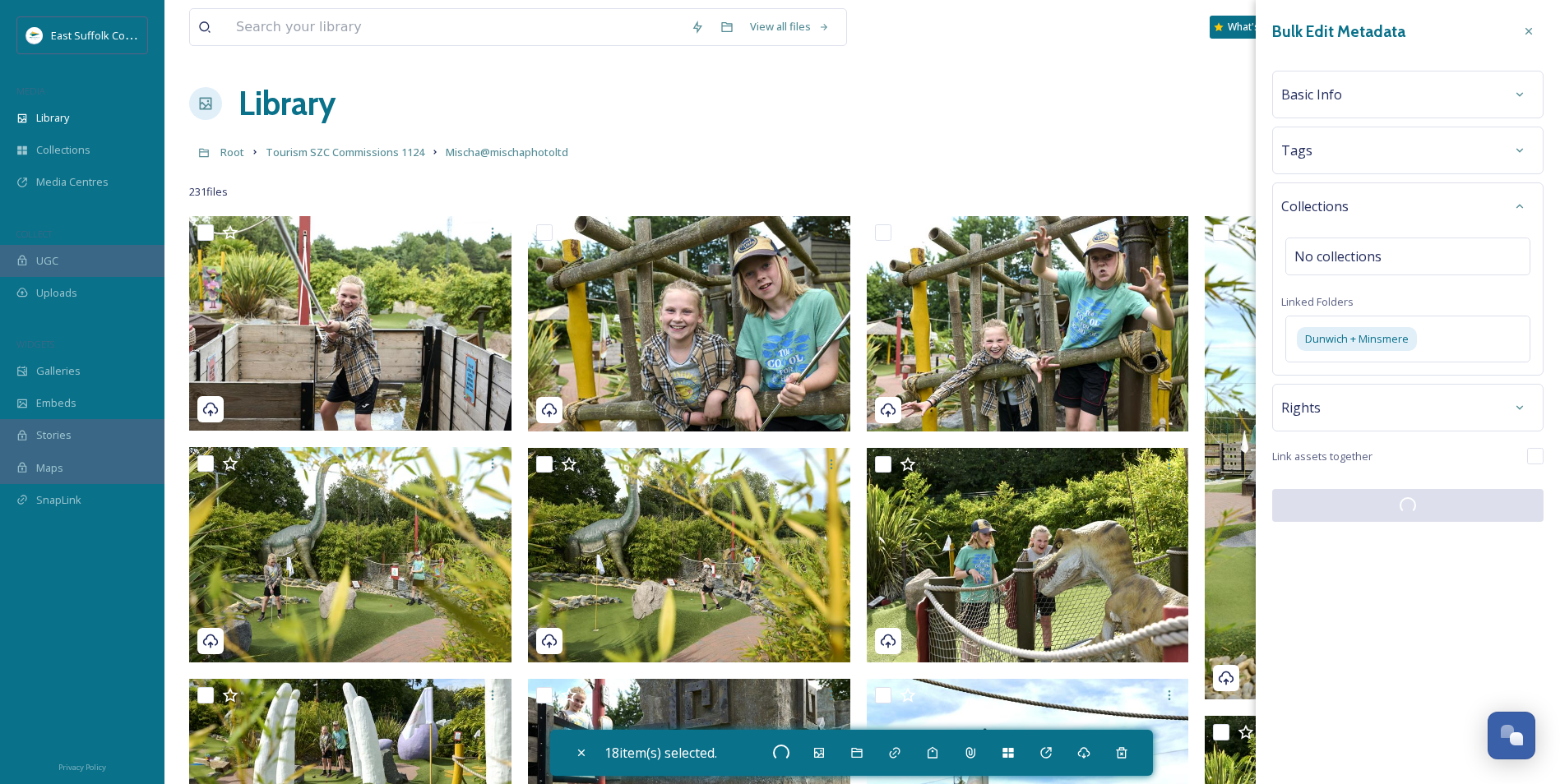
checkbox input "false"
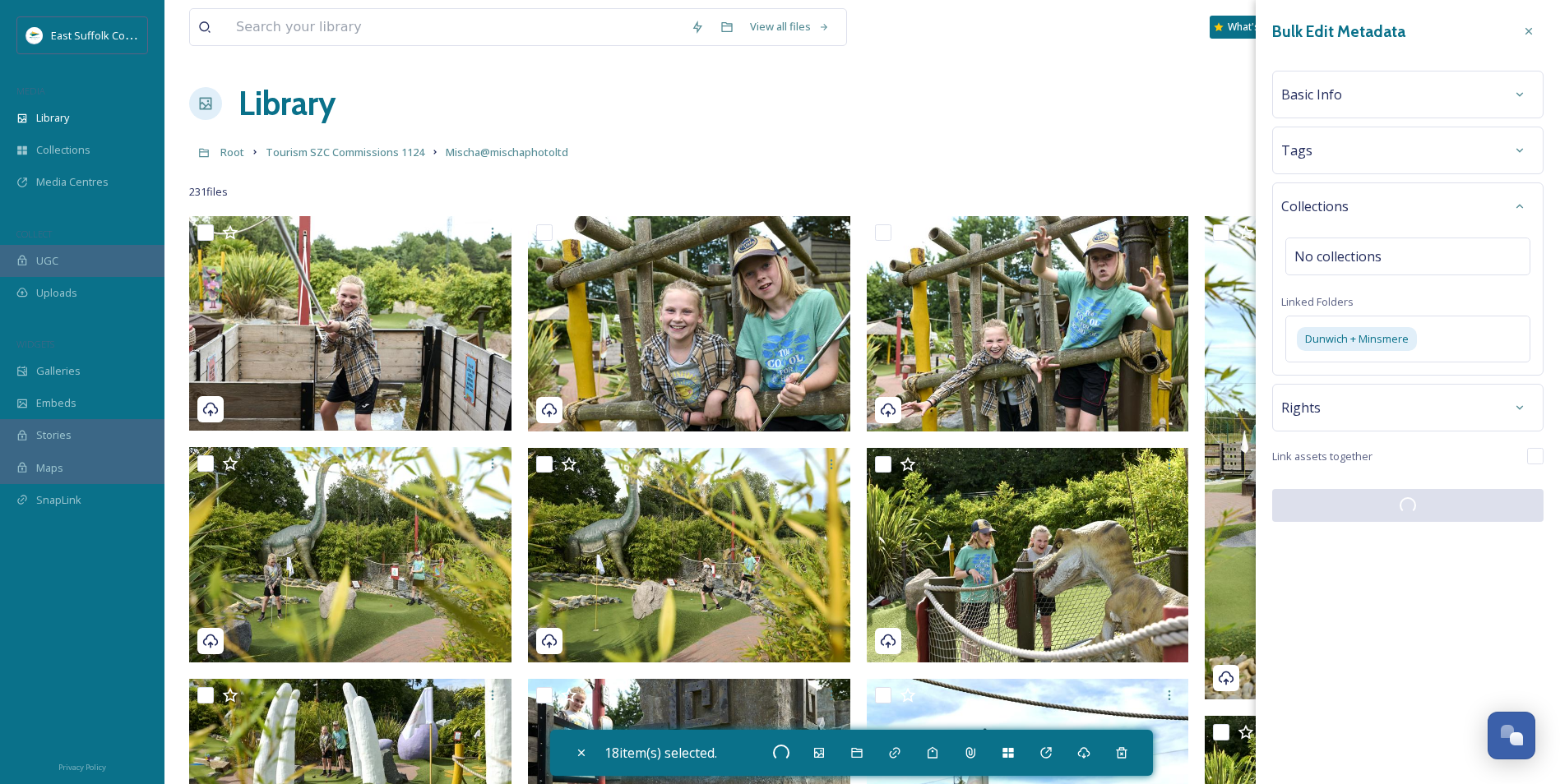
checkbox input "false"
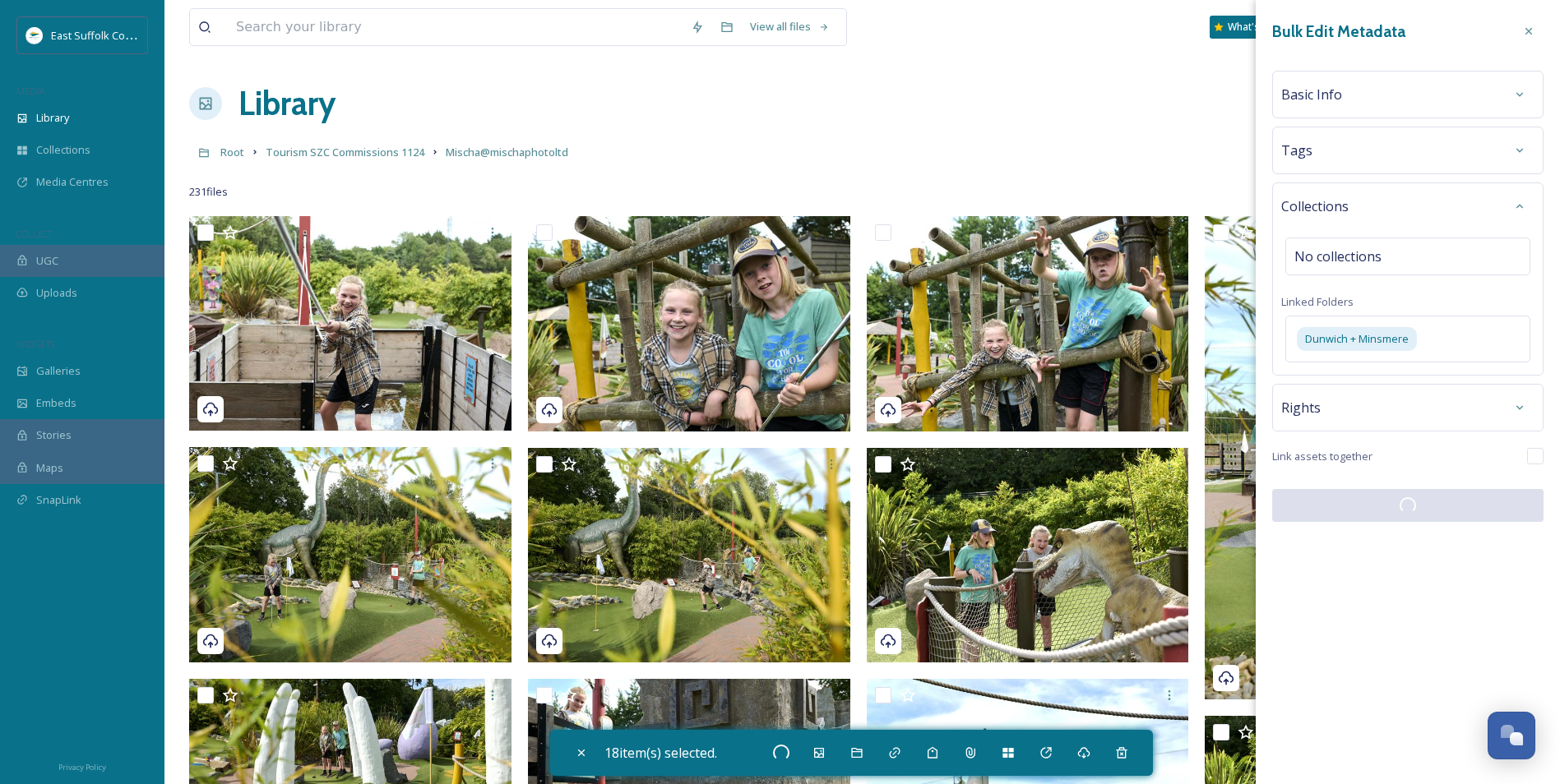
checkbox input "false"
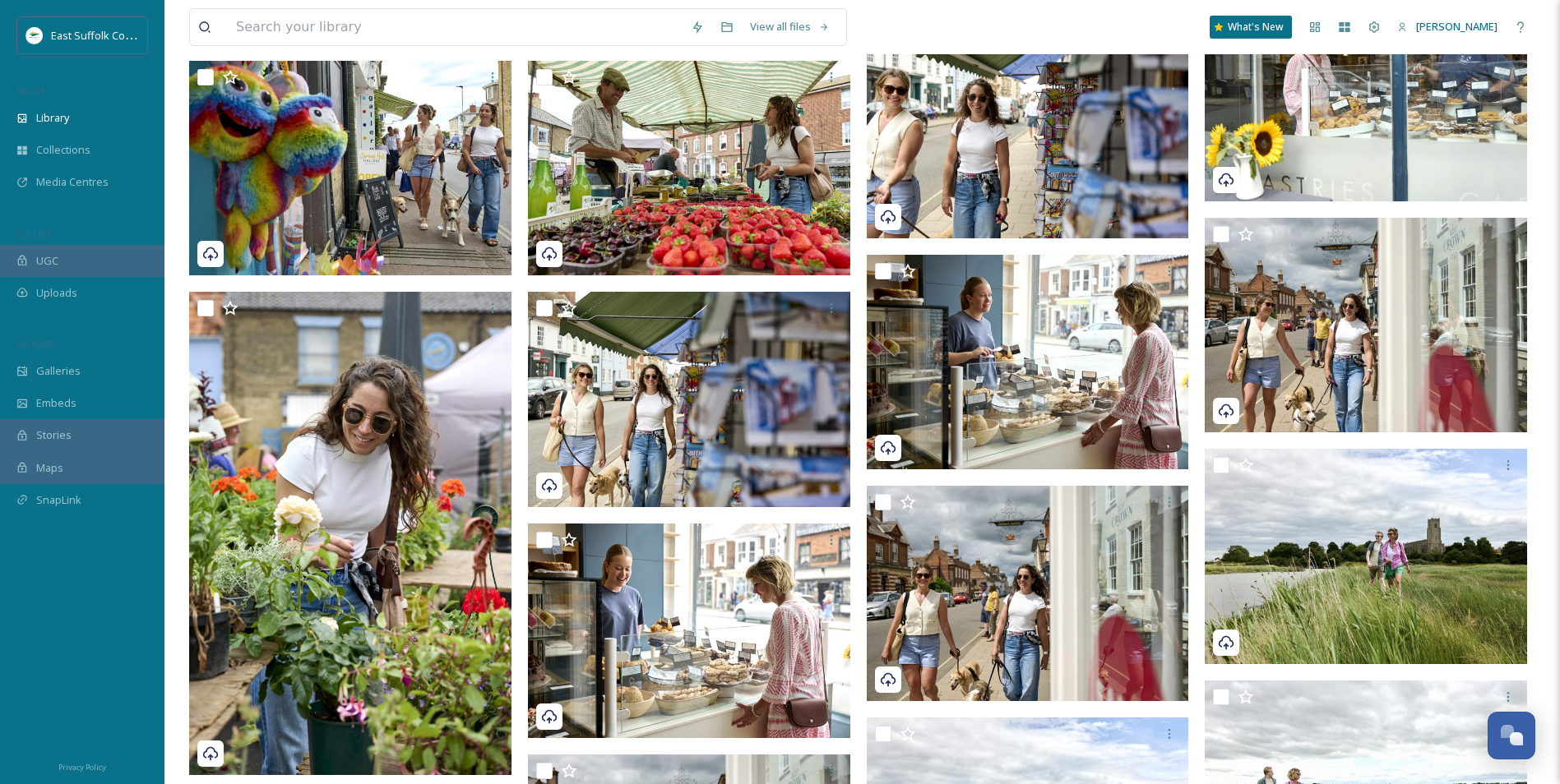
scroll to position [13072, 0]
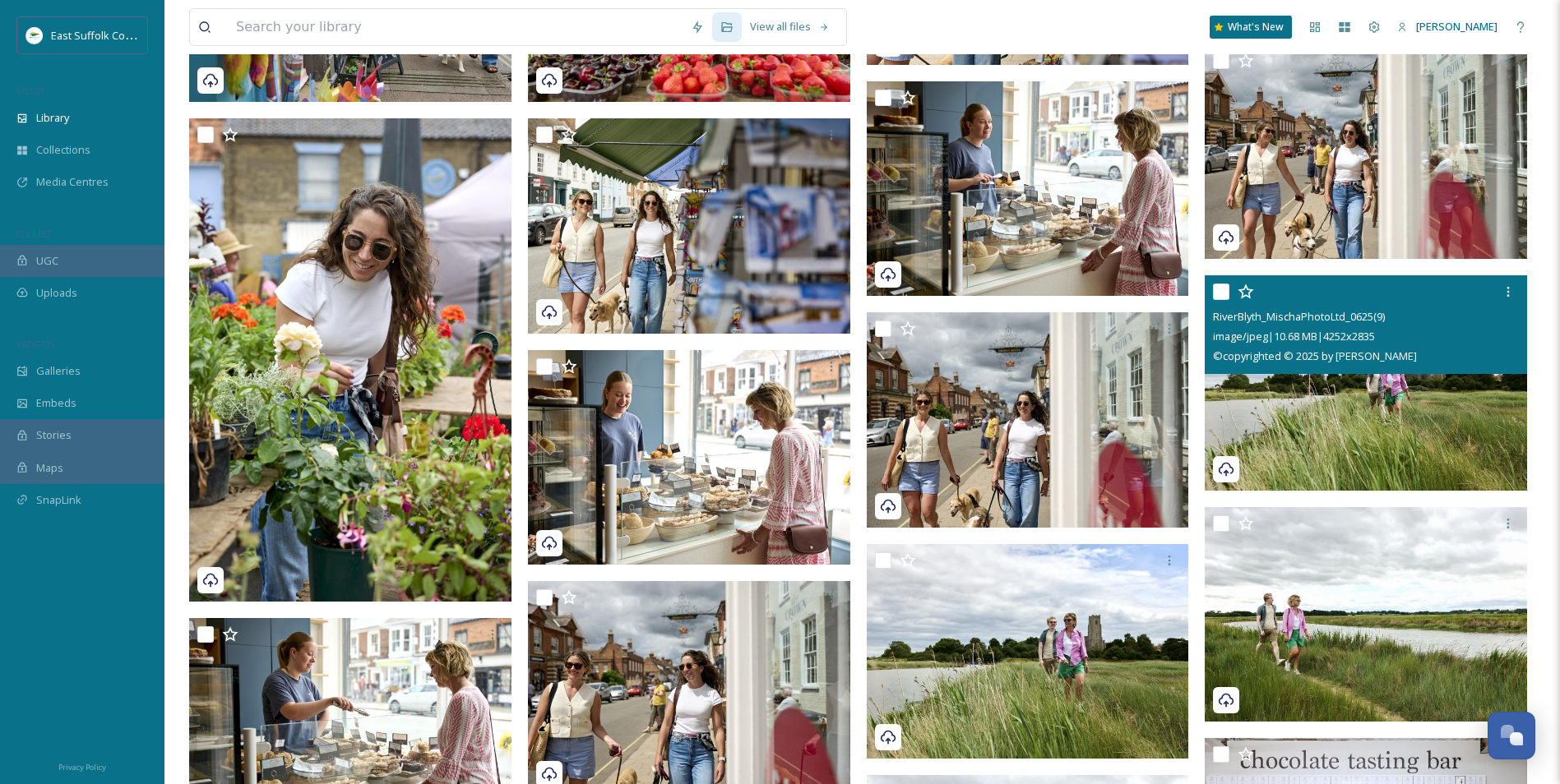
click at [1243, 399] on img at bounding box center [1366, 383] width 323 height 215
checkbox input "true"
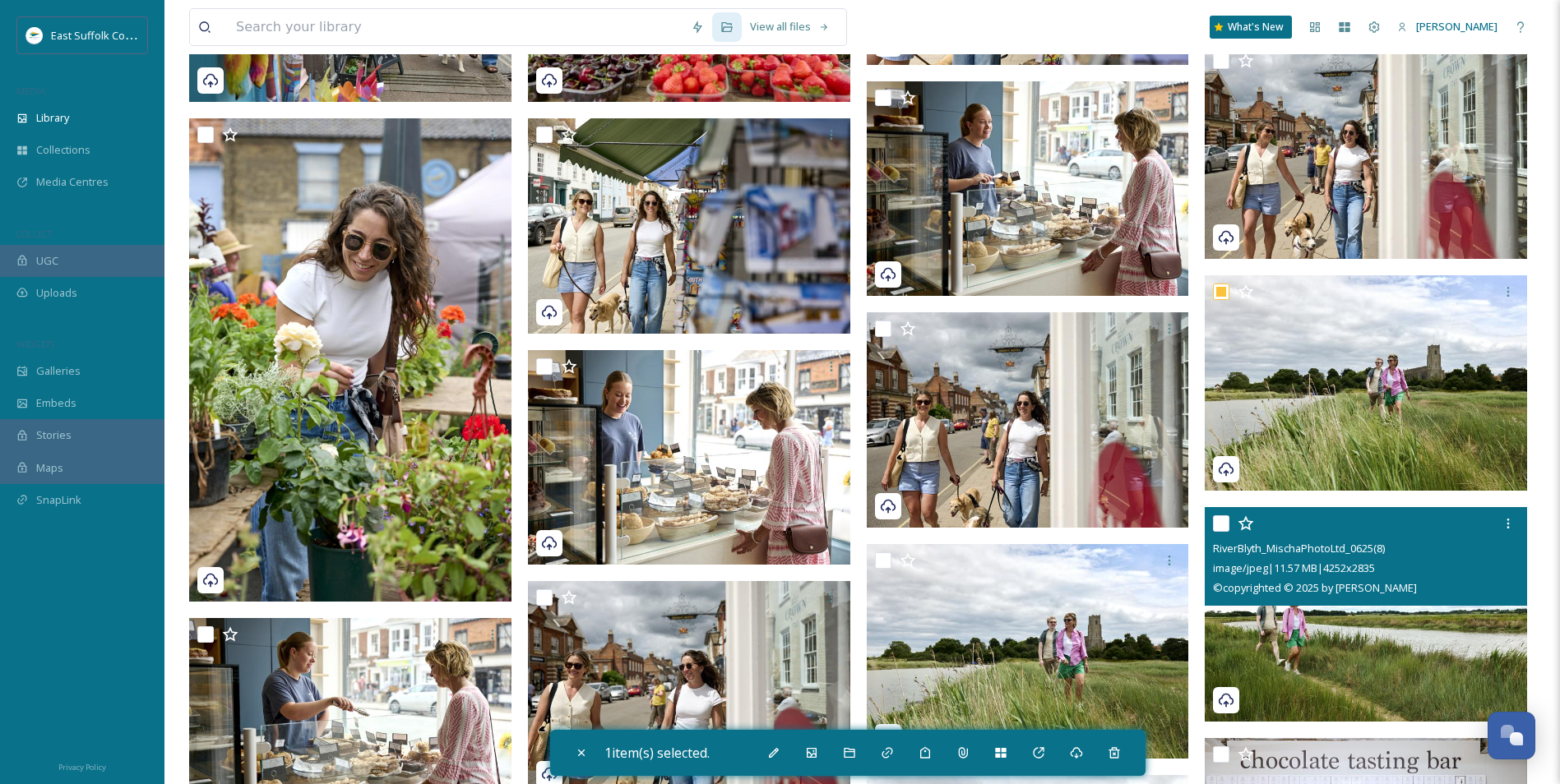
click at [1243, 606] on img at bounding box center [1366, 614] width 323 height 215
checkbox input "true"
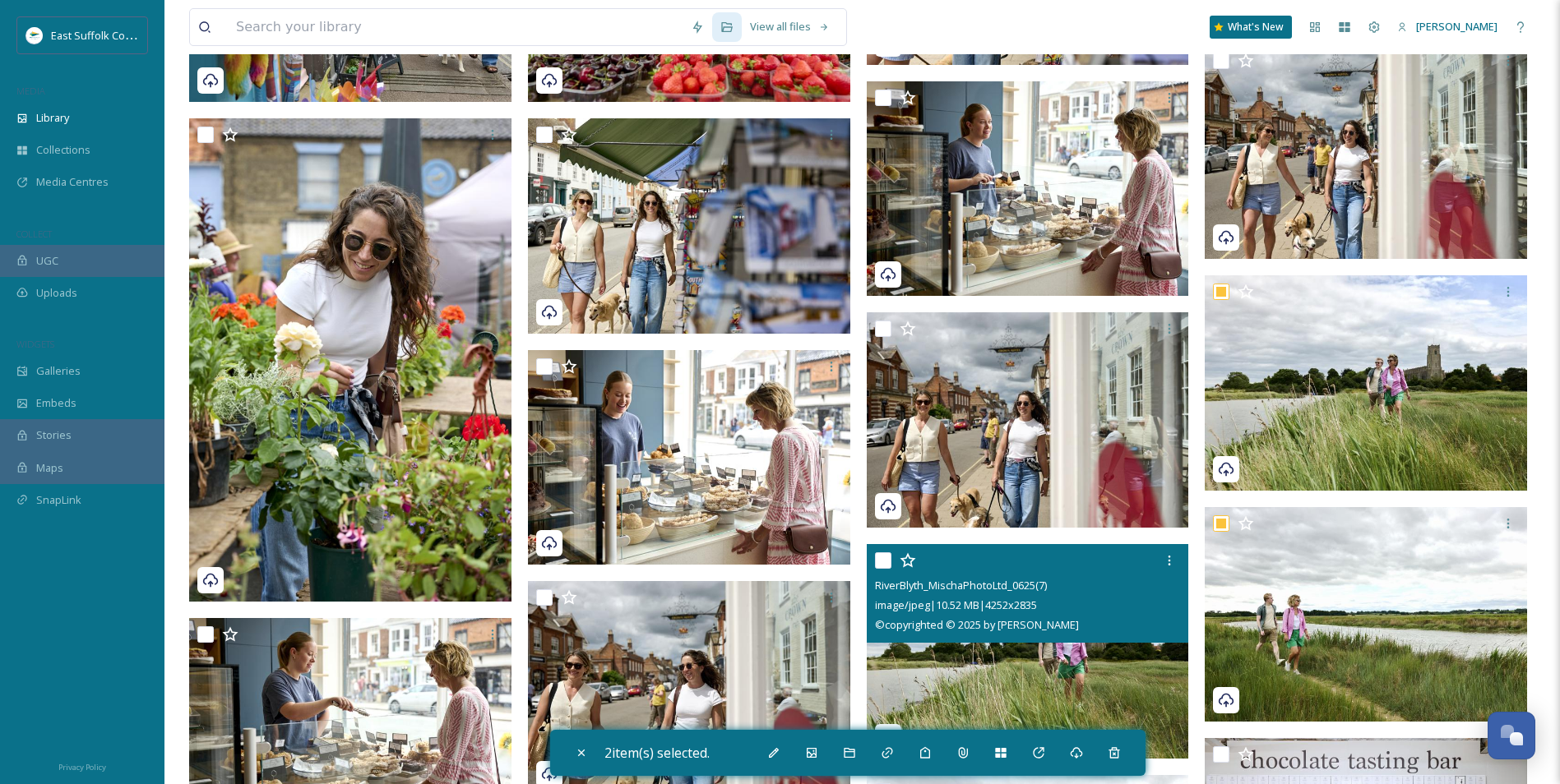
click at [1050, 606] on img at bounding box center [1029, 651] width 323 height 215
checkbox input "true"
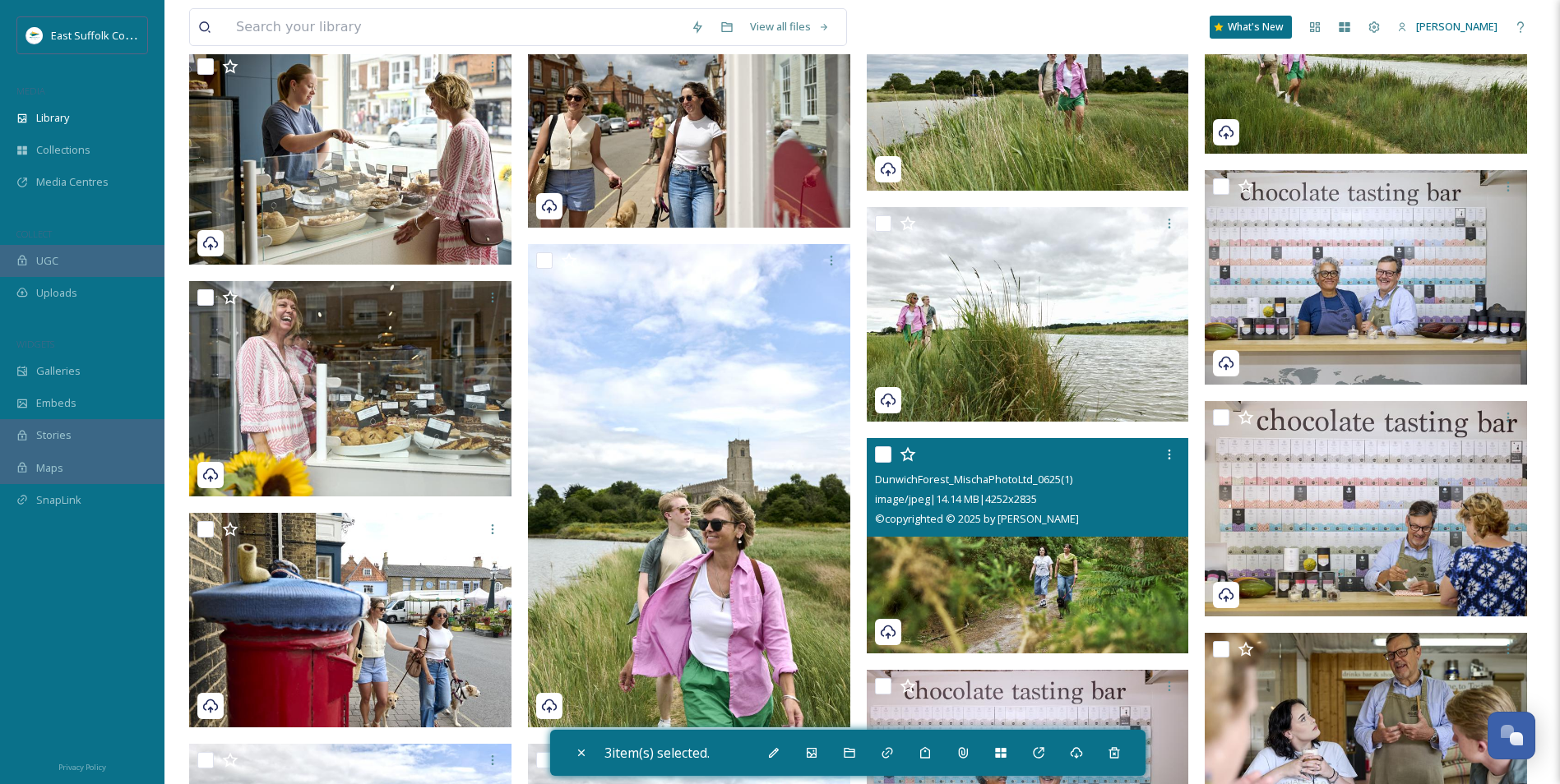
scroll to position [13647, 0]
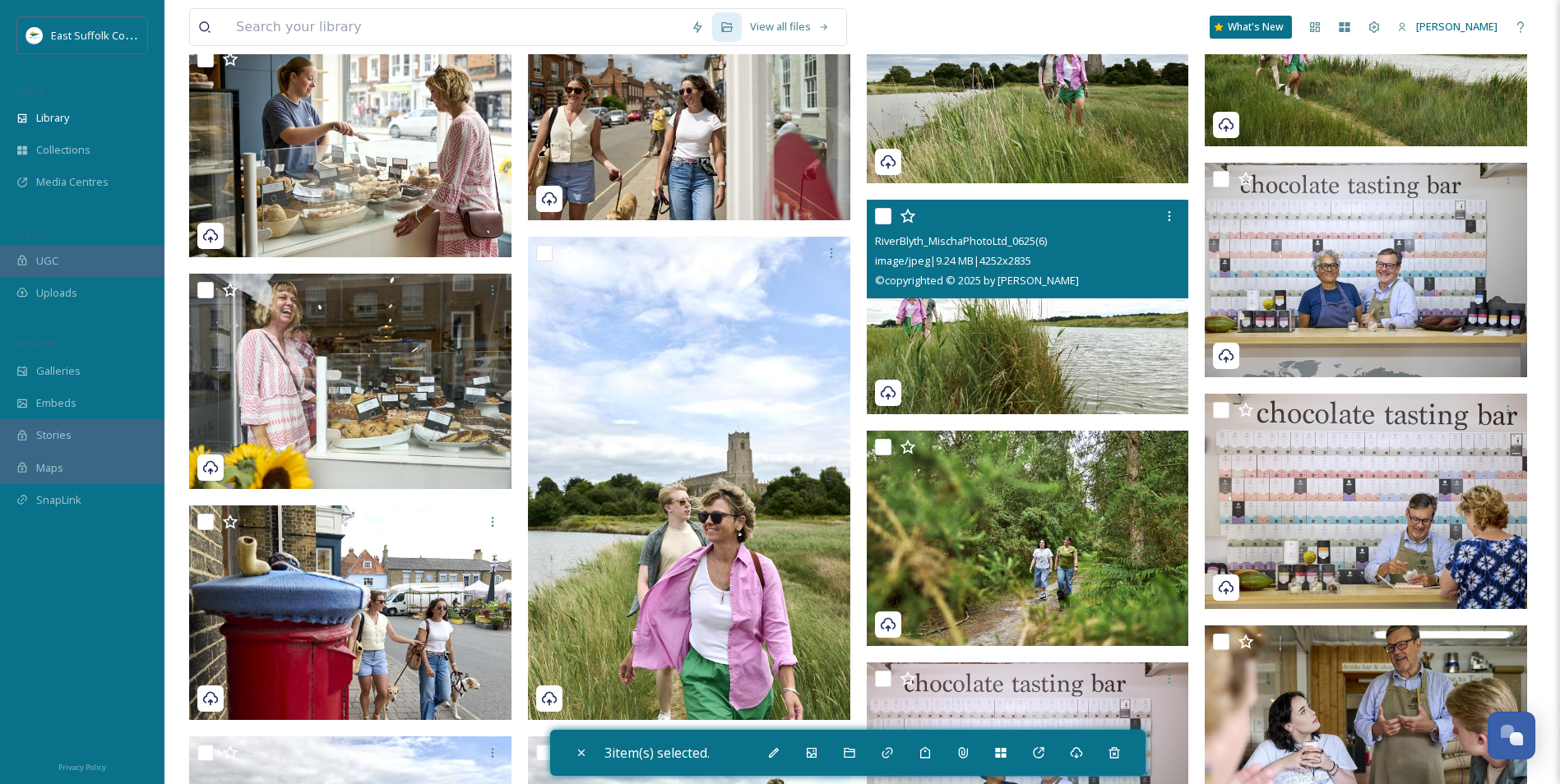
click at [982, 370] on img at bounding box center [1029, 307] width 323 height 215
checkbox input "true"
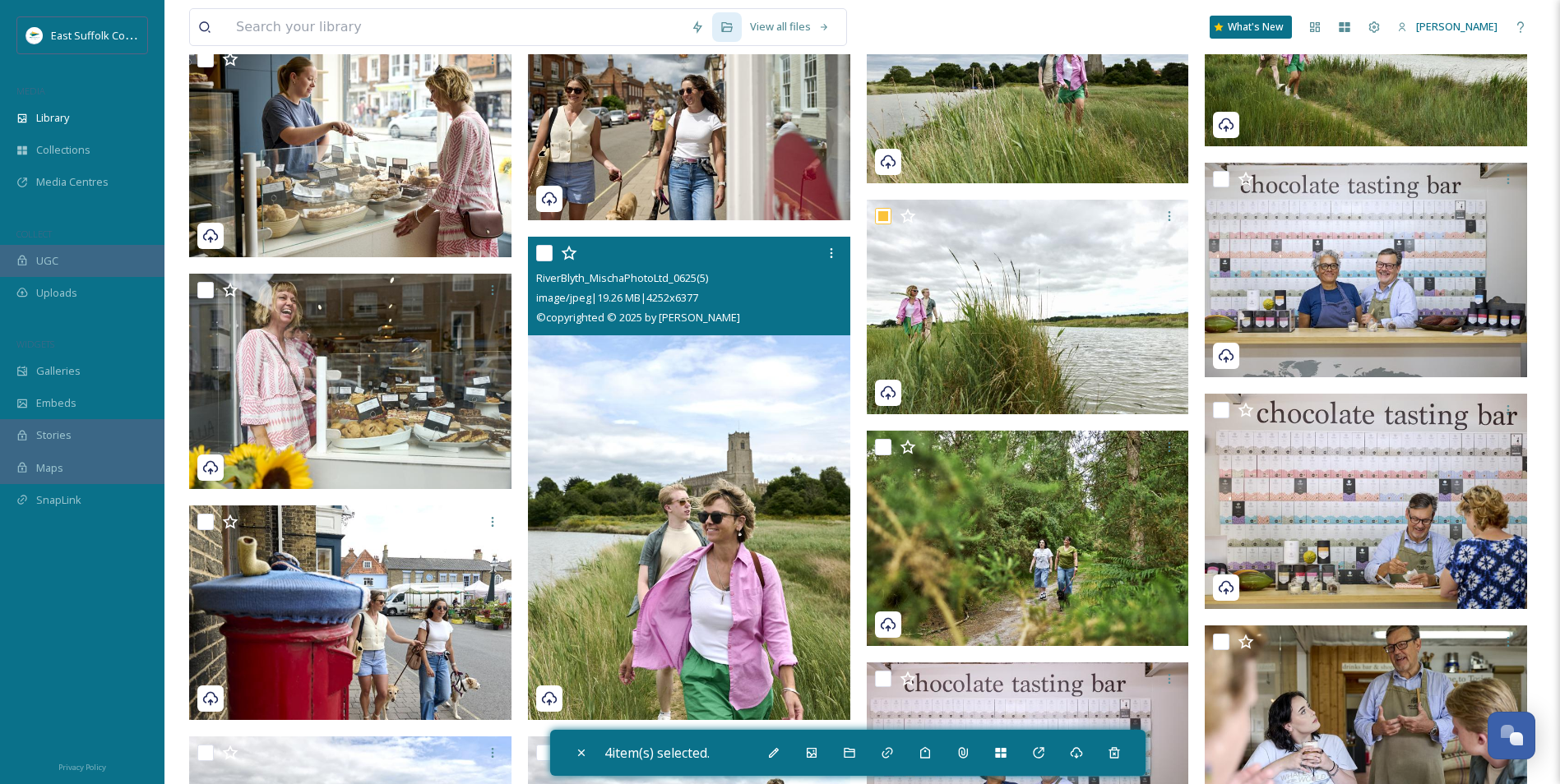
click at [704, 550] on img at bounding box center [689, 479] width 323 height 483
checkbox input "true"
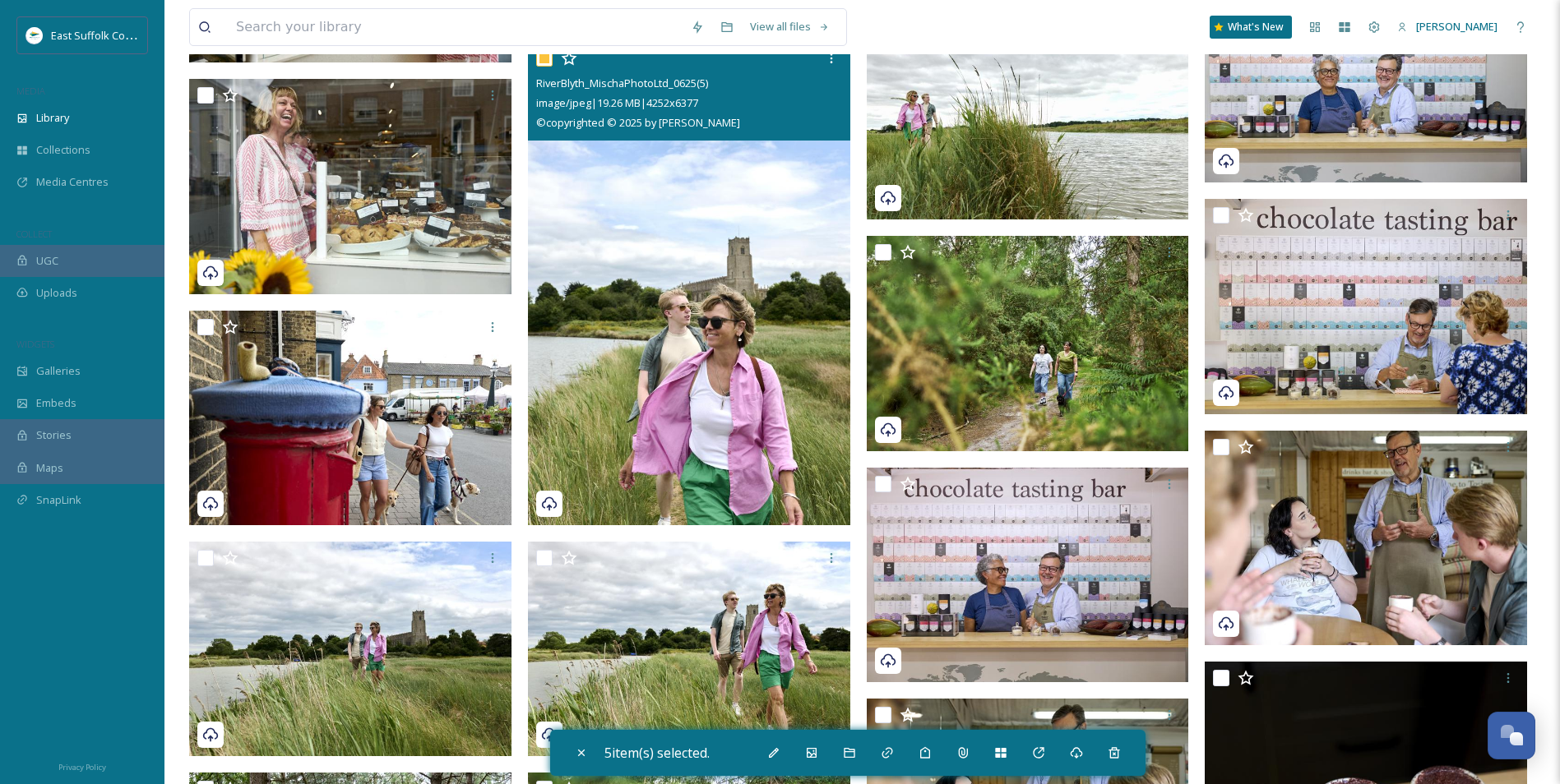
scroll to position [13894, 0]
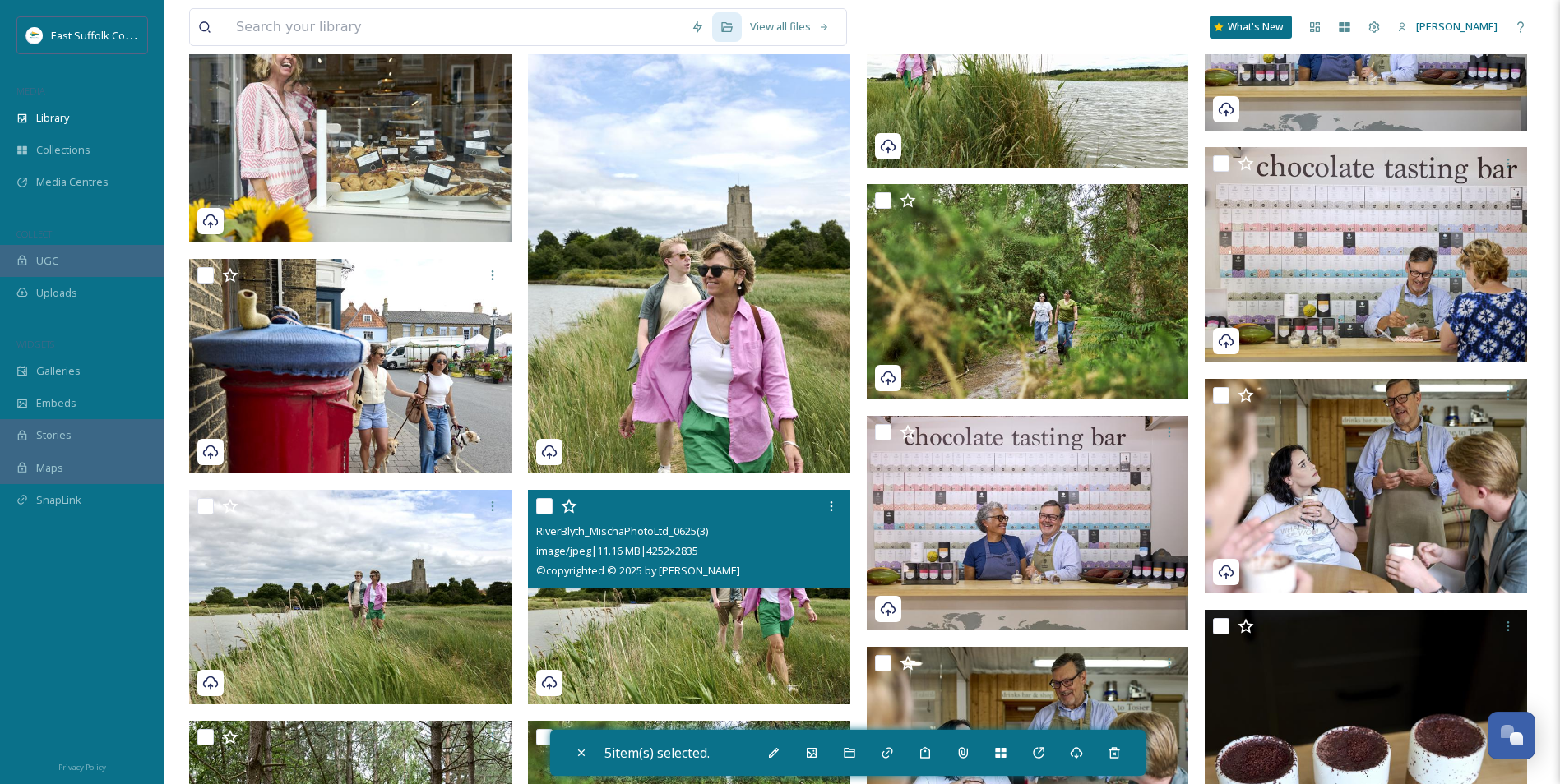
click at [698, 606] on img at bounding box center [689, 597] width 323 height 215
checkbox input "true"
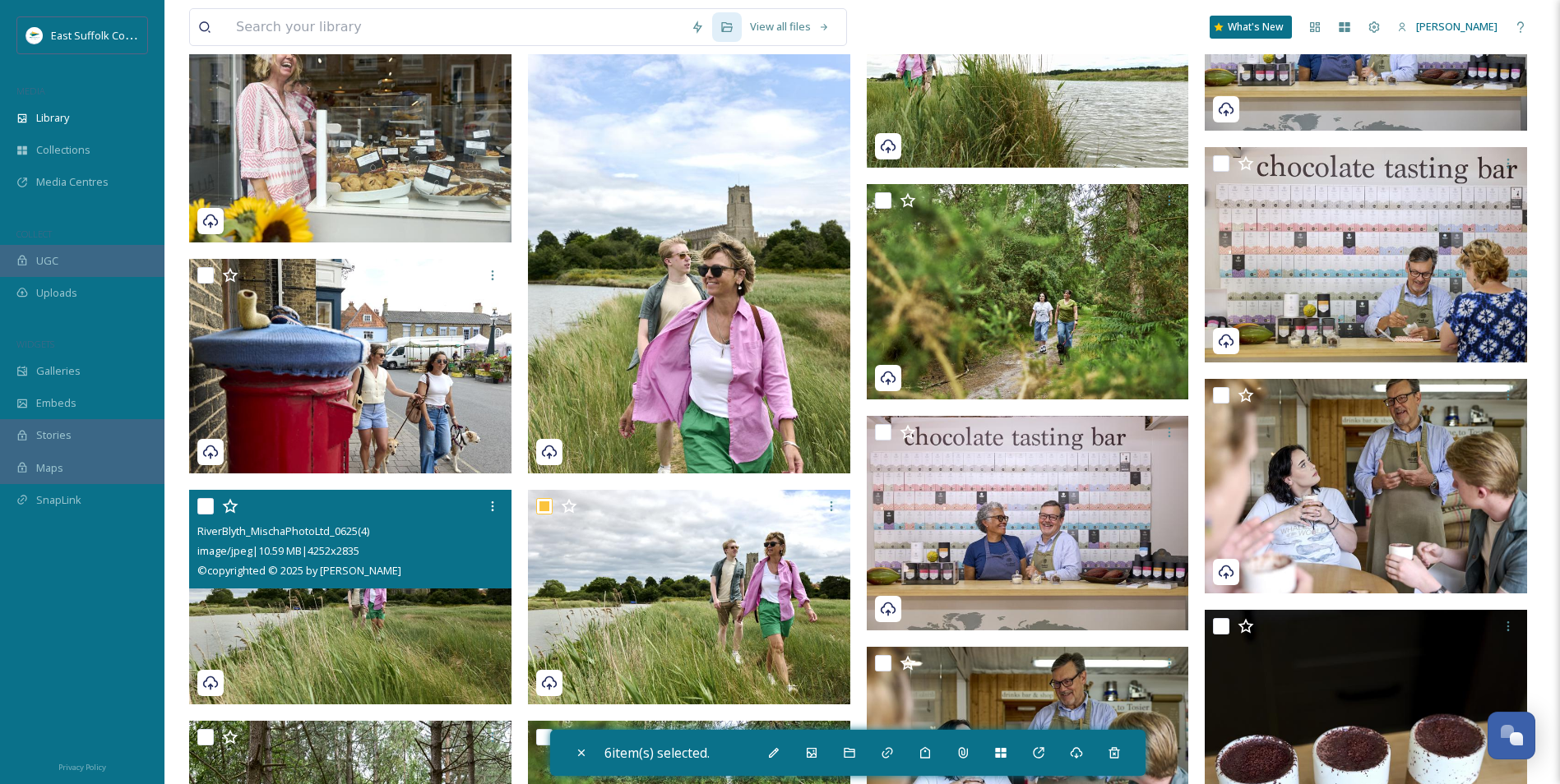
click at [439, 606] on img at bounding box center [351, 597] width 323 height 215
checkbox input "true"
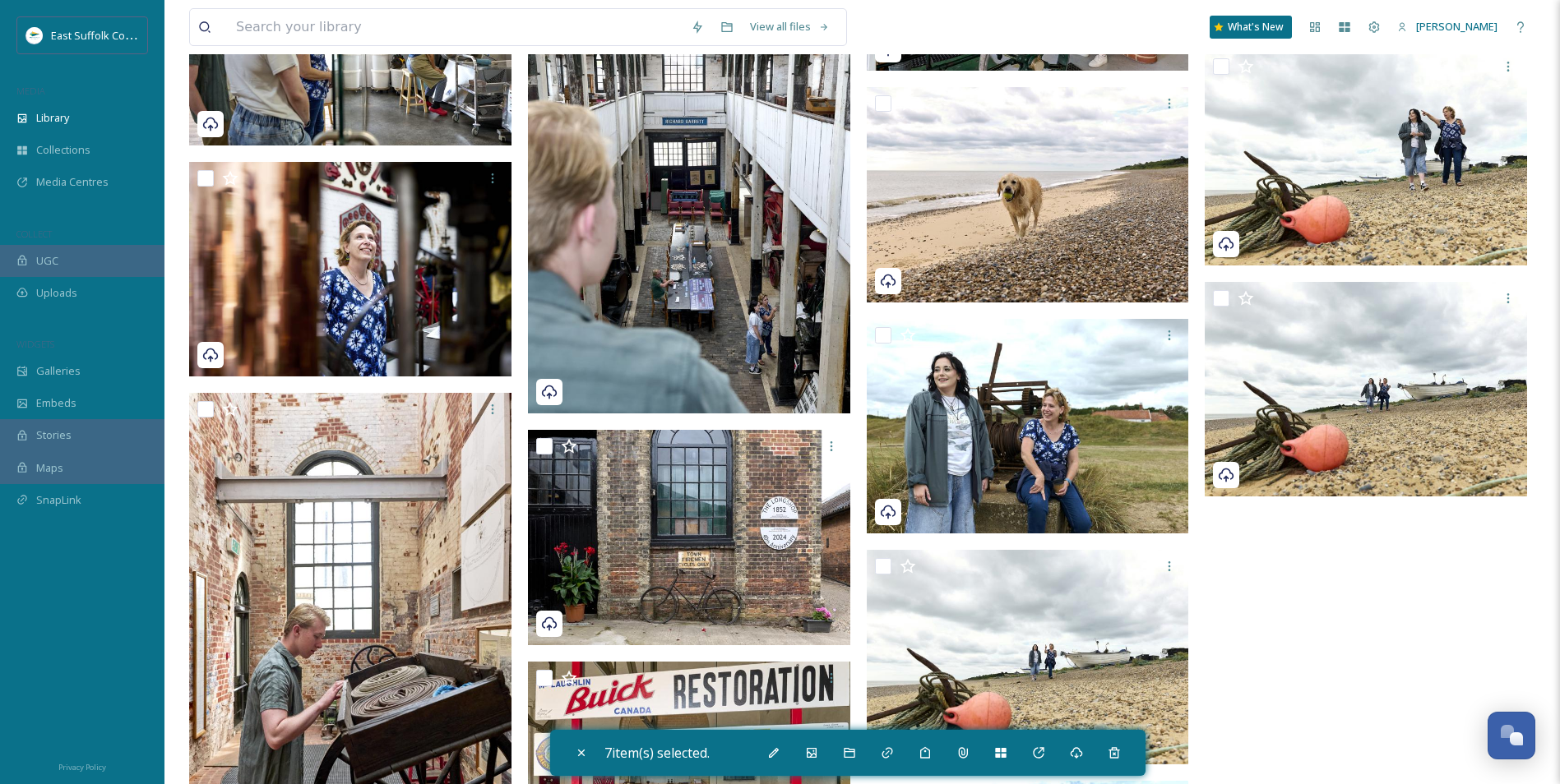
scroll to position [16772, 0]
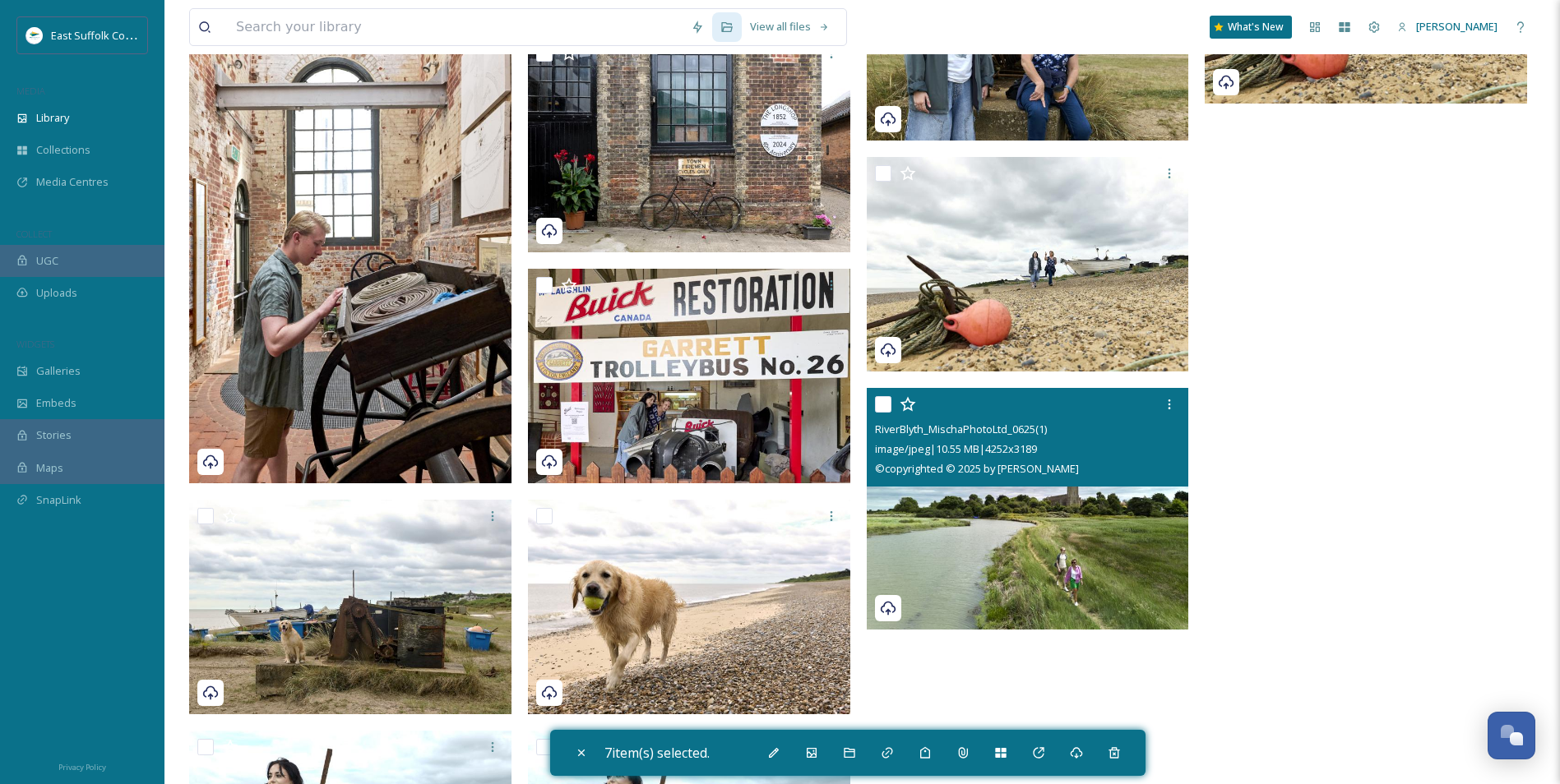
click at [1074, 553] on img at bounding box center [1029, 508] width 323 height 242
checkbox input "true"
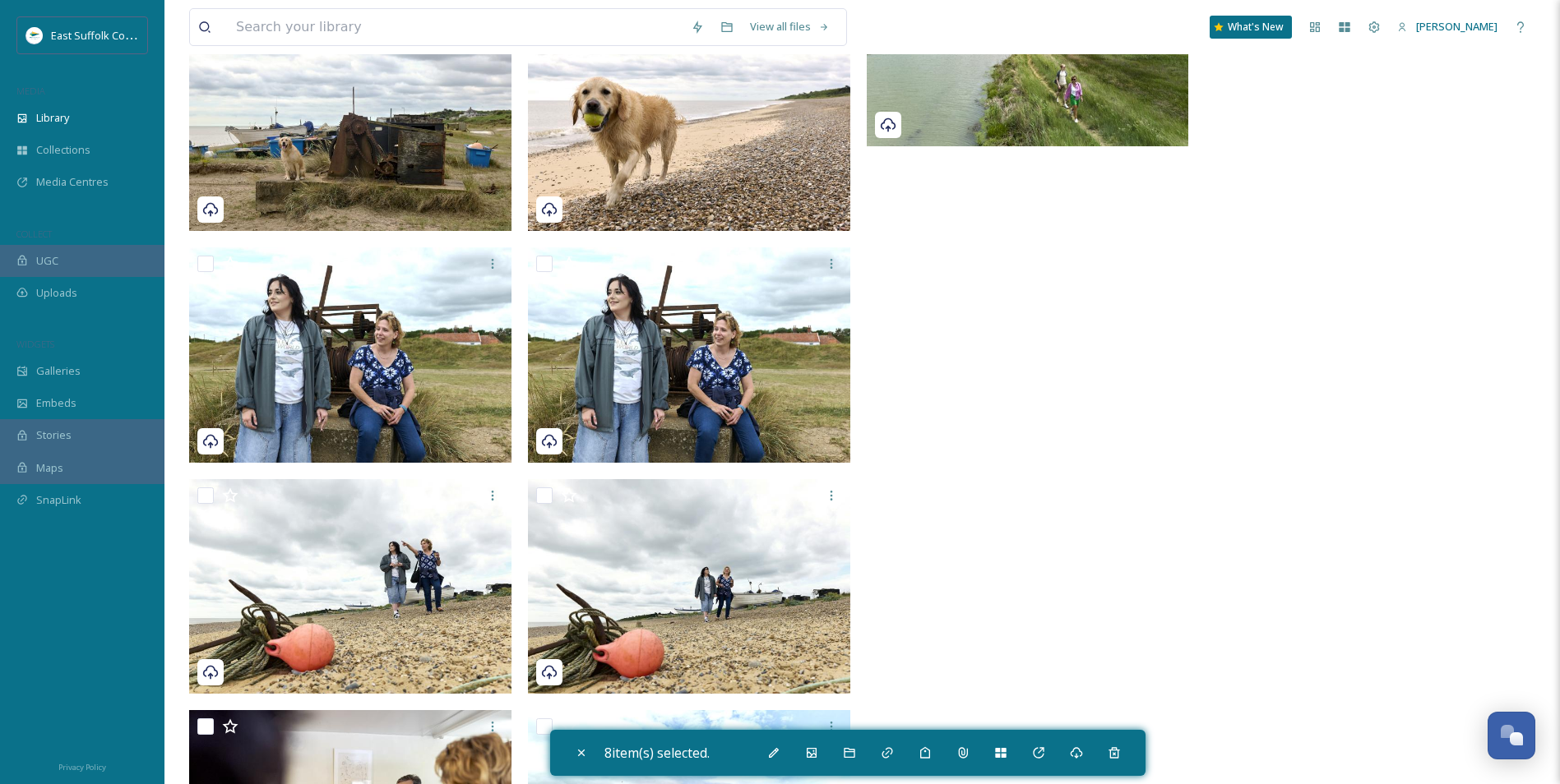
scroll to position [17451, 0]
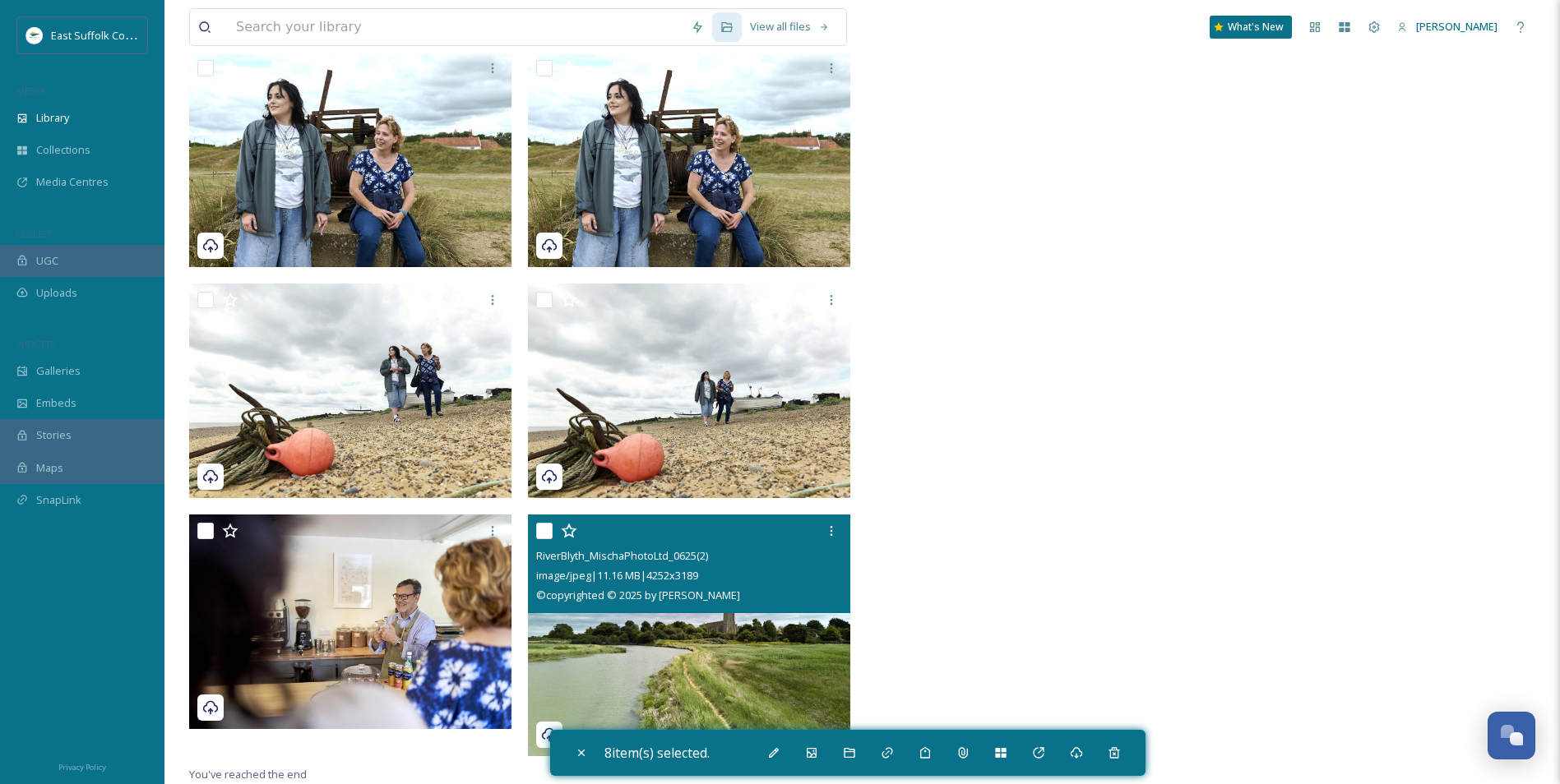
click at [758, 606] on img at bounding box center [689, 635] width 323 height 242
checkbox input "true"
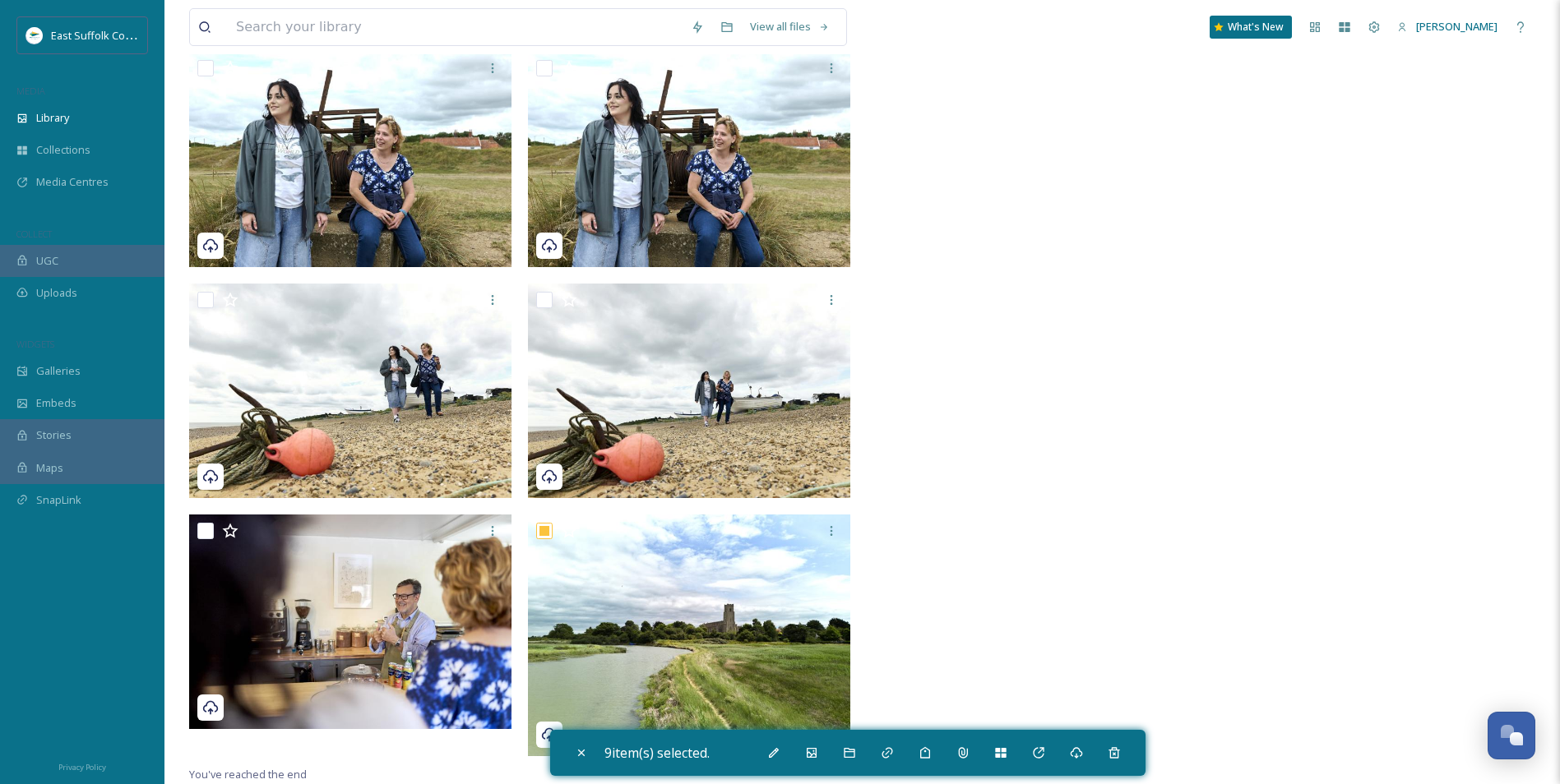
click at [777, 606] on div "9 item(s) selected." at bounding box center [848, 753] width 596 height 46
click at [777, 606] on div "Bulk Edit" at bounding box center [774, 753] width 30 height 30
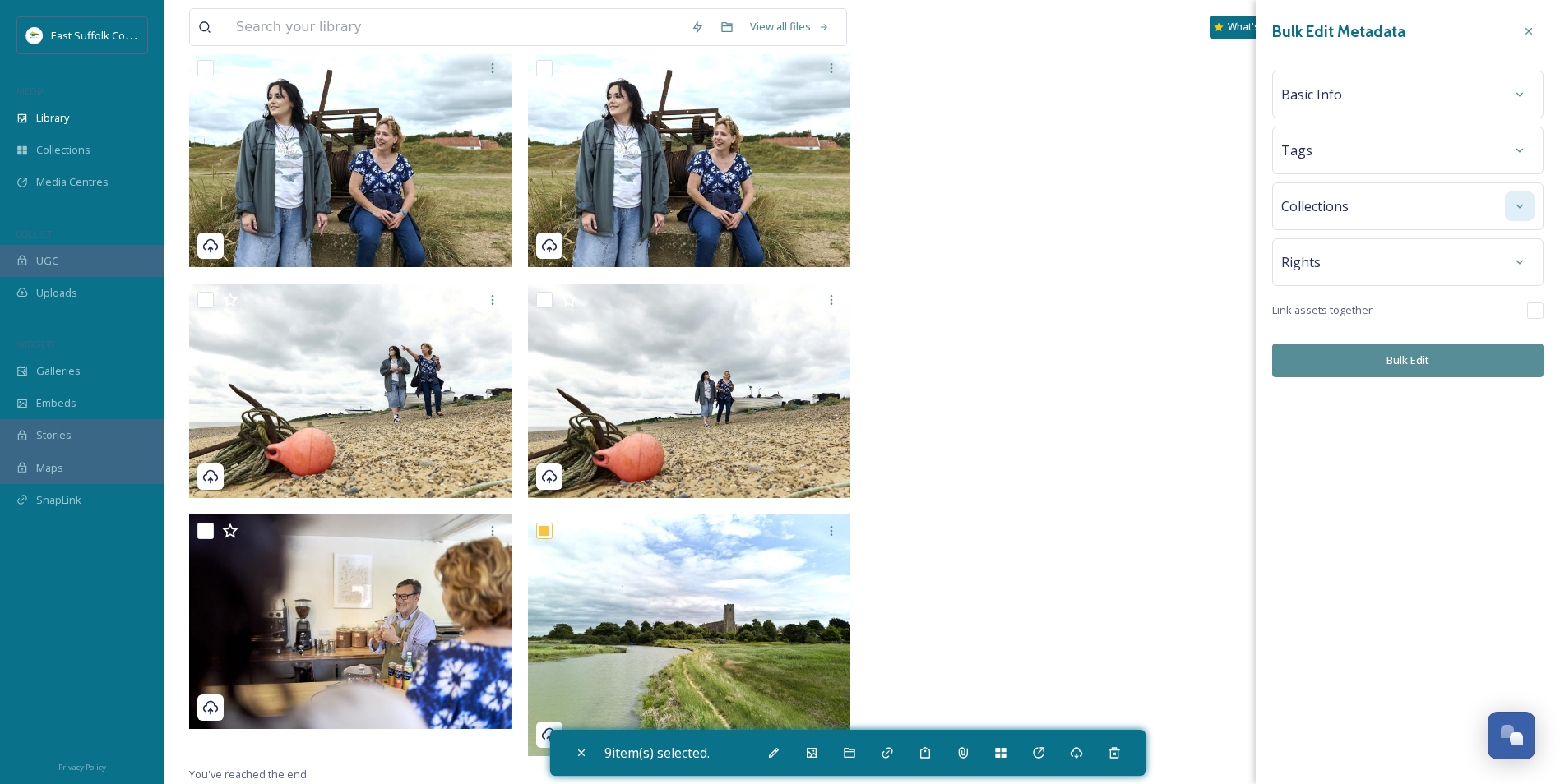
click at [1243, 210] on icon at bounding box center [1520, 206] width 13 height 13
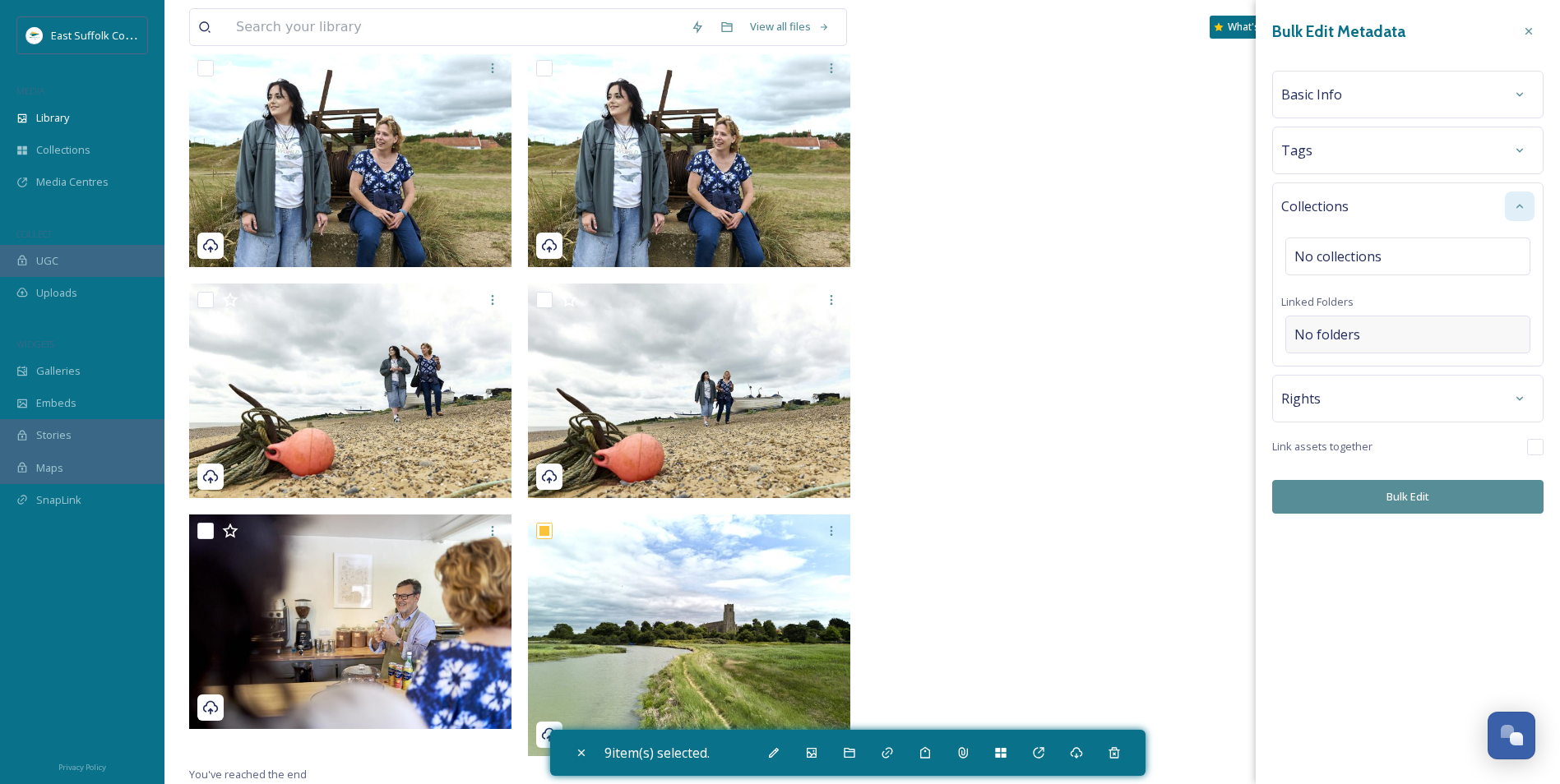
click at [1243, 331] on div "No folders" at bounding box center [1408, 334] width 245 height 37
click at [1243, 329] on input at bounding box center [1412, 334] width 251 height 36
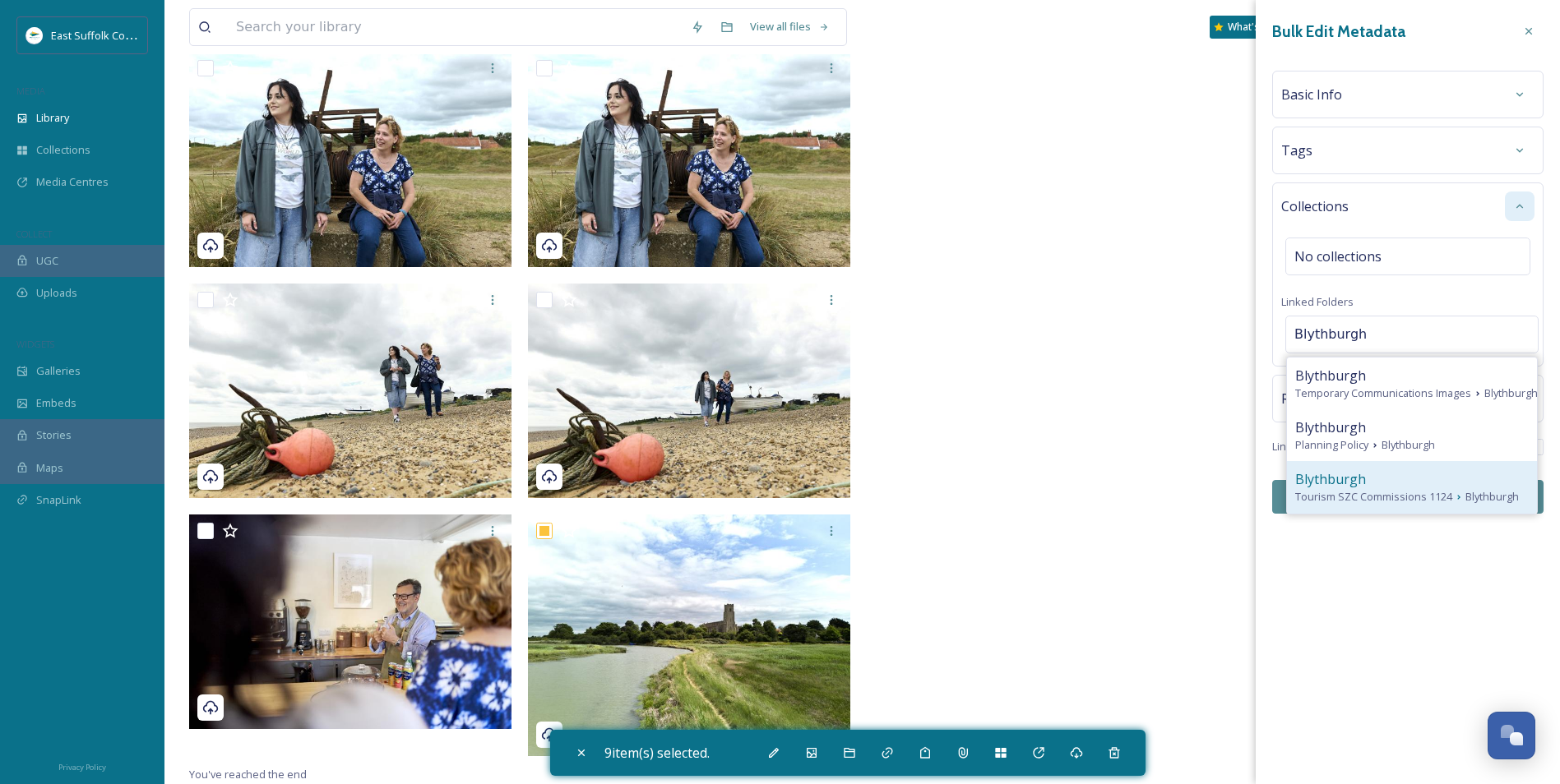
type input "Blythburgh"
click at [1243, 505] on span "Tourism SZC Commissions 1124" at bounding box center [1374, 497] width 157 height 16
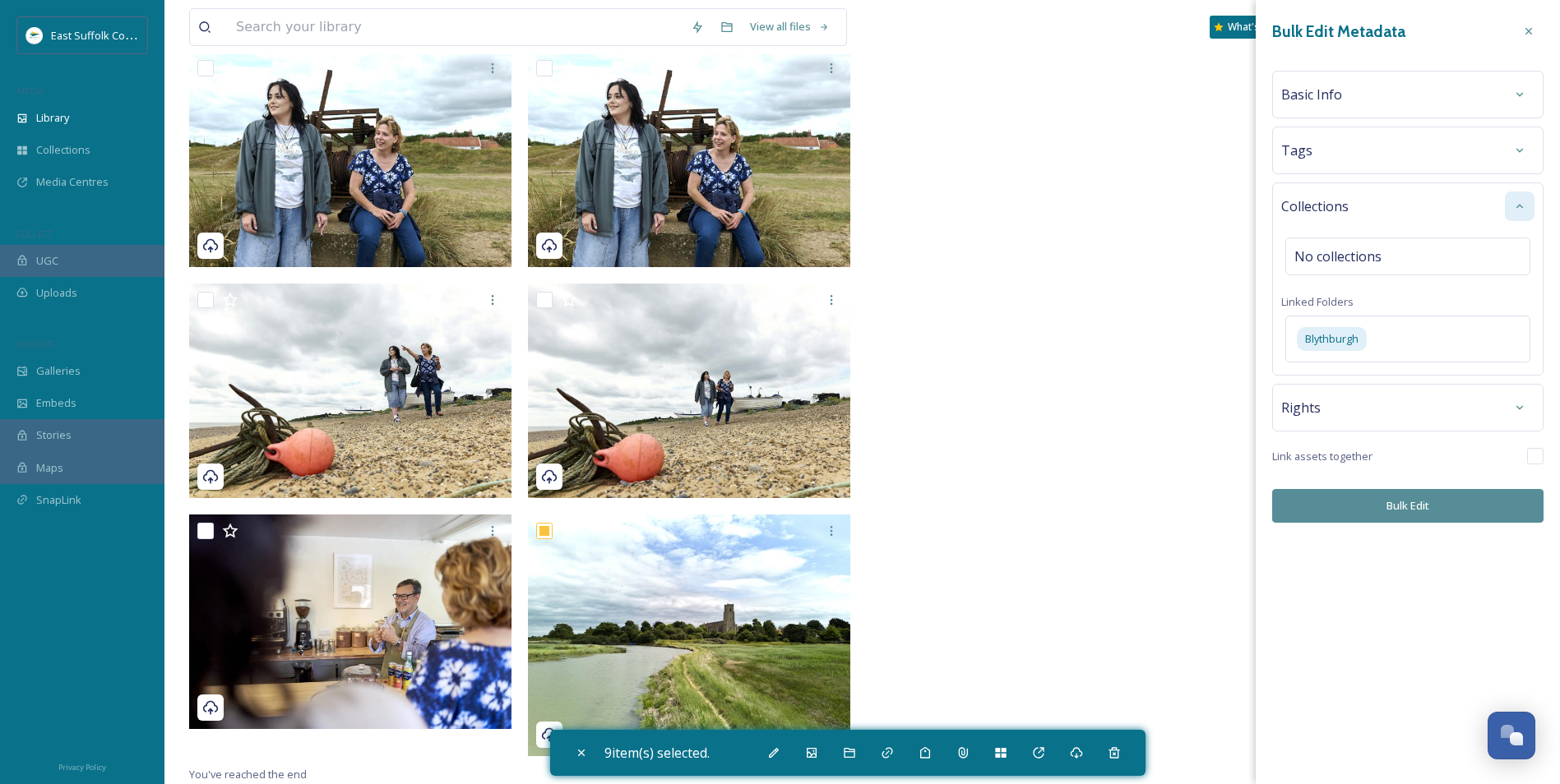
click at [1243, 531] on div "Bulk Edit Metadata Basic Info Tags Collections No collections Linked Folders Bl…" at bounding box center [1408, 269] width 304 height 539
click at [1243, 506] on button "Bulk Edit" at bounding box center [1407, 506] width 271 height 34
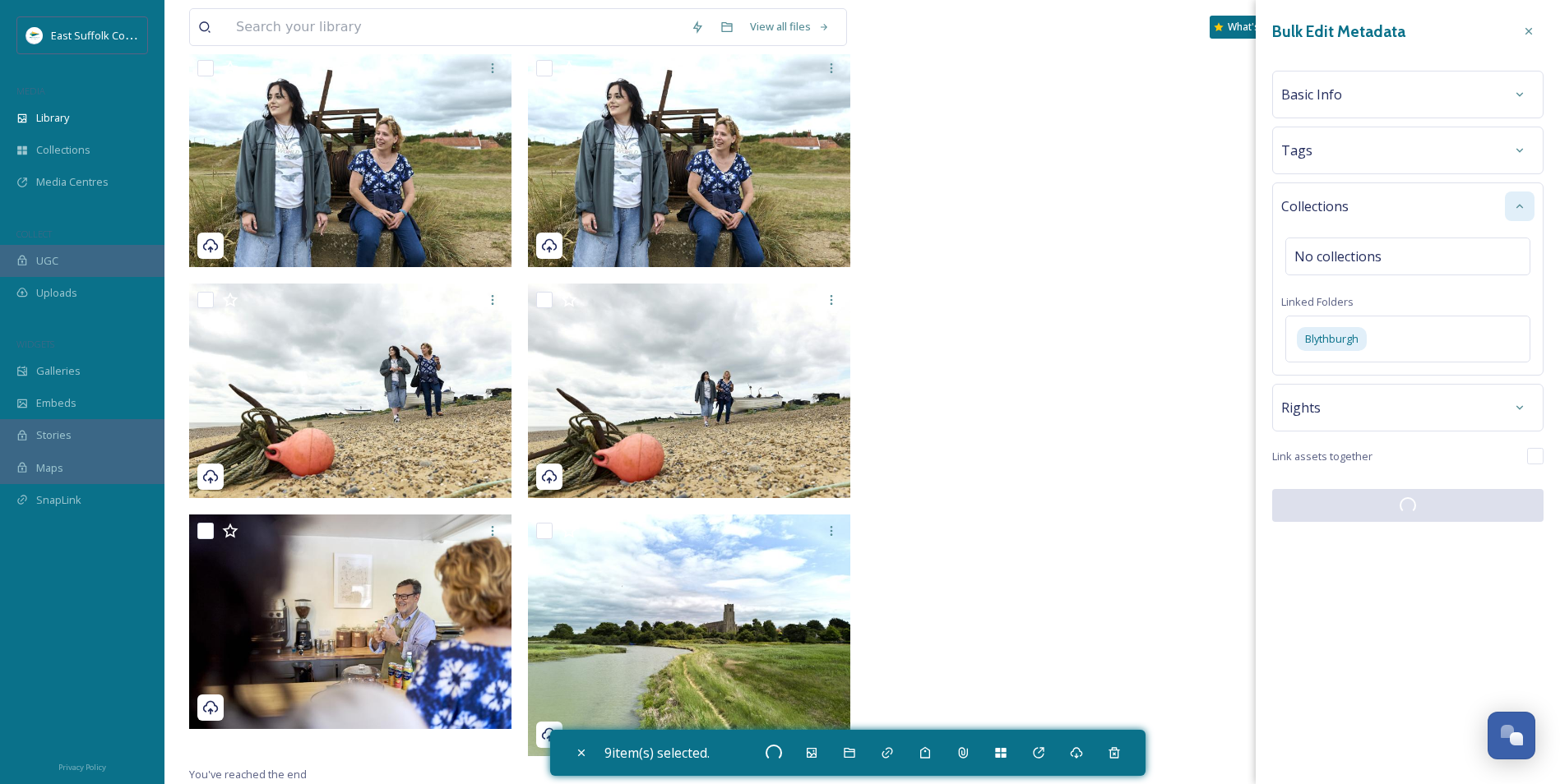
checkbox input "false"
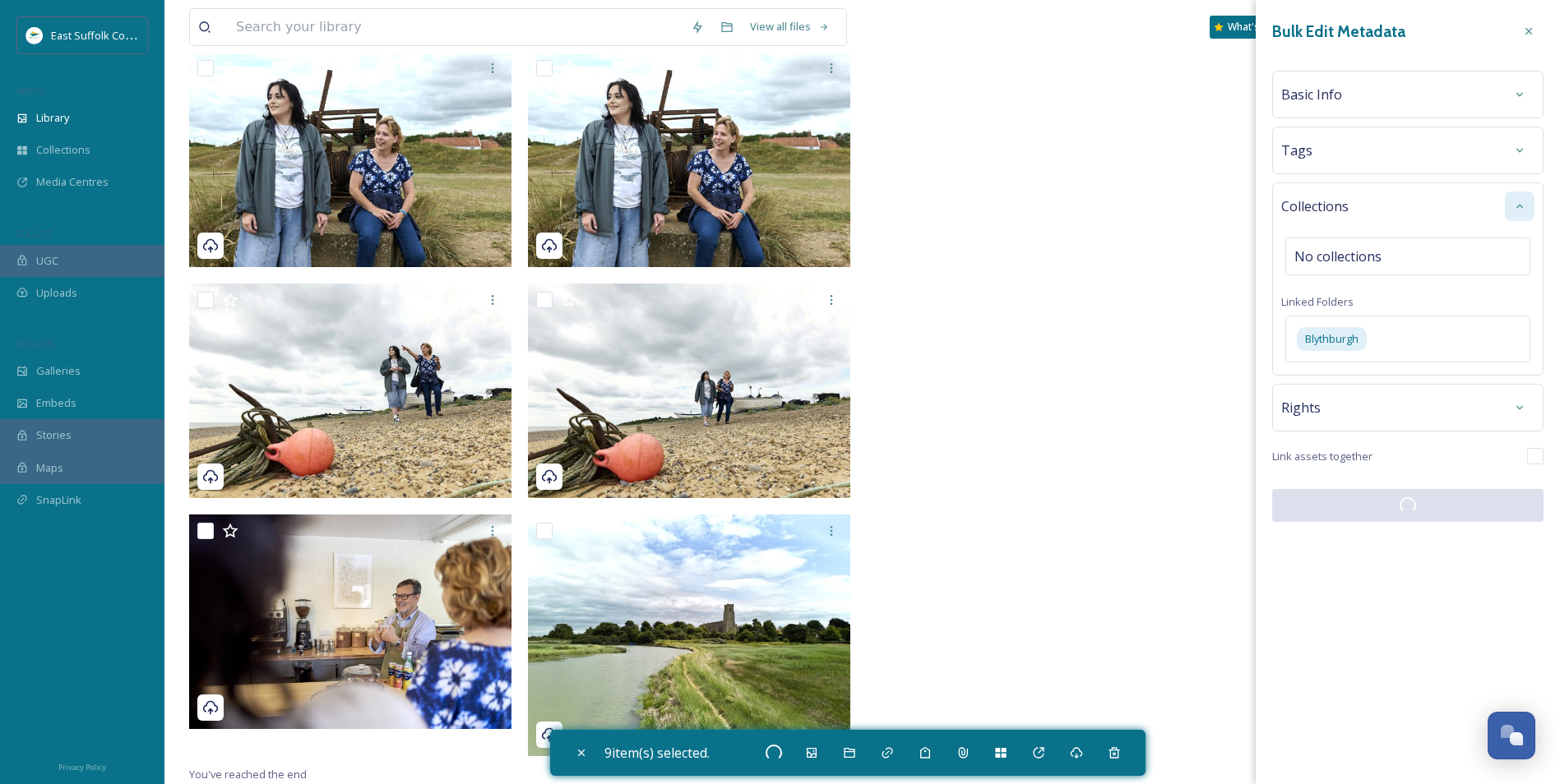
checkbox input "false"
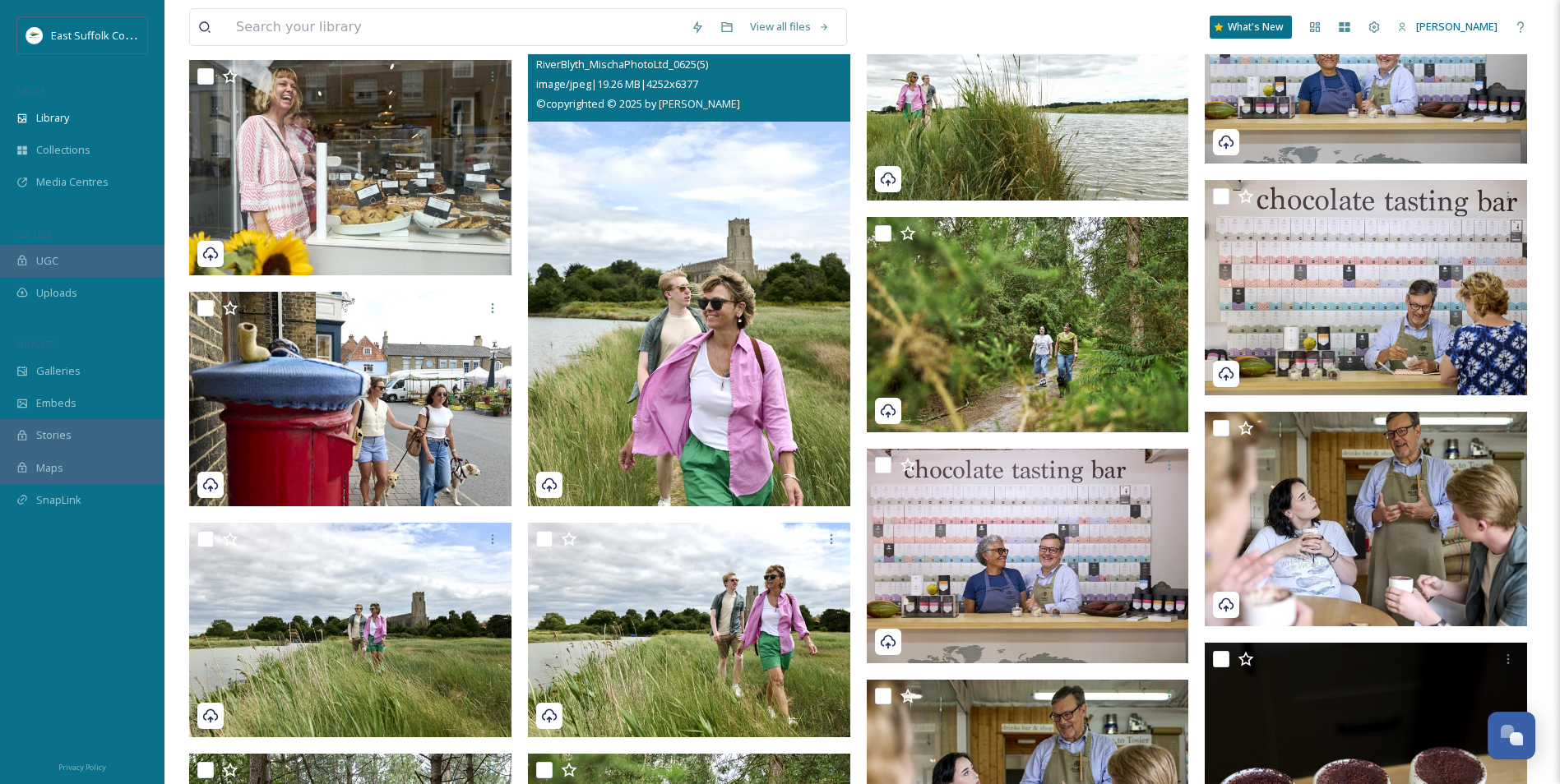
scroll to position [13834, 0]
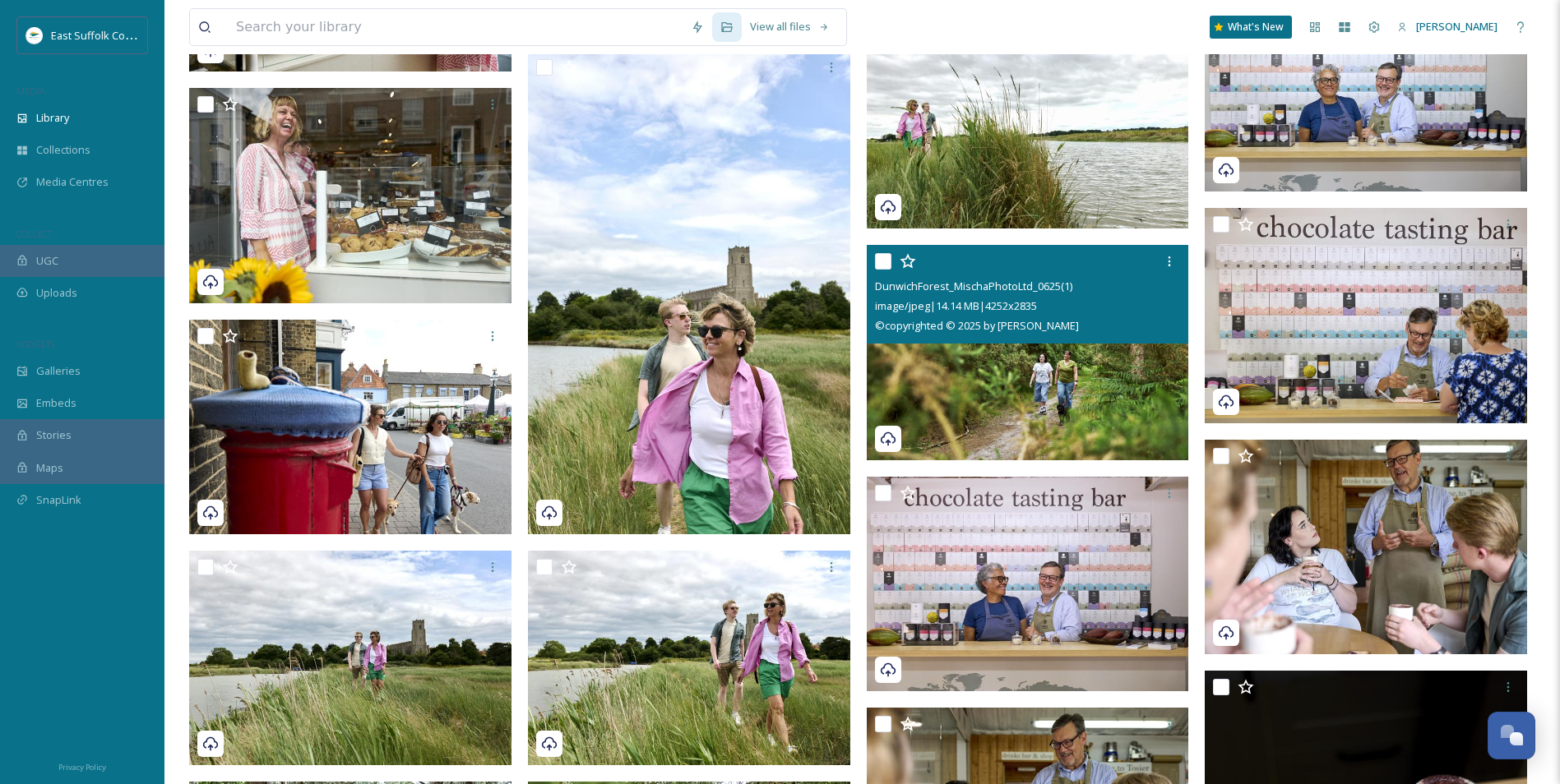
click at [1081, 392] on img at bounding box center [1029, 352] width 323 height 215
checkbox input "true"
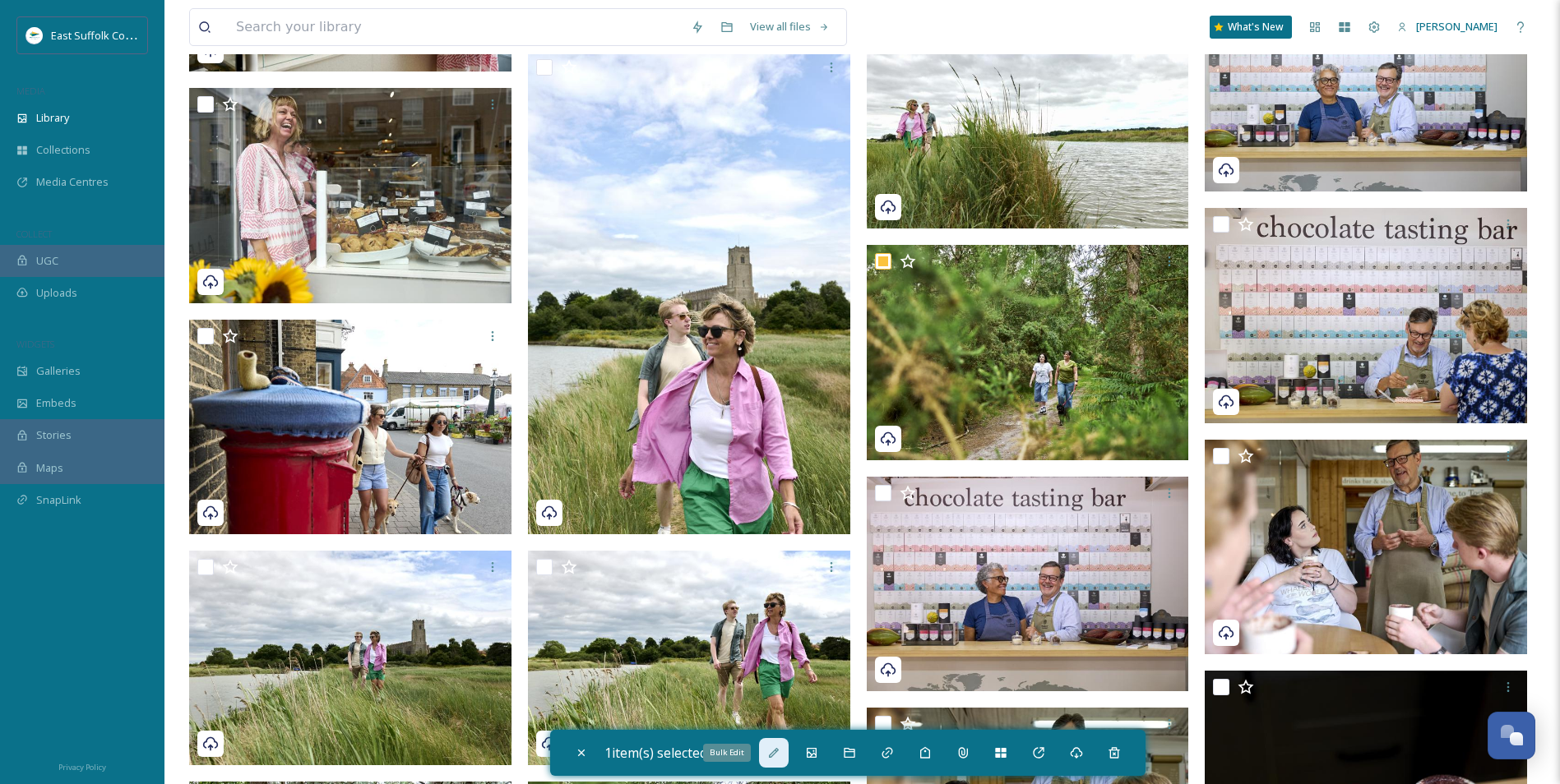
click at [787, 606] on div "Bulk Edit" at bounding box center [774, 753] width 30 height 30
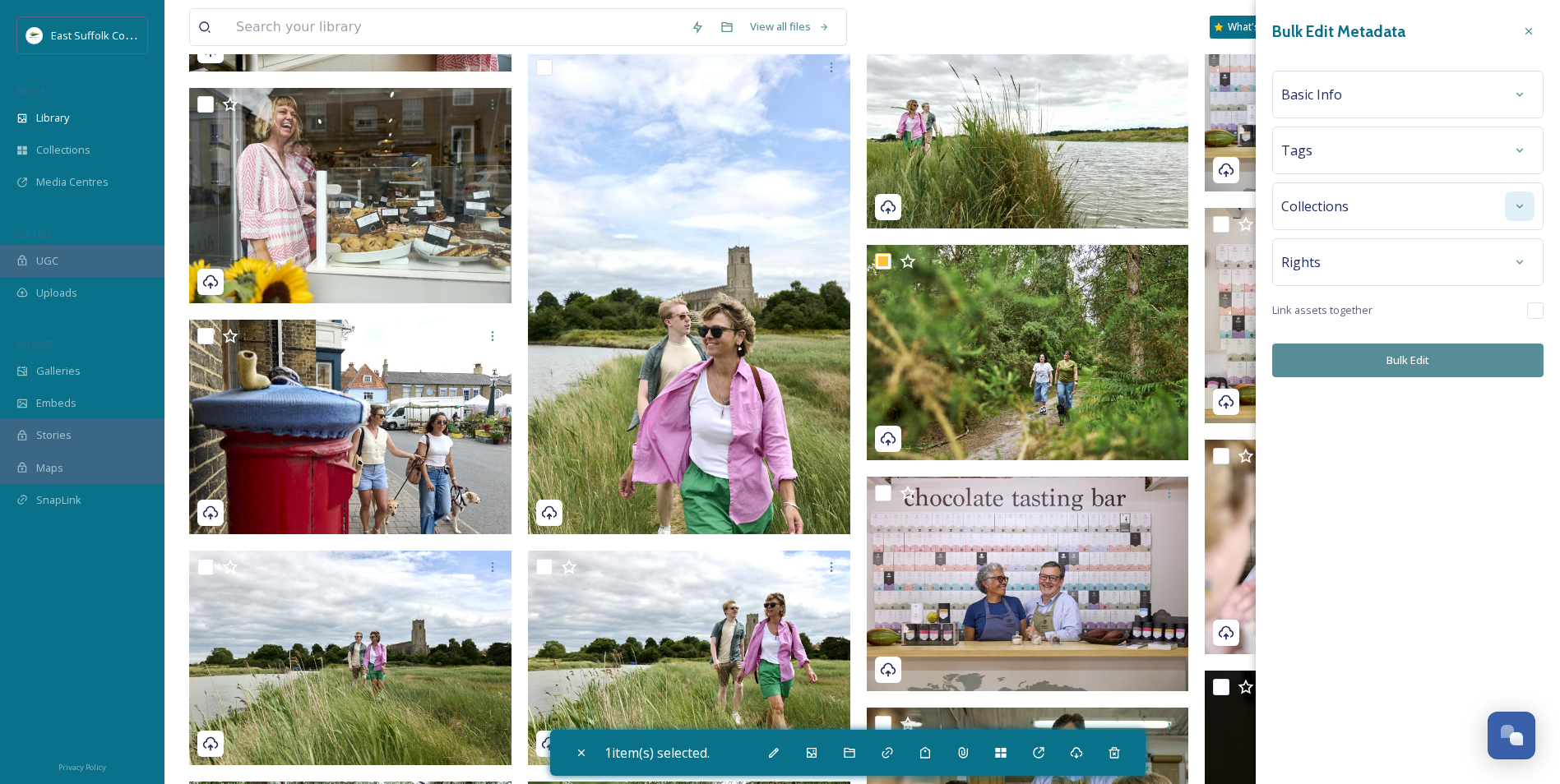
click at [1243, 206] on icon at bounding box center [1520, 206] width 13 height 13
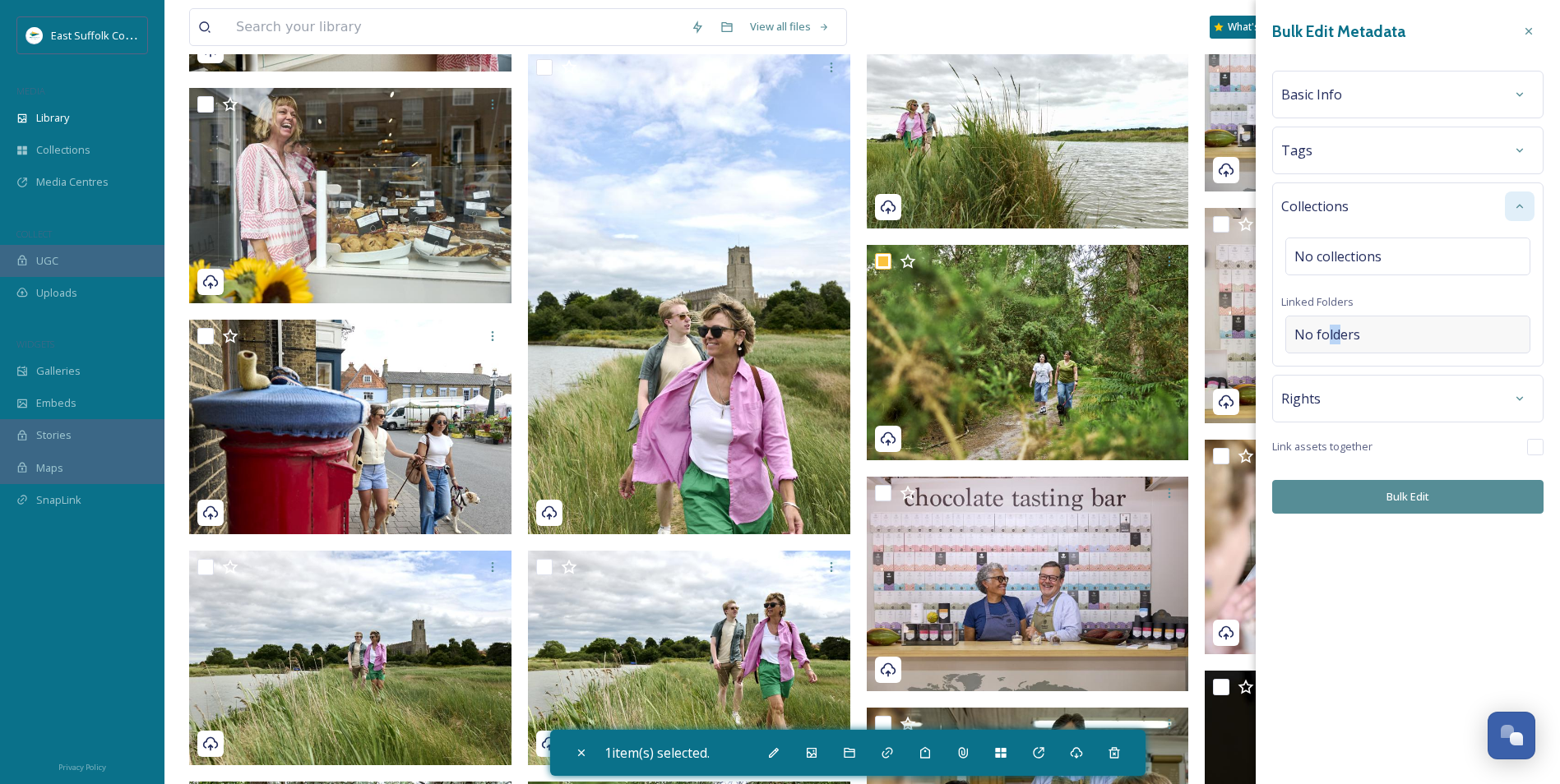
drag, startPoint x: 1331, startPoint y: 326, endPoint x: 1343, endPoint y: 337, distance: 16.3
click at [1243, 337] on div "No folders" at bounding box center [1408, 334] width 245 height 37
click at [1243, 326] on input at bounding box center [1412, 334] width 251 height 36
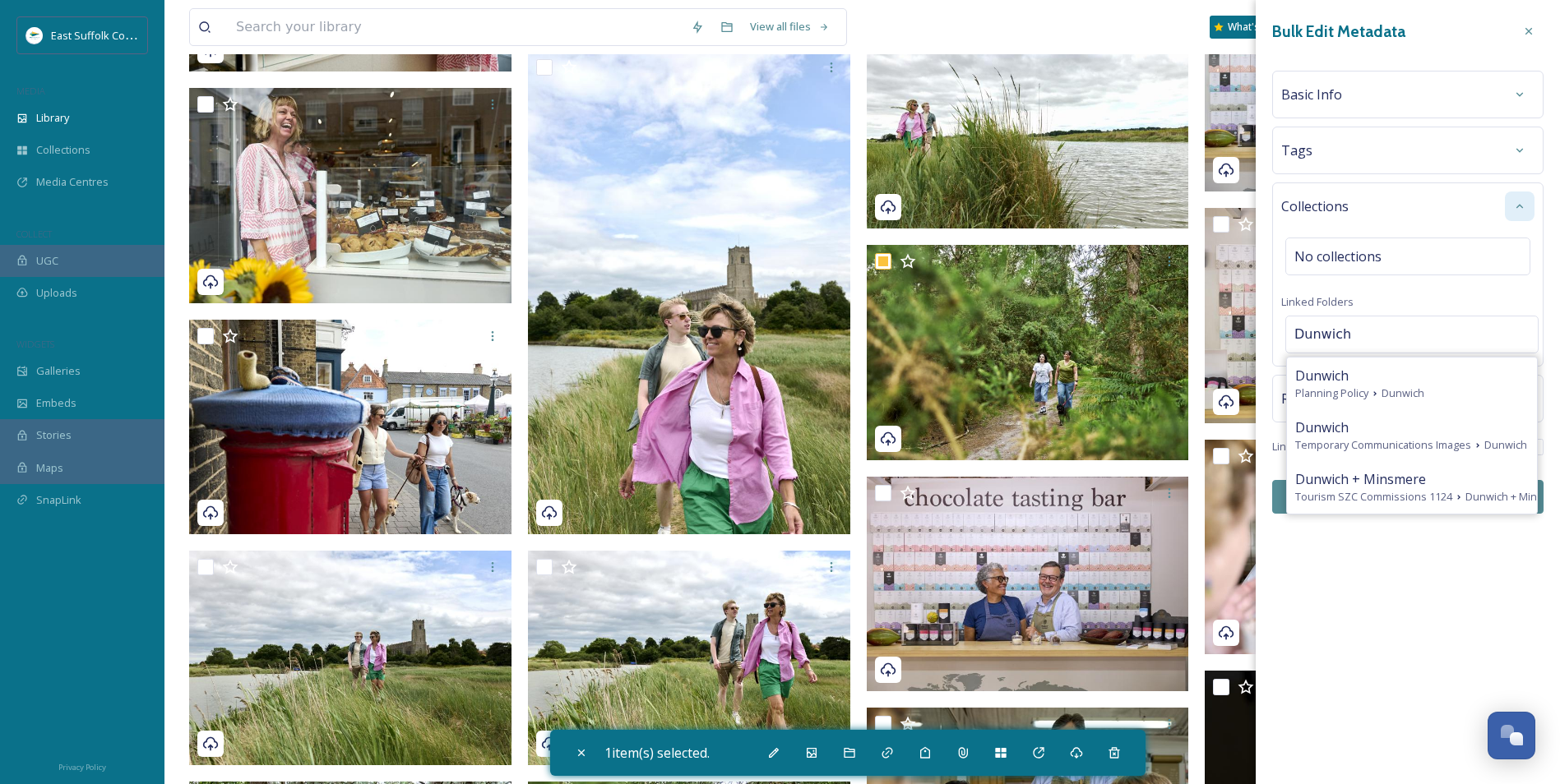
type input "Dunwich"
click at [1243, 506] on div "Dunwich + Minsmere Tourism SZC Commissions 1124 Dunwich + Minsmere" at bounding box center [1412, 487] width 250 height 51
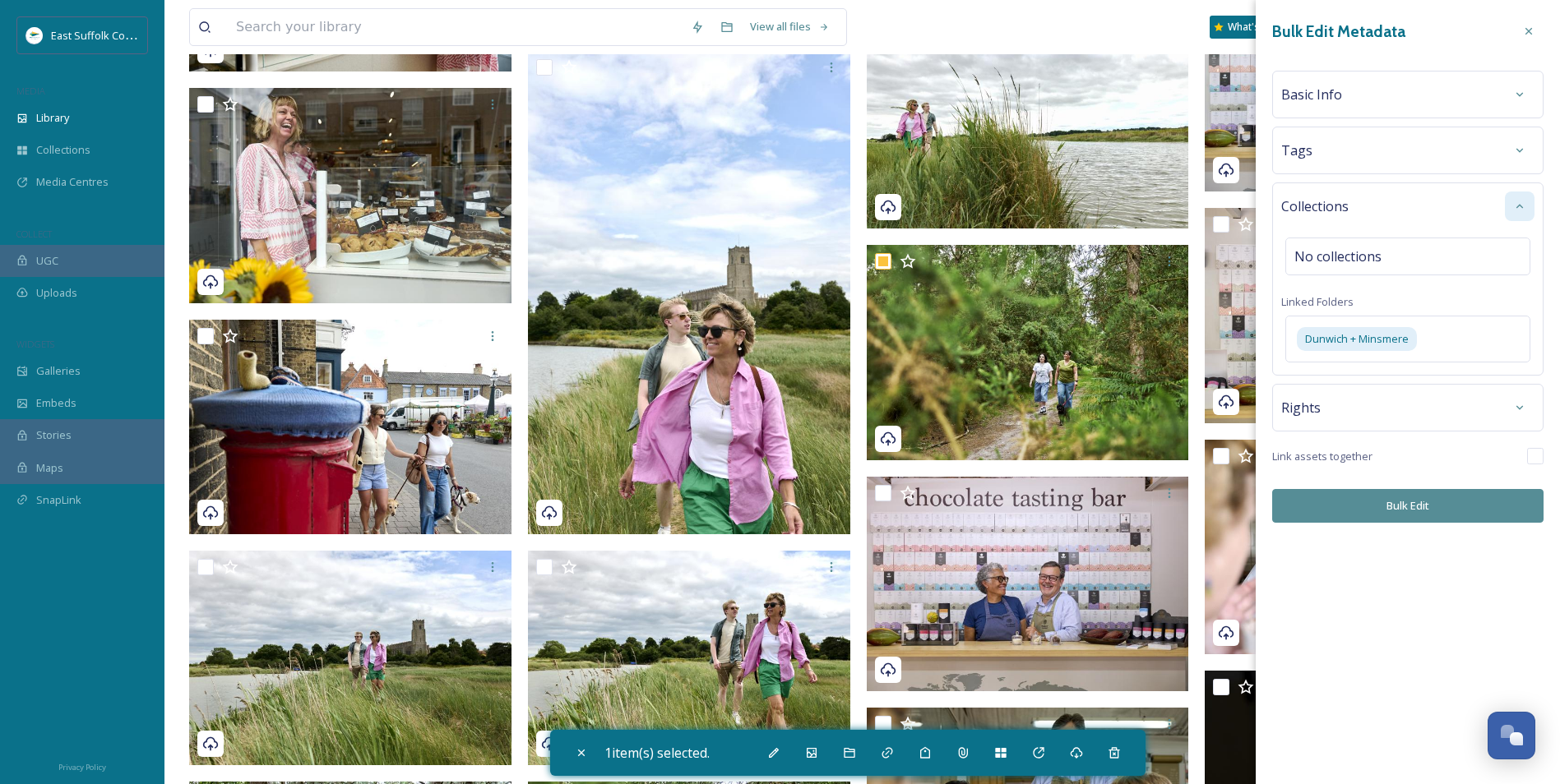
click at [1243, 509] on div "Bulk Edit Metadata Basic Info Tags Collections No collections Linked Folders Du…" at bounding box center [1408, 269] width 304 height 539
click at [1243, 508] on button "Bulk Edit" at bounding box center [1407, 506] width 271 height 34
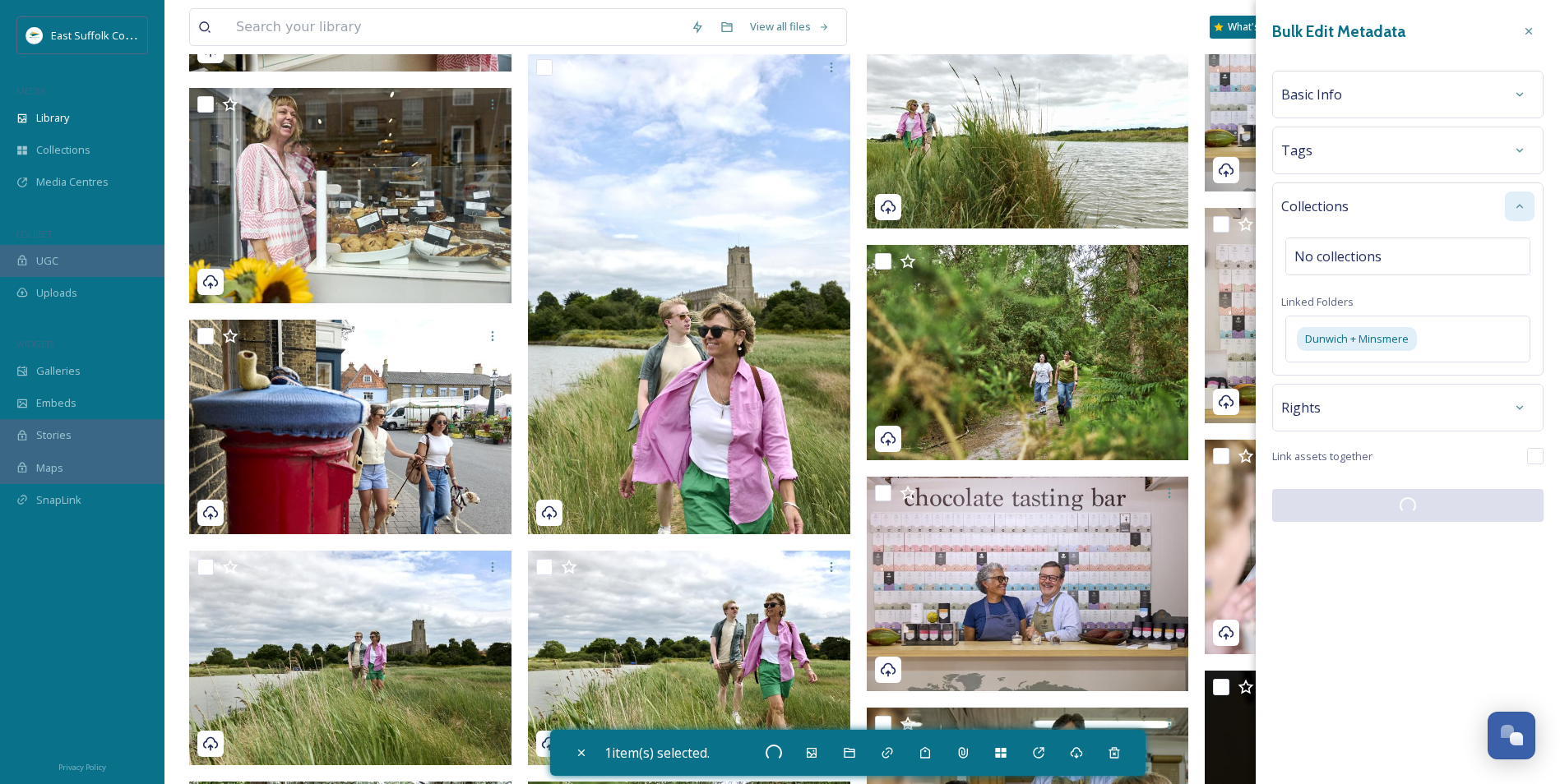
checkbox input "false"
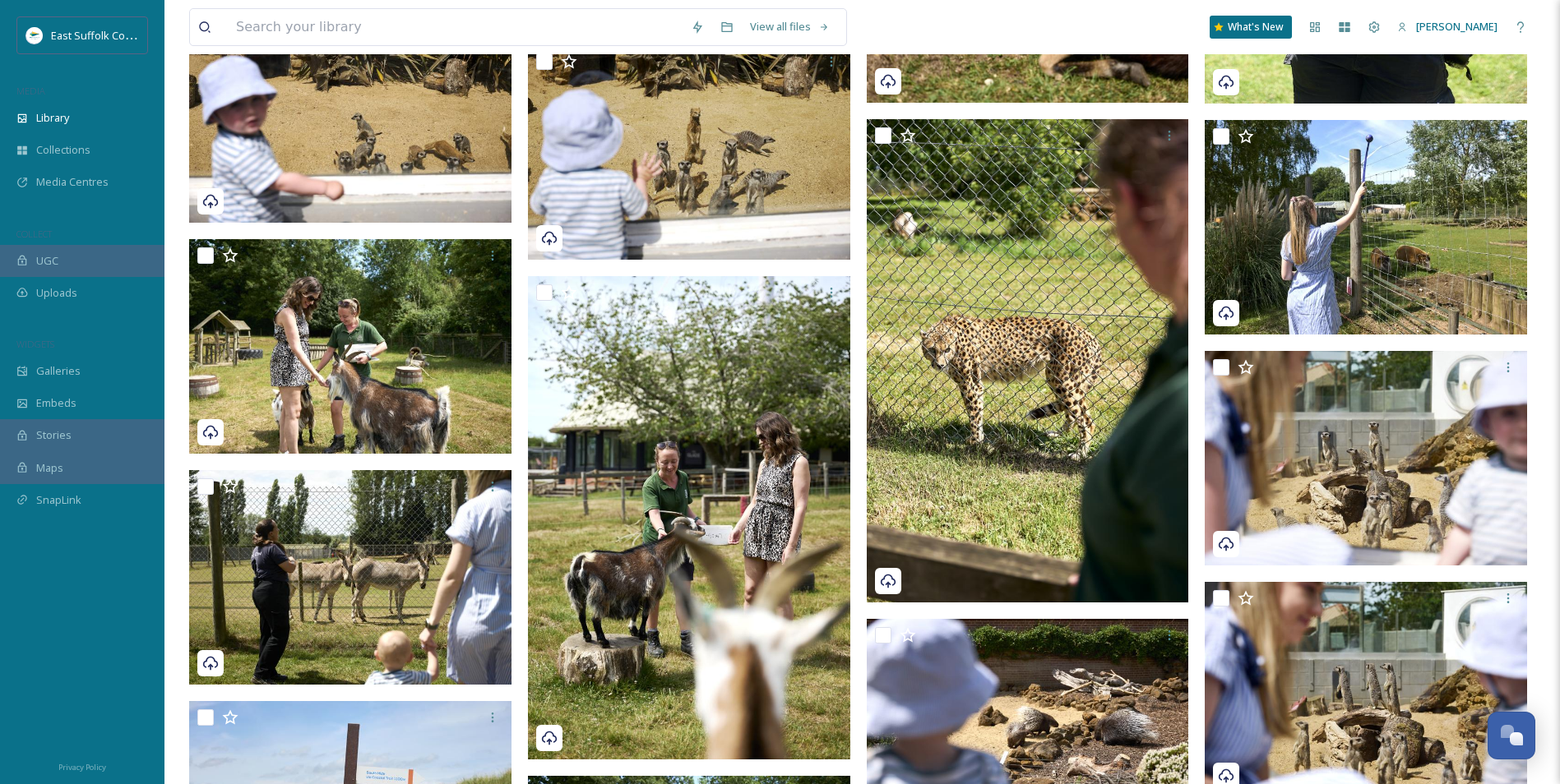
scroll to position [0, 0]
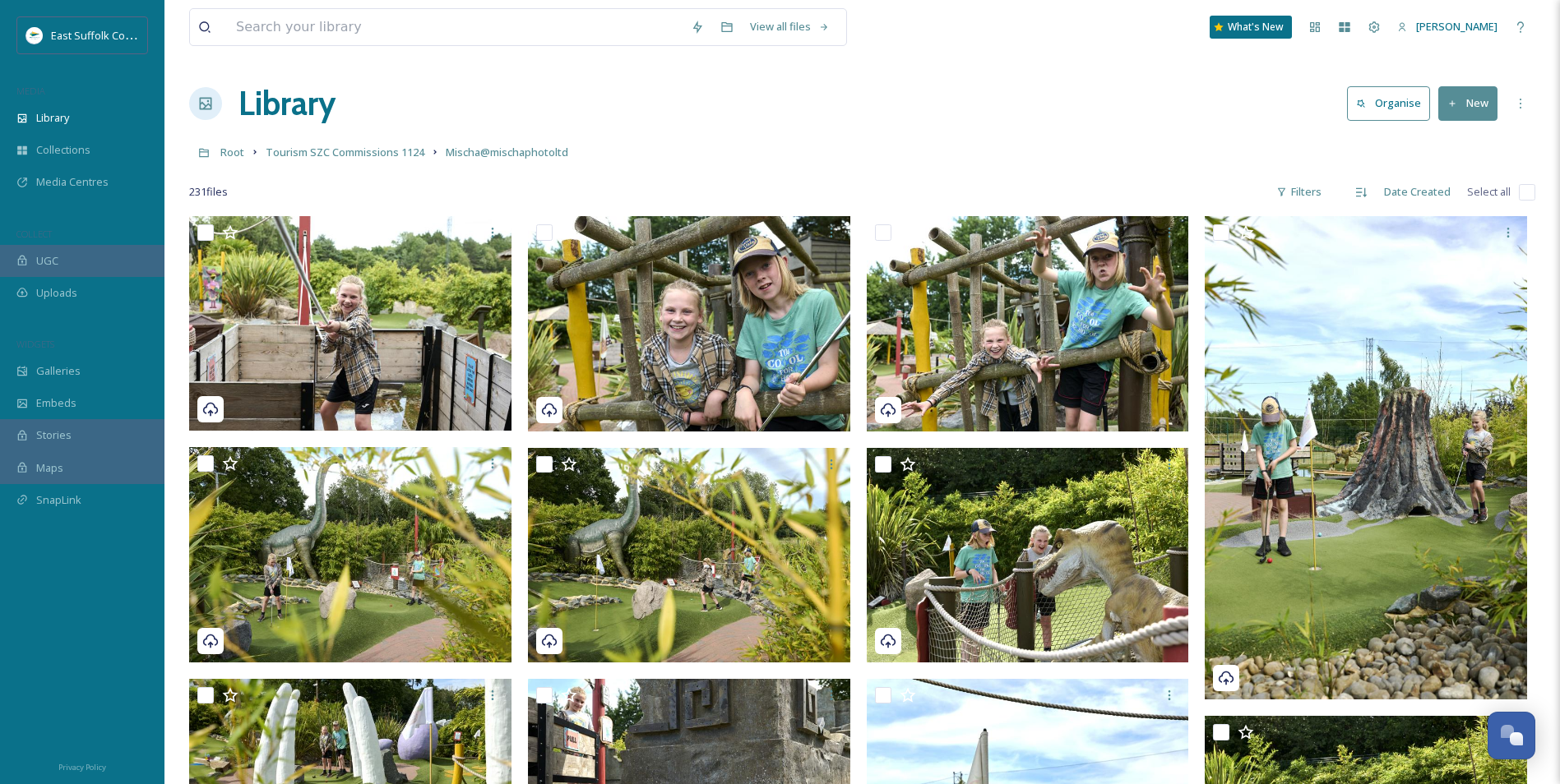
drag, startPoint x: 319, startPoint y: 344, endPoint x: 373, endPoint y: 10, distance: 338.3
click at [235, 160] on link "Root" at bounding box center [232, 152] width 24 height 20
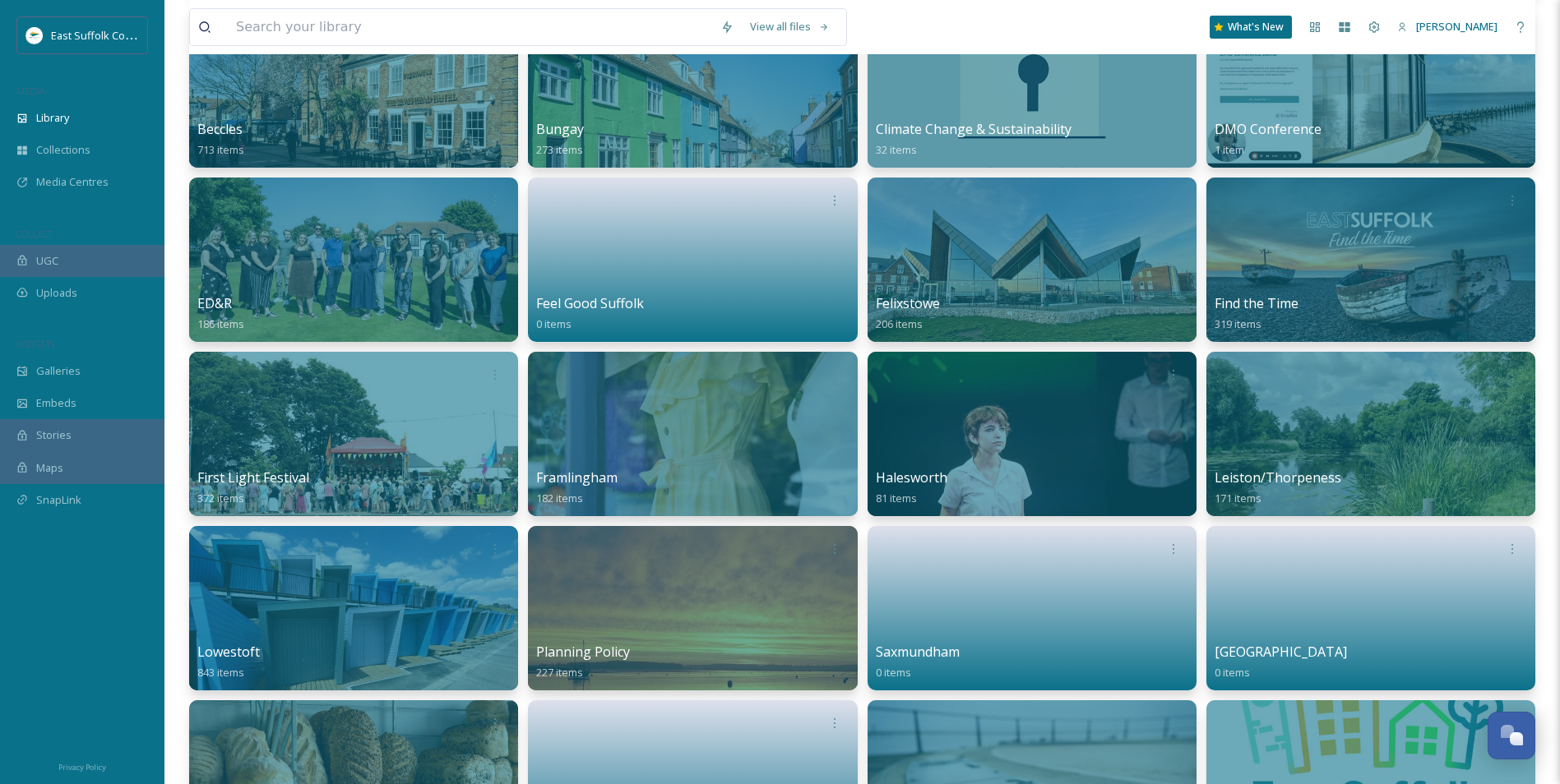
scroll to position [82, 0]
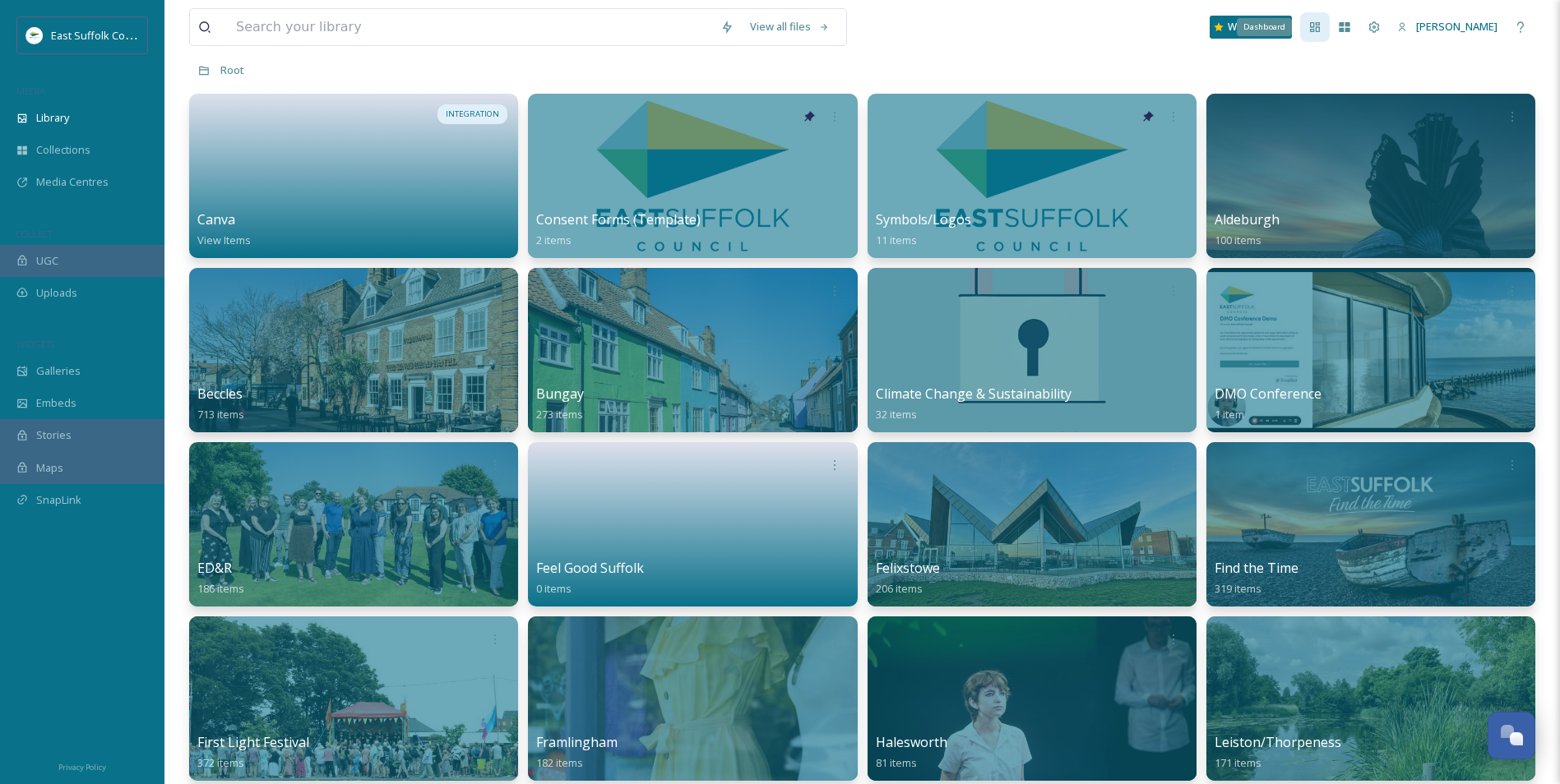
click at [1243, 22] on div "Dashboard" at bounding box center [1315, 27] width 30 height 30
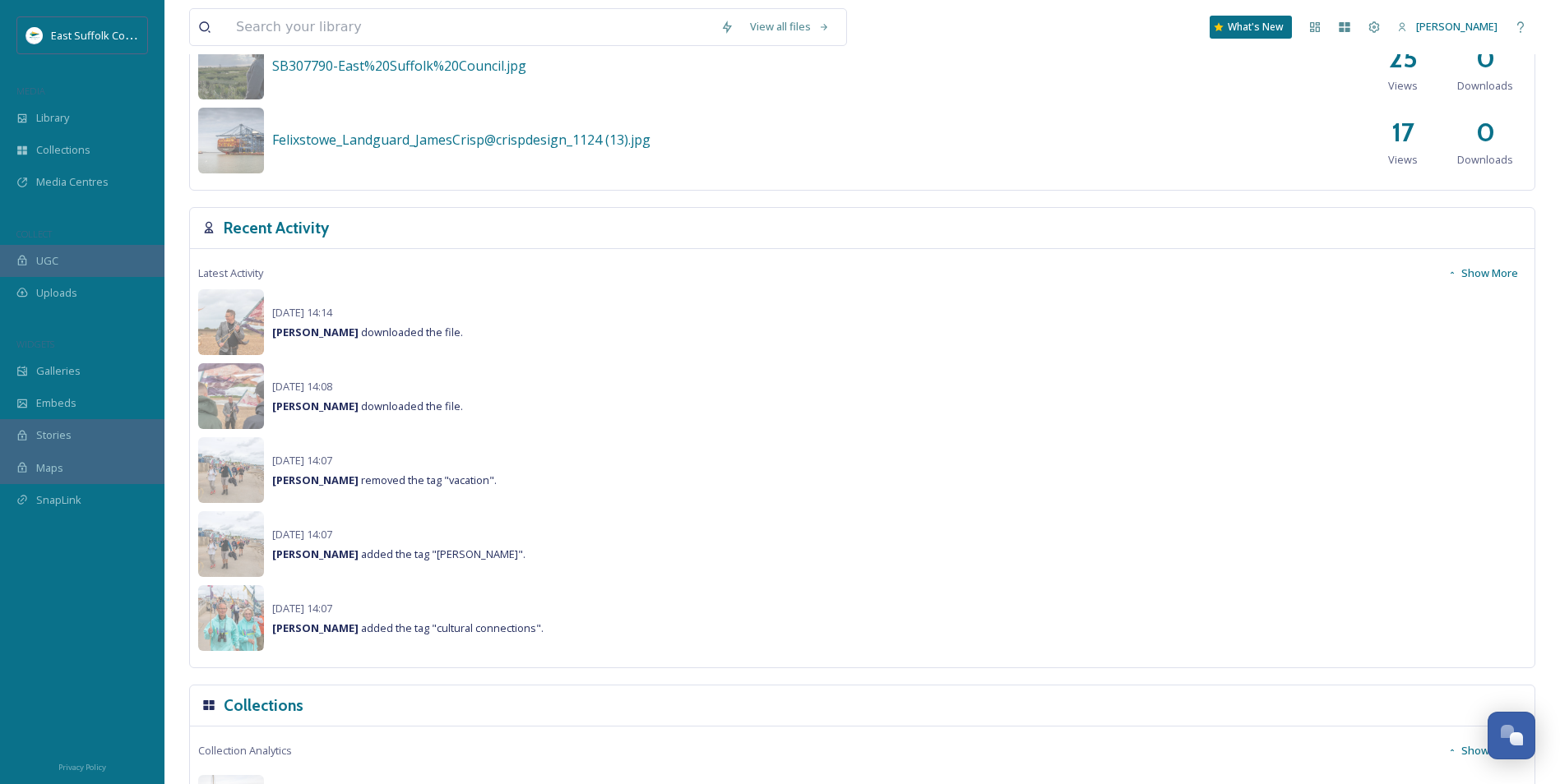
scroll to position [986, 0]
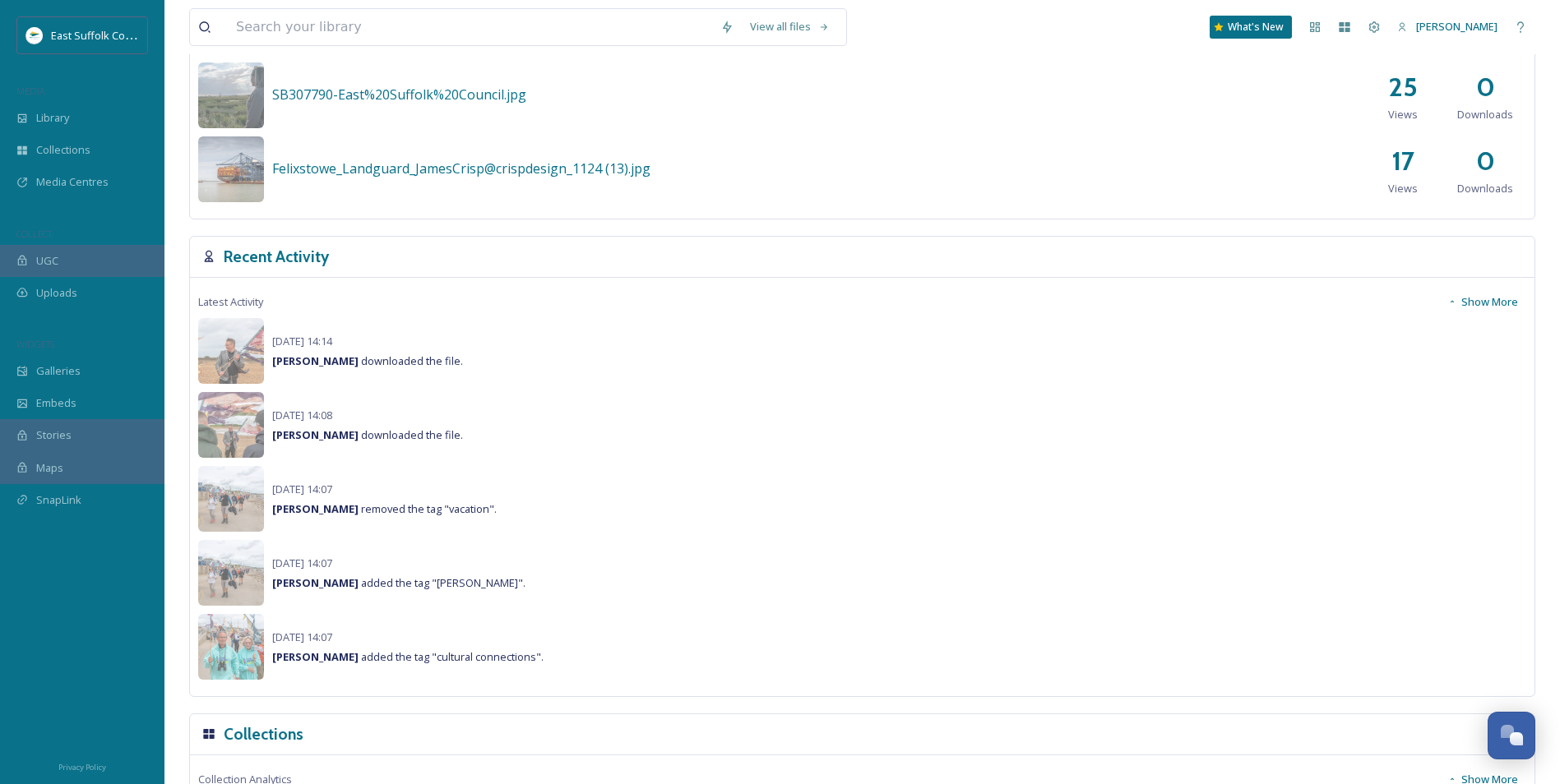
click at [1243, 290] on button "Show More" at bounding box center [1483, 302] width 87 height 32
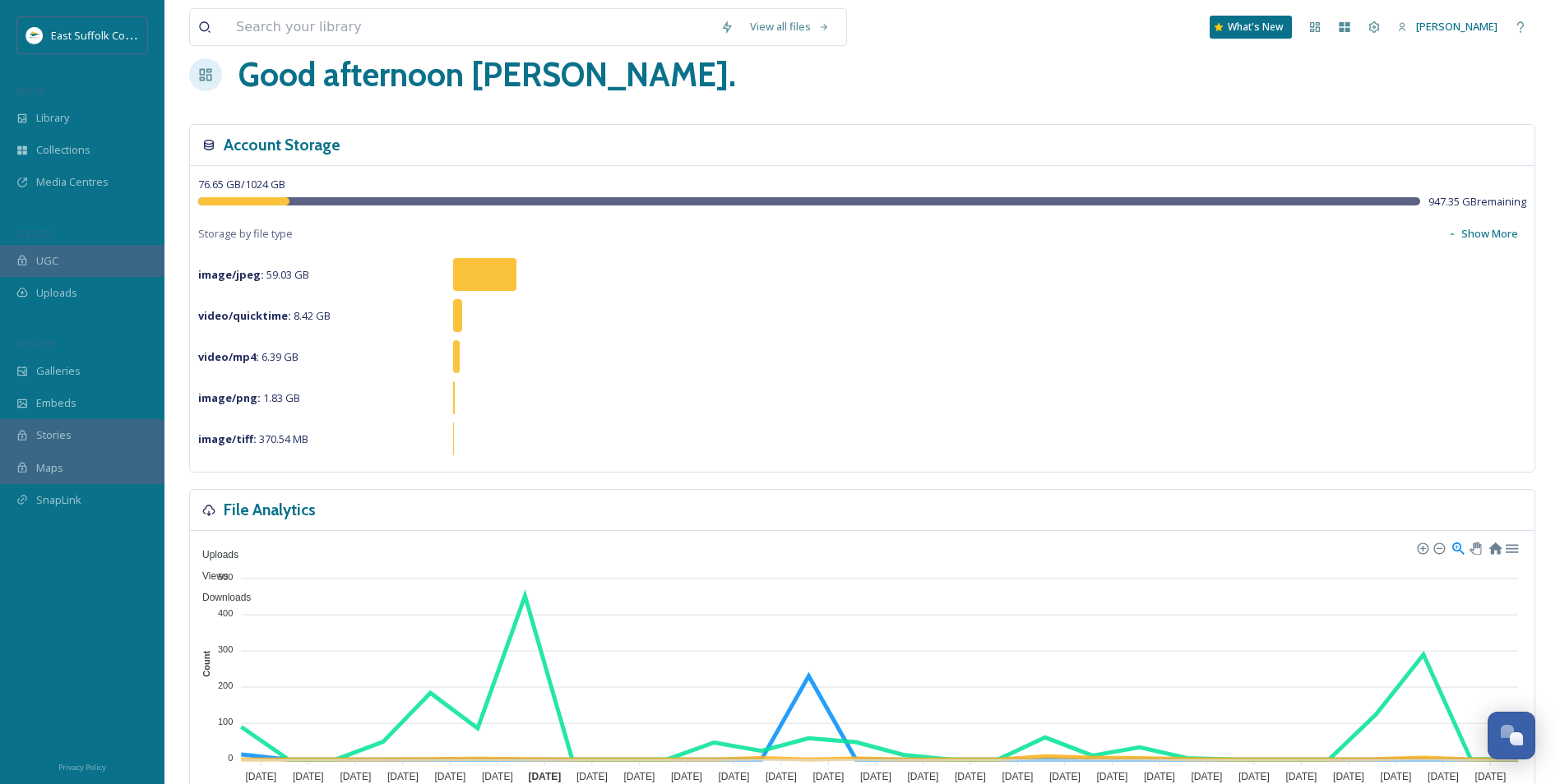
scroll to position [0, 0]
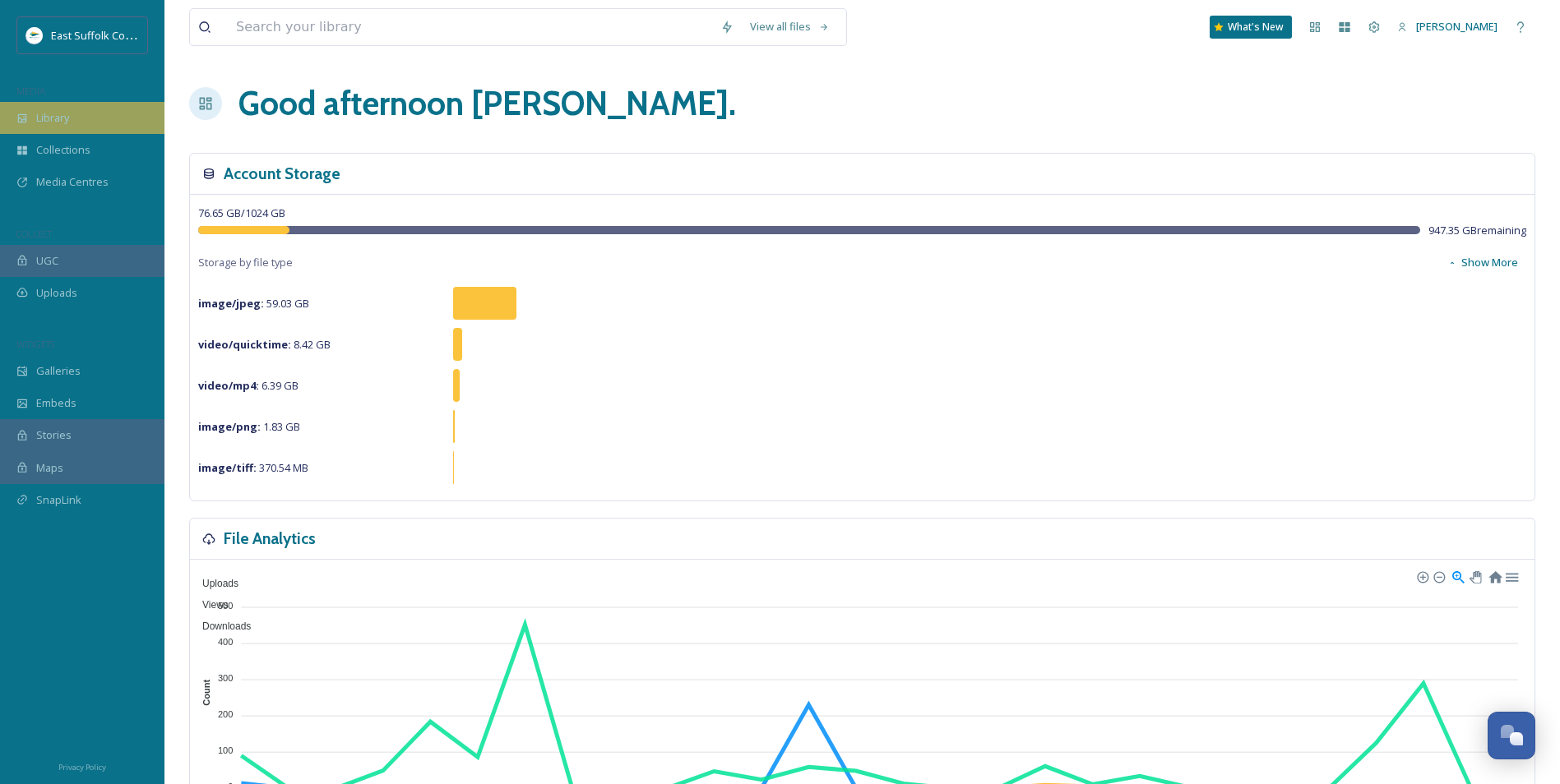
click at [64, 110] on span "Library" at bounding box center [52, 118] width 33 height 16
